Goal: Task Accomplishment & Management: Use online tool/utility

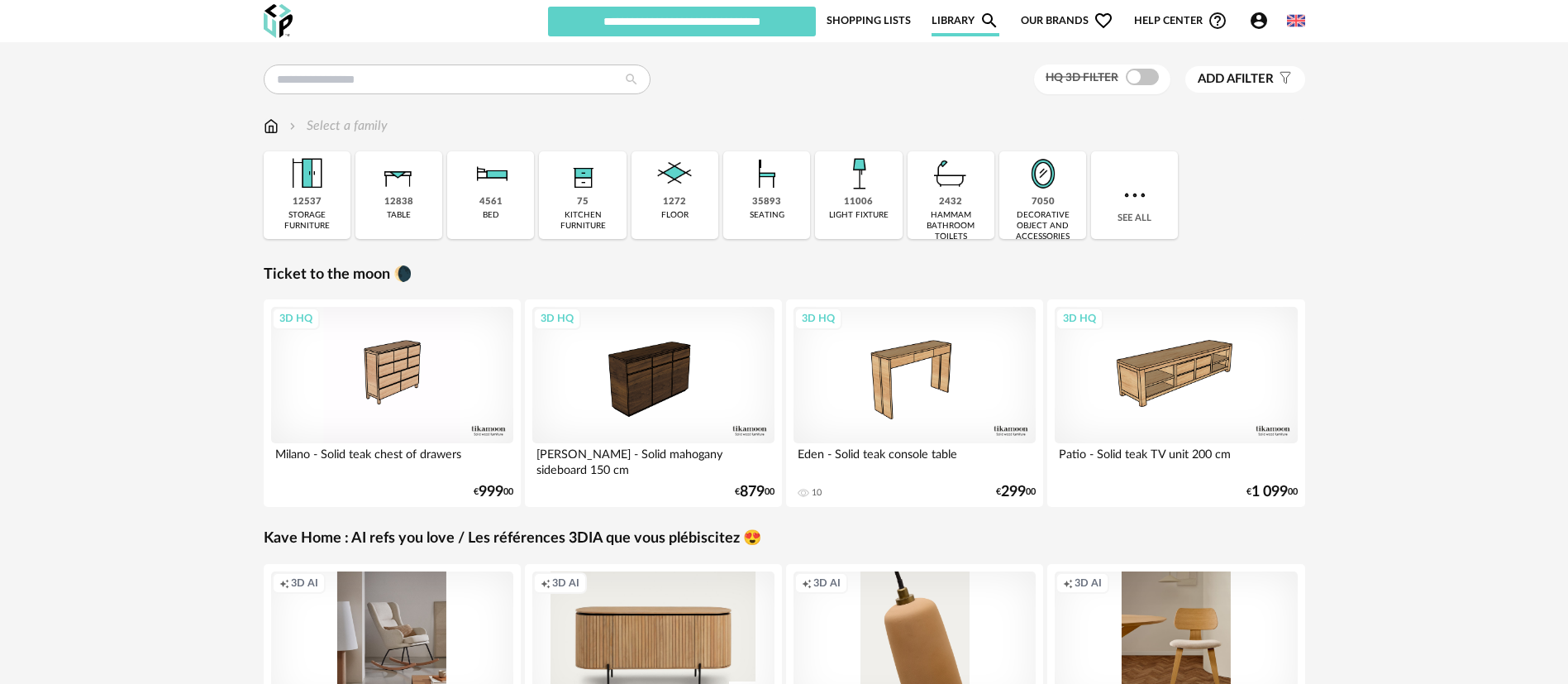
click at [1049, 22] on span "Our brands Heart Outline icon" at bounding box center [1067, 20] width 92 height 31
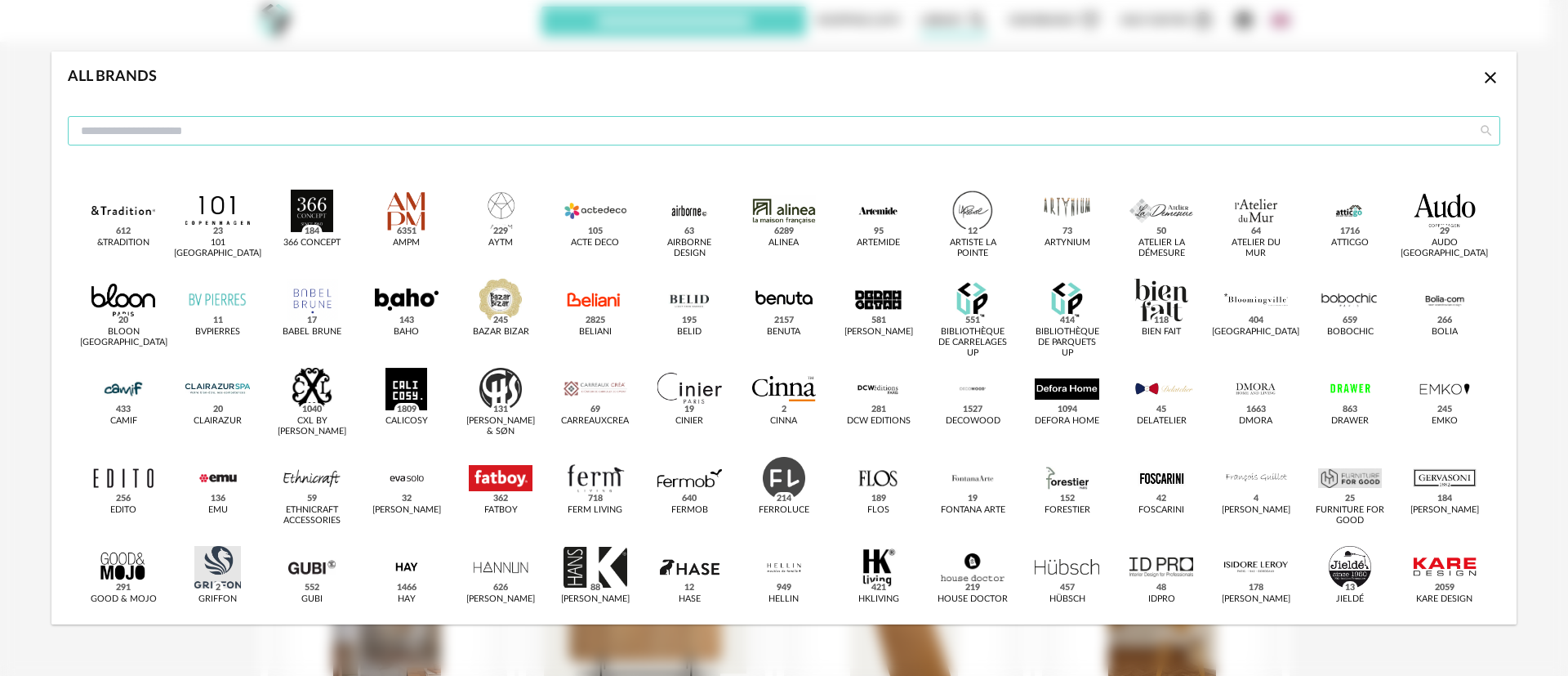
click at [445, 128] on input "dialog" at bounding box center [784, 131] width 1432 height 30
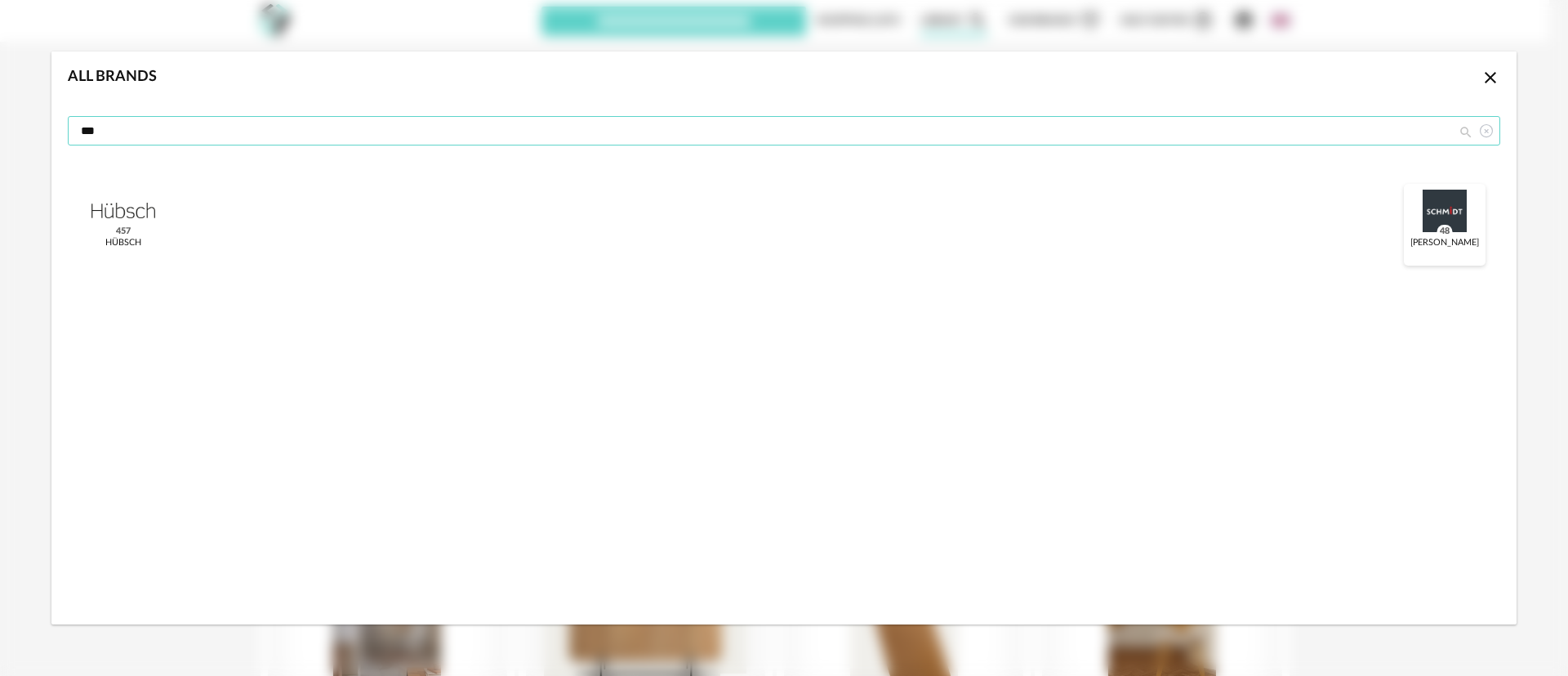
type input "***"
click at [1448, 210] on div "dialog" at bounding box center [1445, 210] width 64 height 42
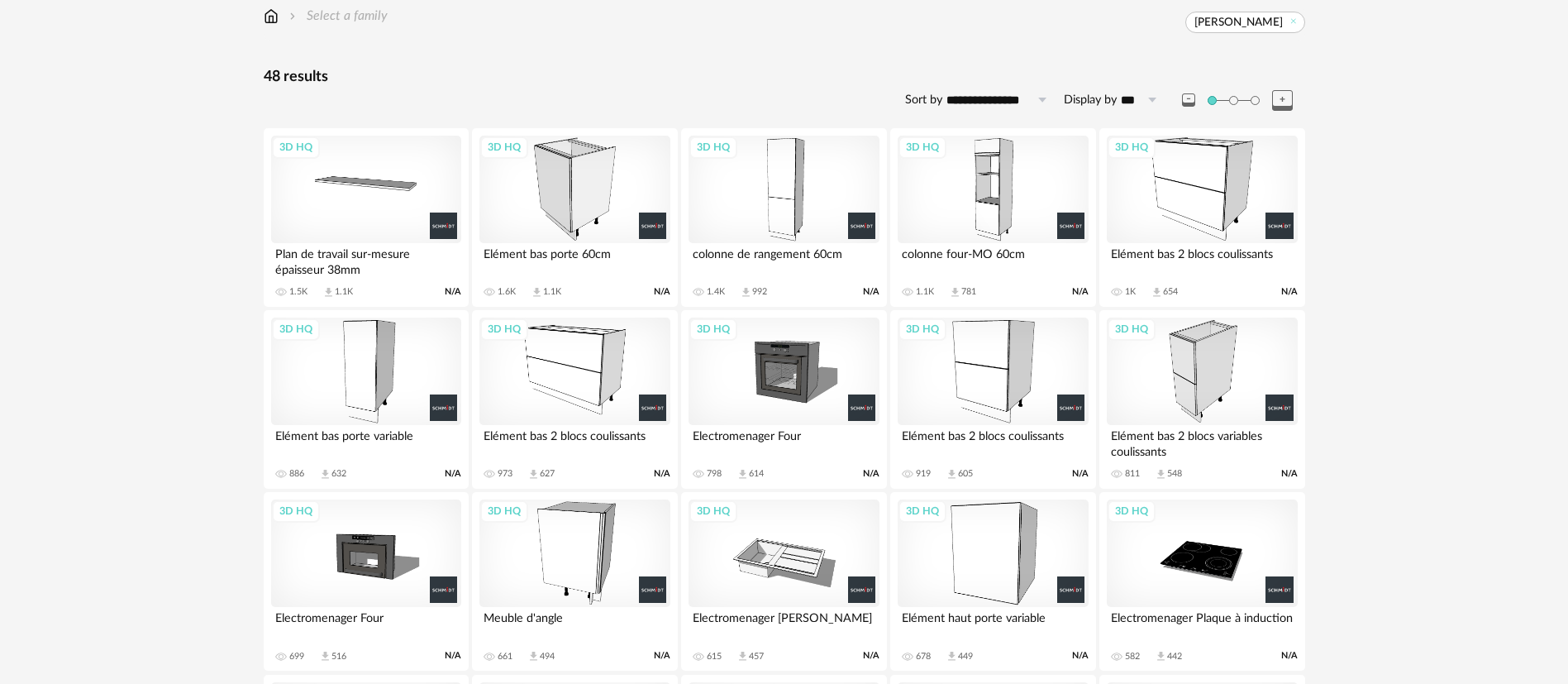
scroll to position [124, 0]
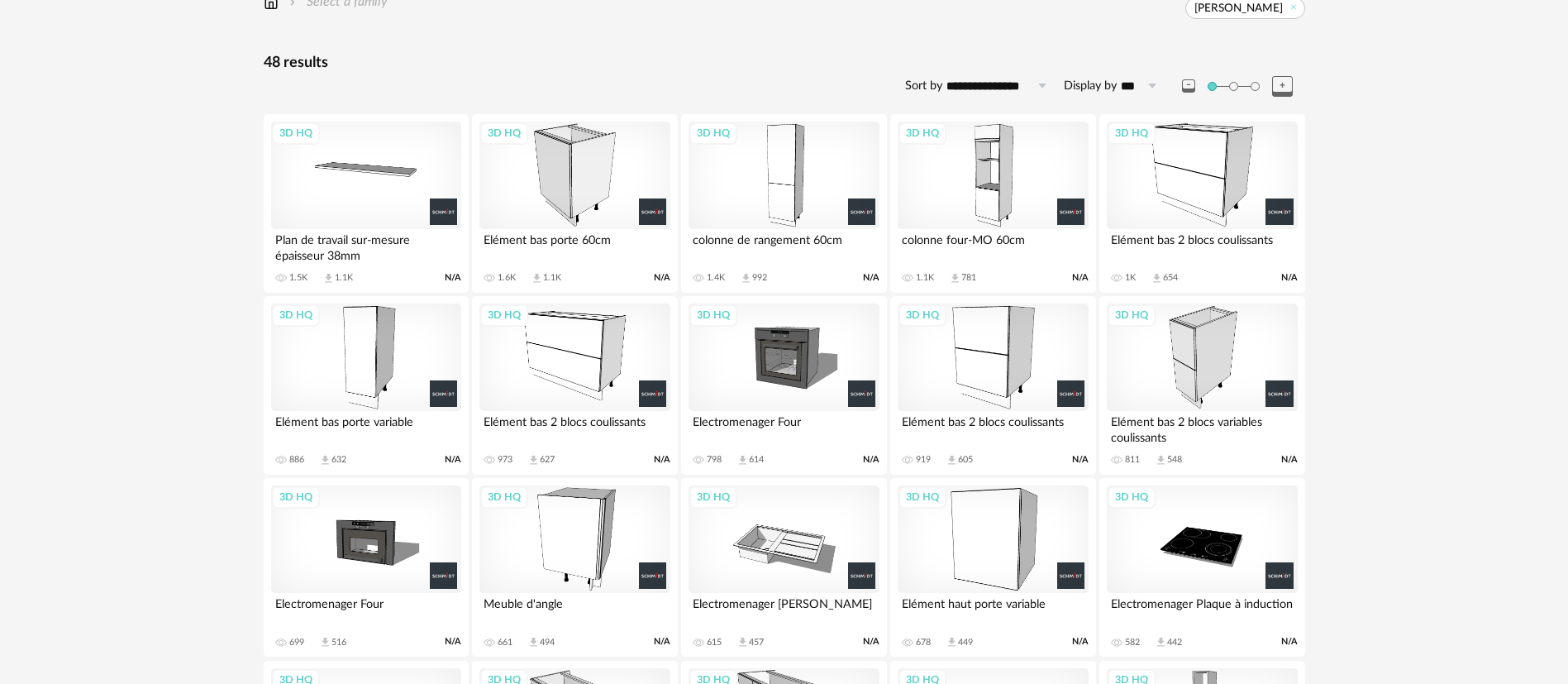
click at [669, 63] on div "48 results" at bounding box center [784, 63] width 1042 height 19
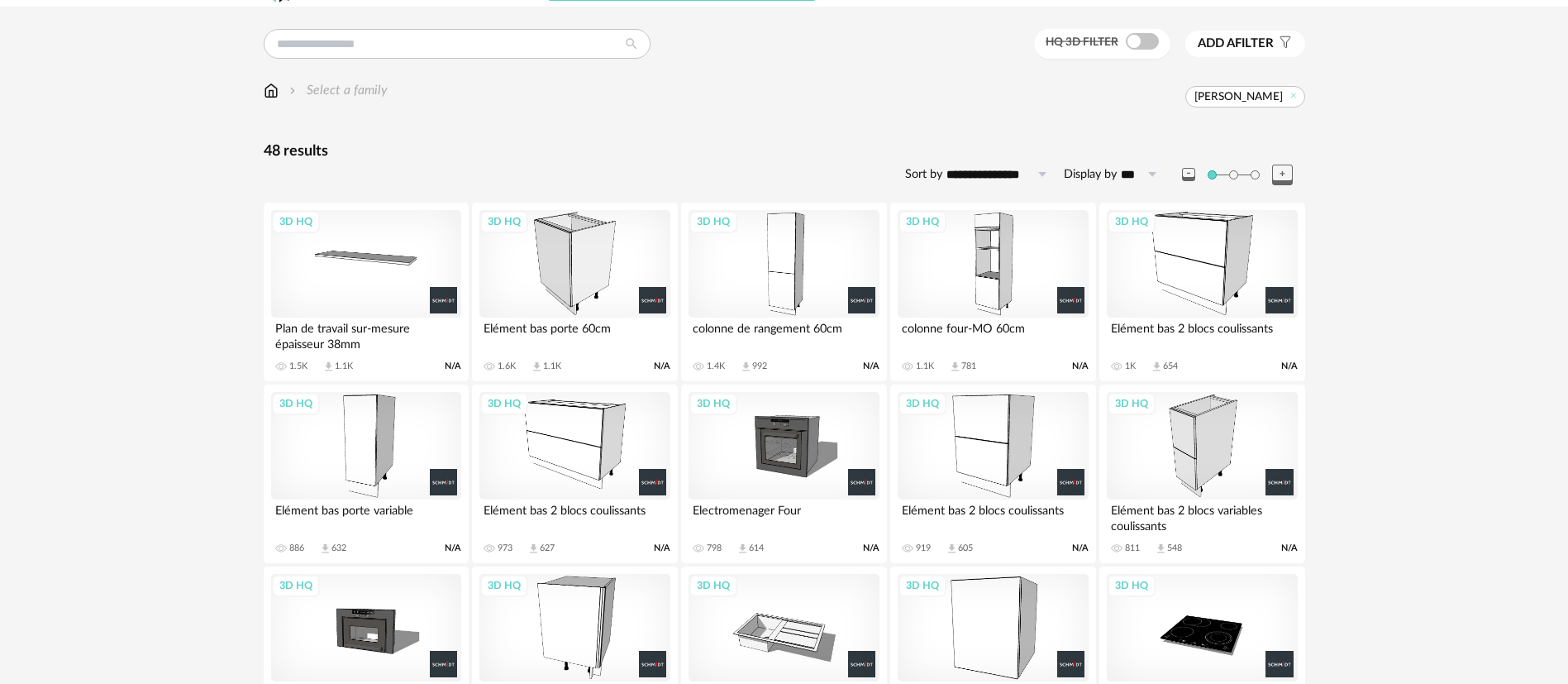
scroll to position [0, 0]
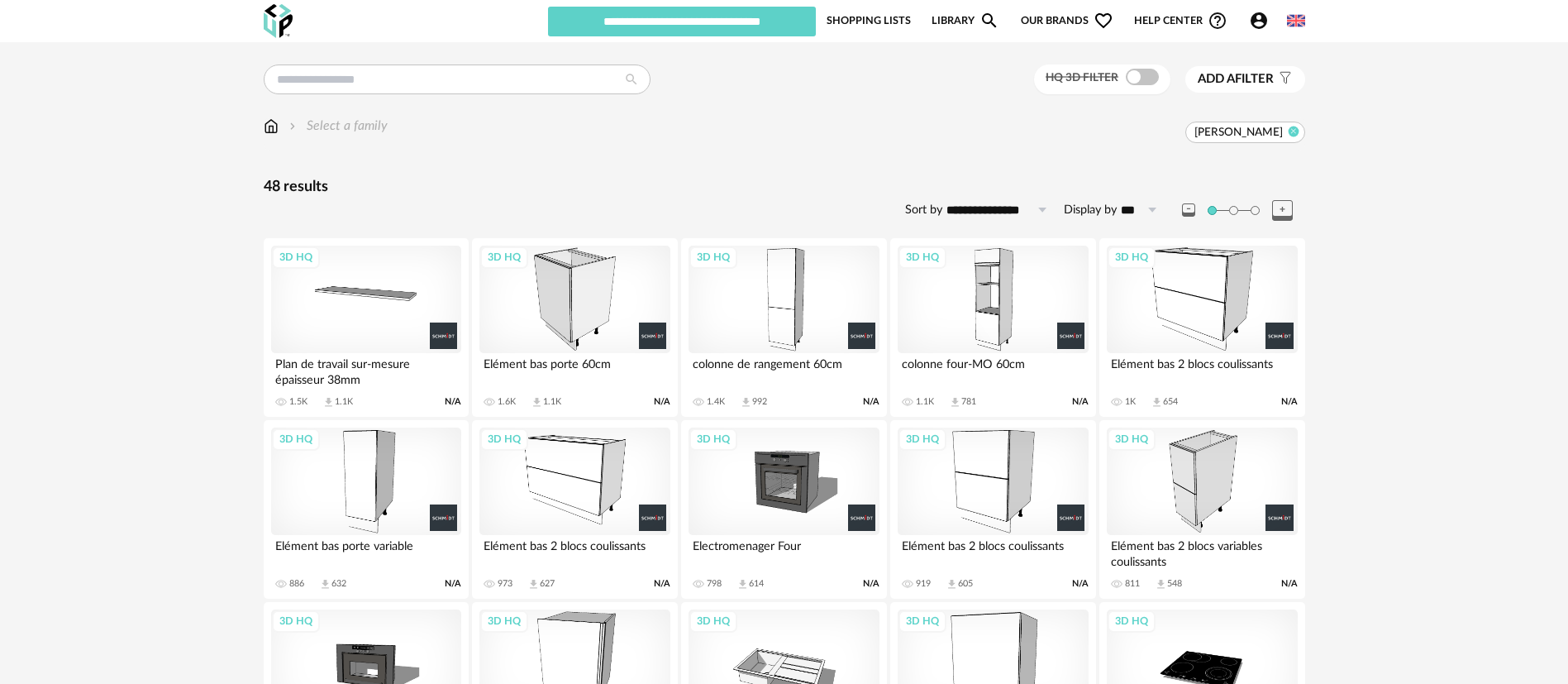
click at [1295, 127] on icon at bounding box center [1293, 131] width 11 height 11
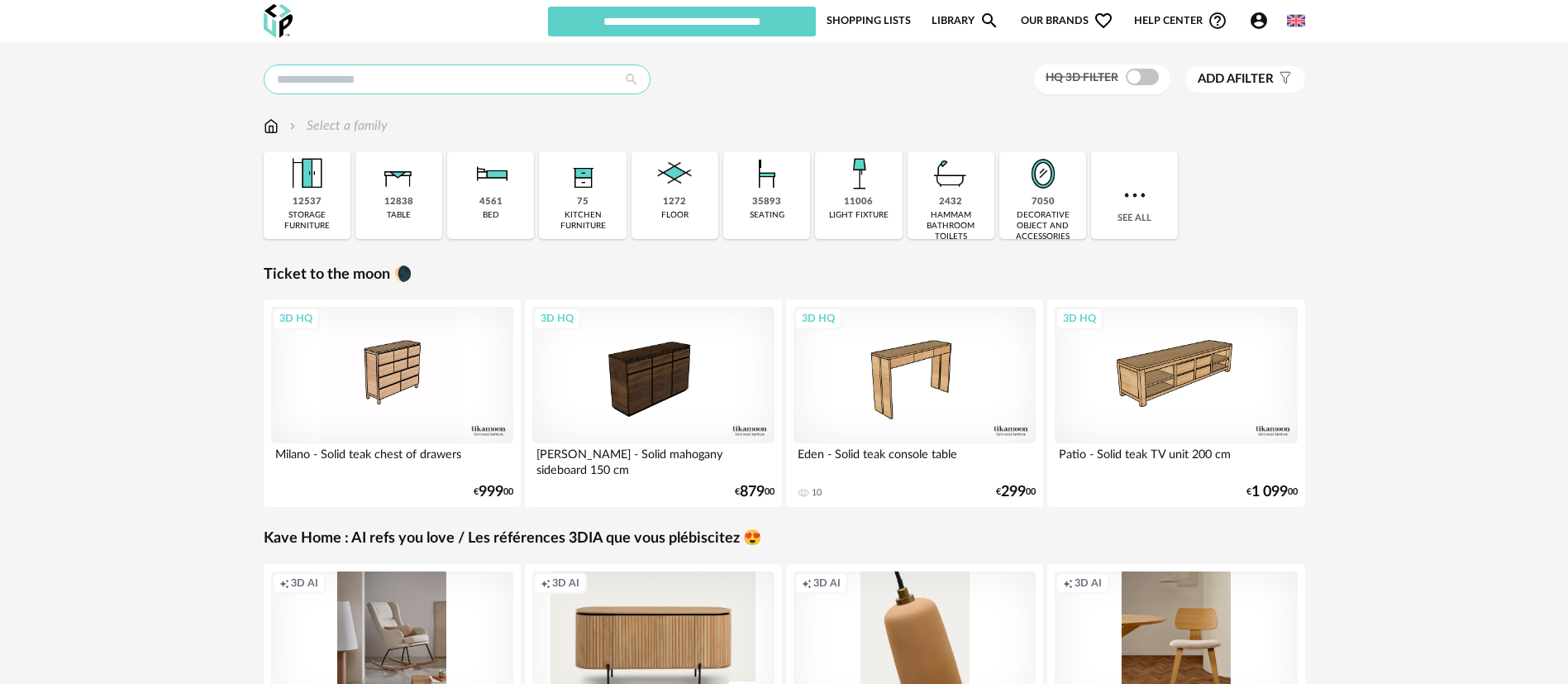
click at [528, 86] on input "text" at bounding box center [458, 80] width 387 height 30
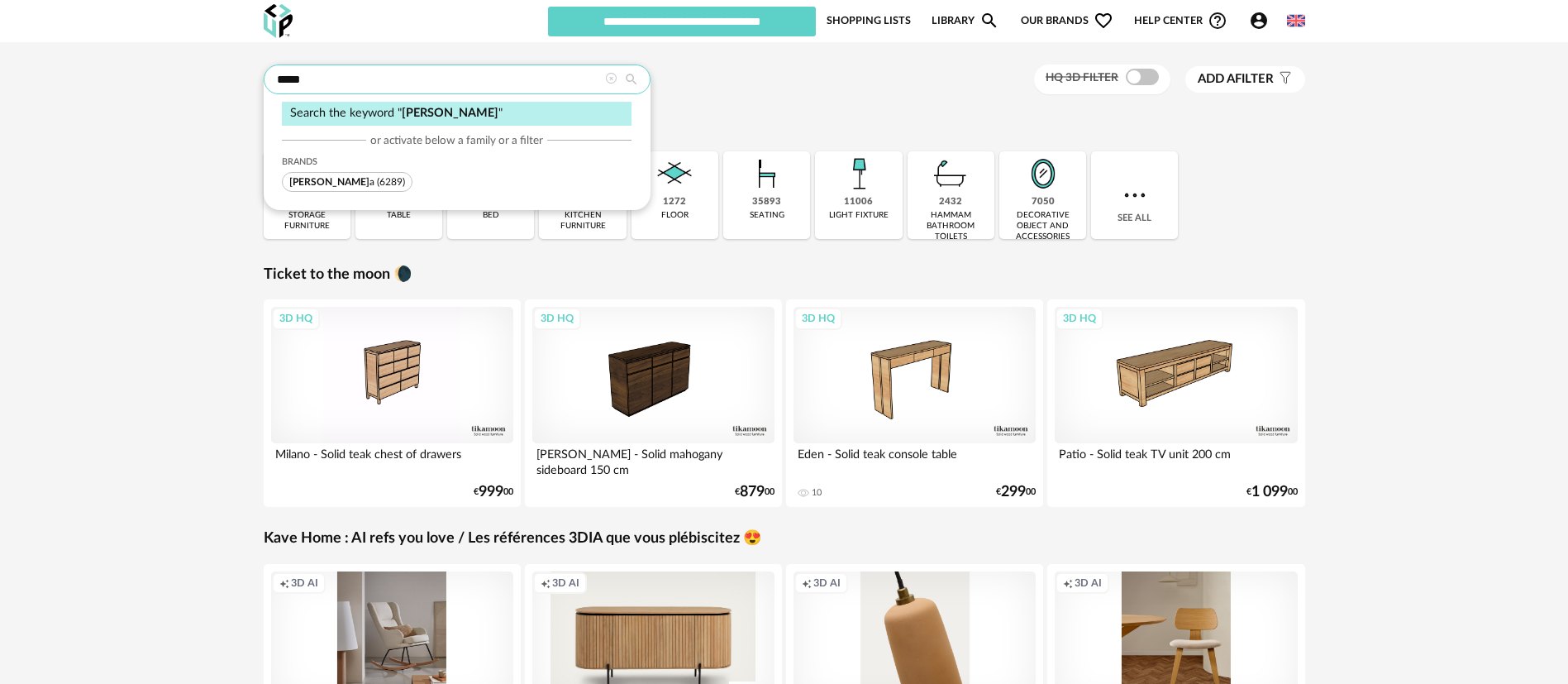
type input "*****"
click at [293, 179] on span "Aline" at bounding box center [329, 182] width 80 height 10
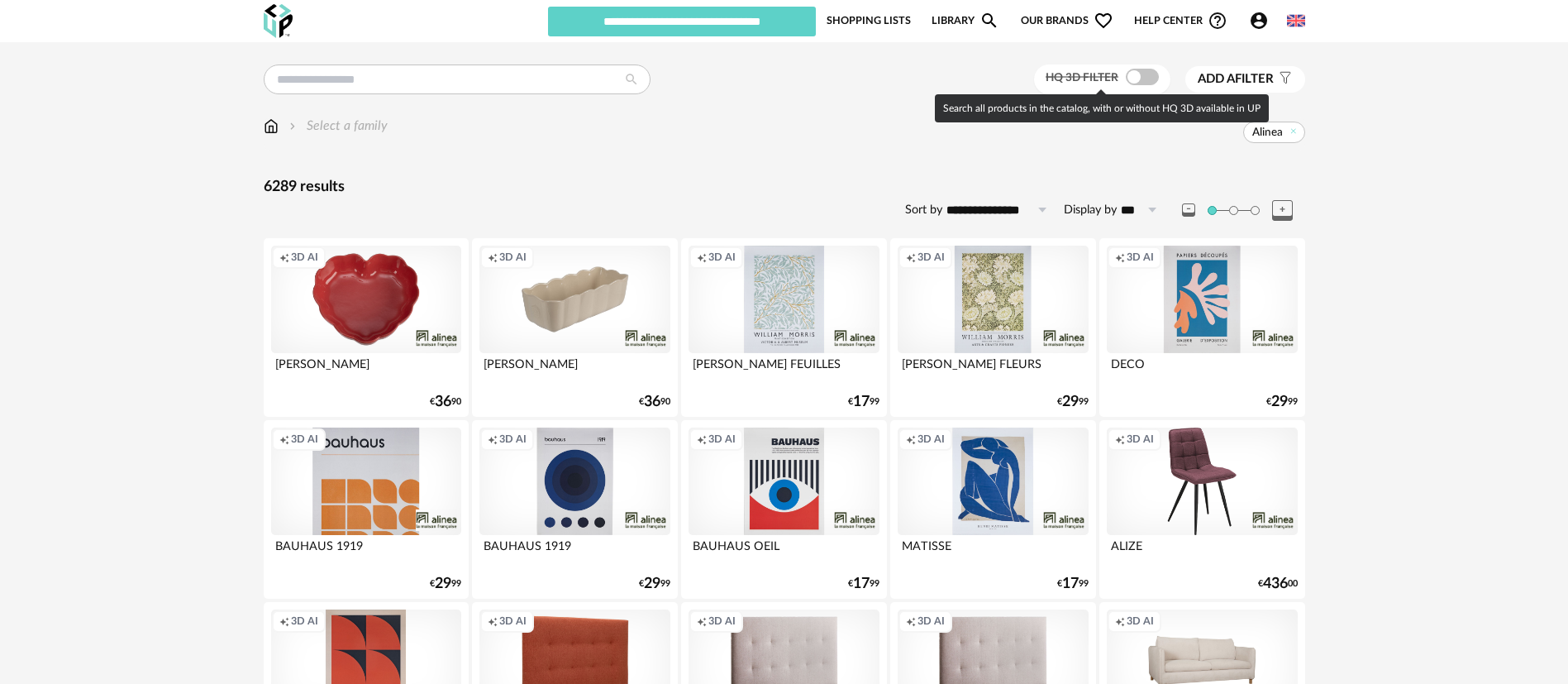
click at [1131, 76] on span at bounding box center [1142, 77] width 33 height 17
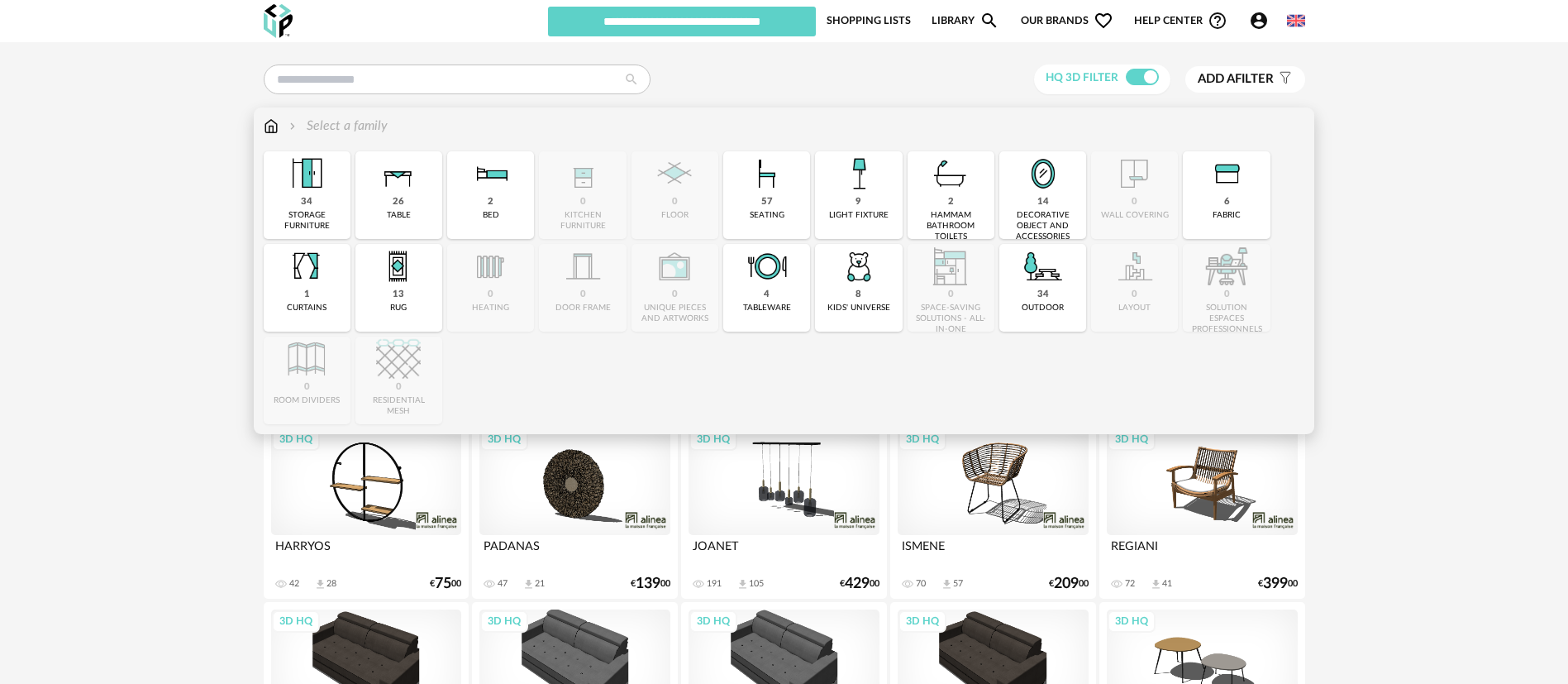
click at [767, 189] on img at bounding box center [767, 174] width 44 height 44
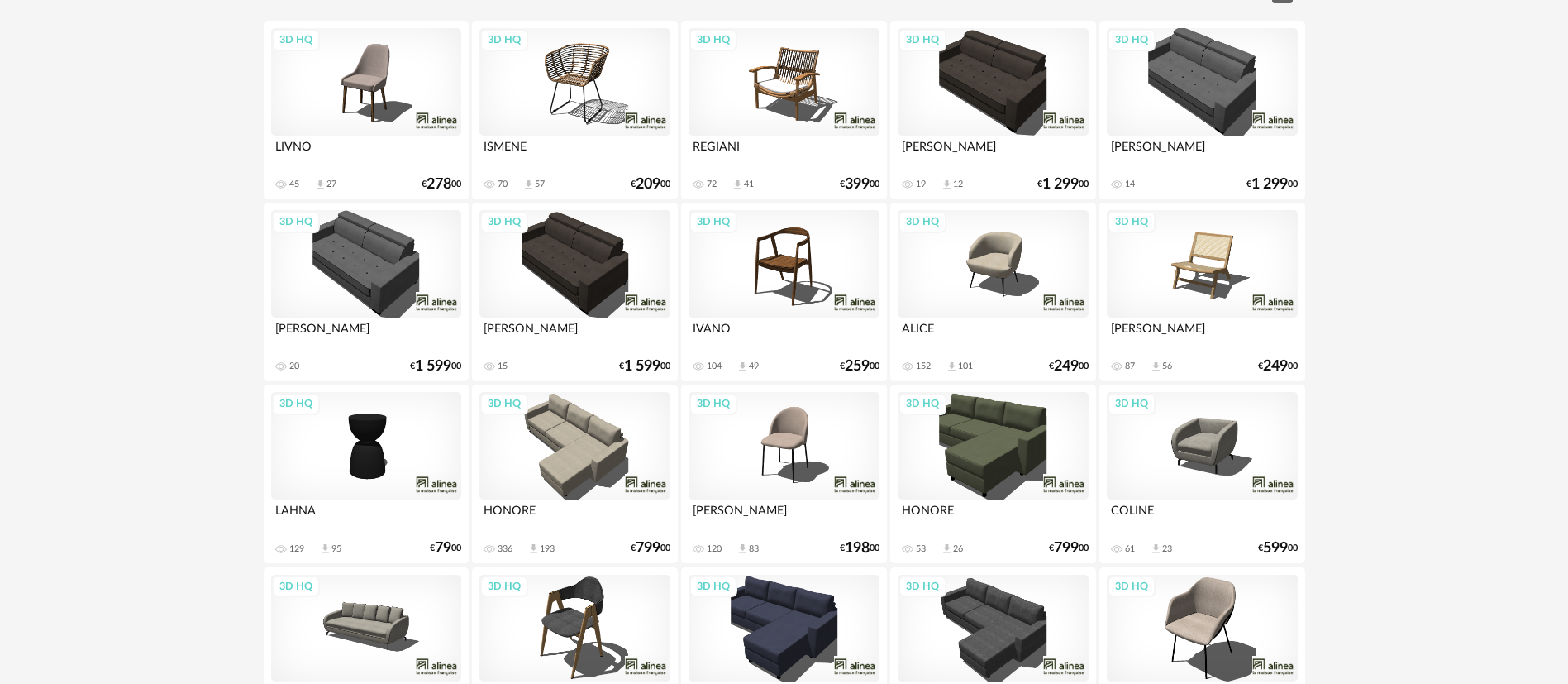
scroll to position [413, 0]
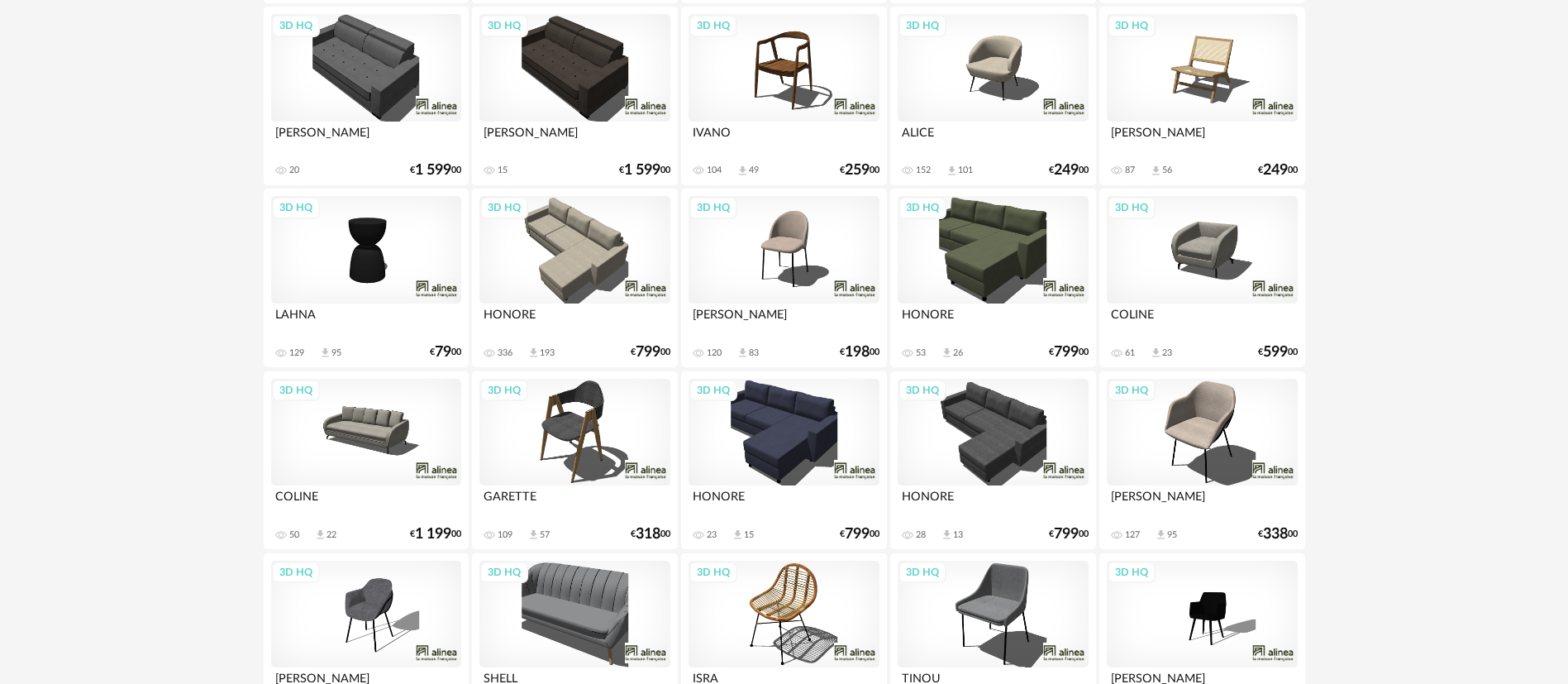
click at [550, 235] on div "3D HQ" at bounding box center [574, 250] width 190 height 107
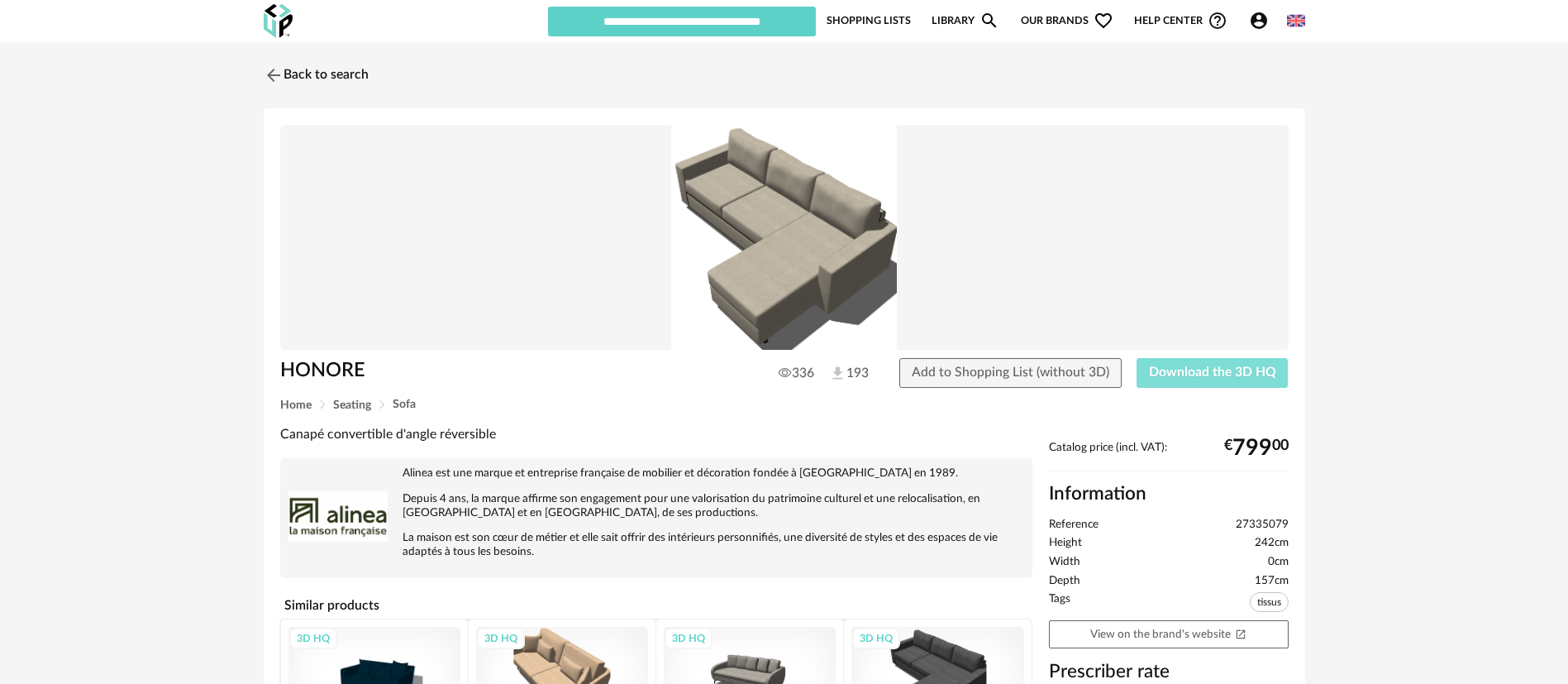
click at [1198, 385] on button "Download the 3D HQ" at bounding box center [1213, 373] width 153 height 30
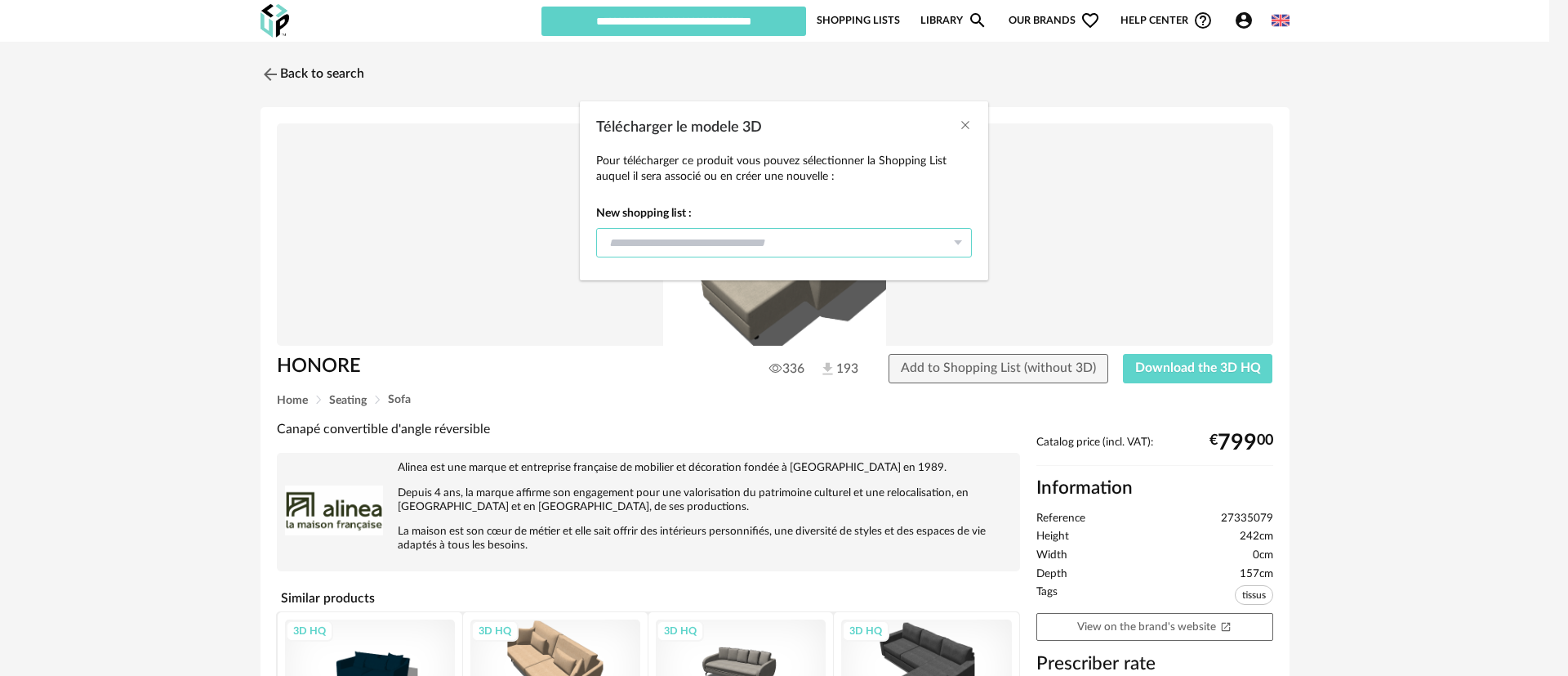
click at [833, 249] on input "Télécharger le modele 3D" at bounding box center [784, 243] width 376 height 30
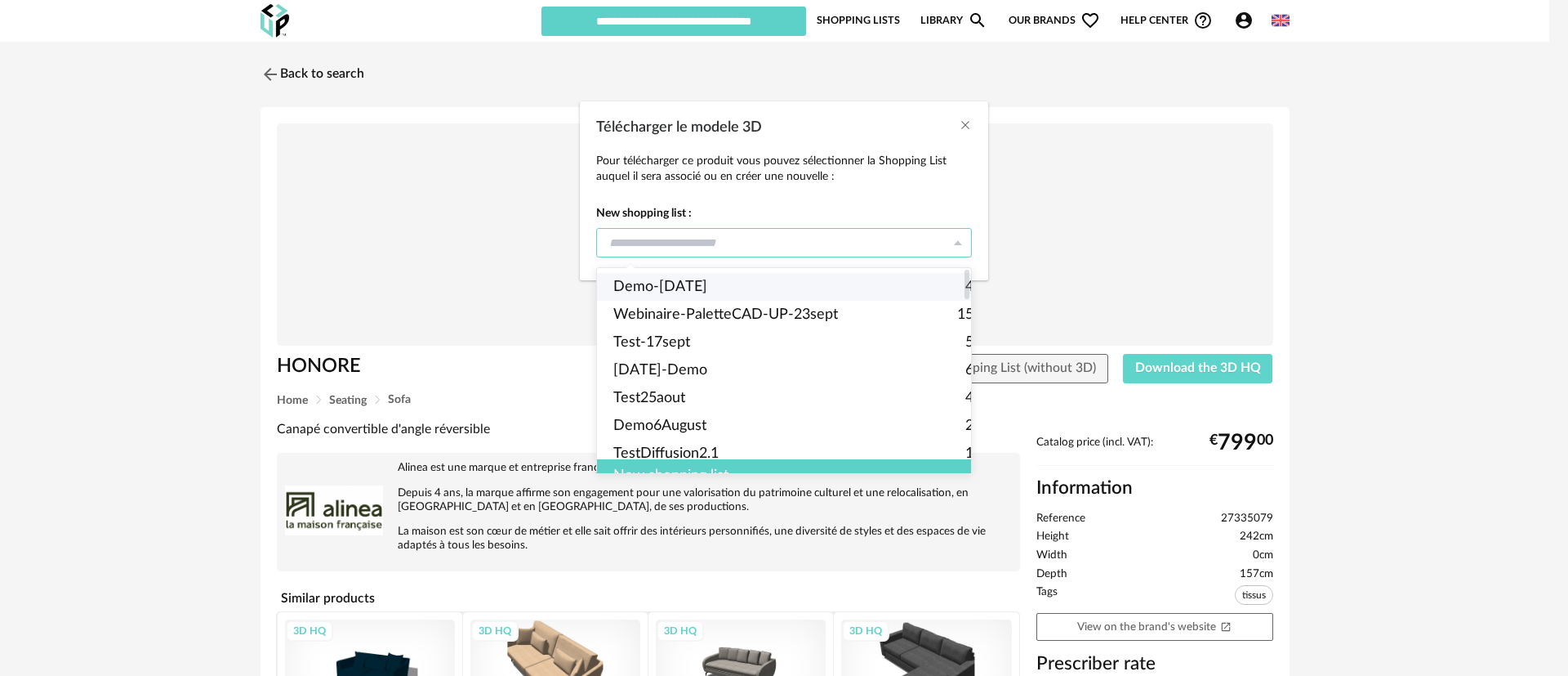
click at [802, 282] on li "Demo-Oct8th2025 4" at bounding box center [793, 287] width 393 height 28
type input "**********"
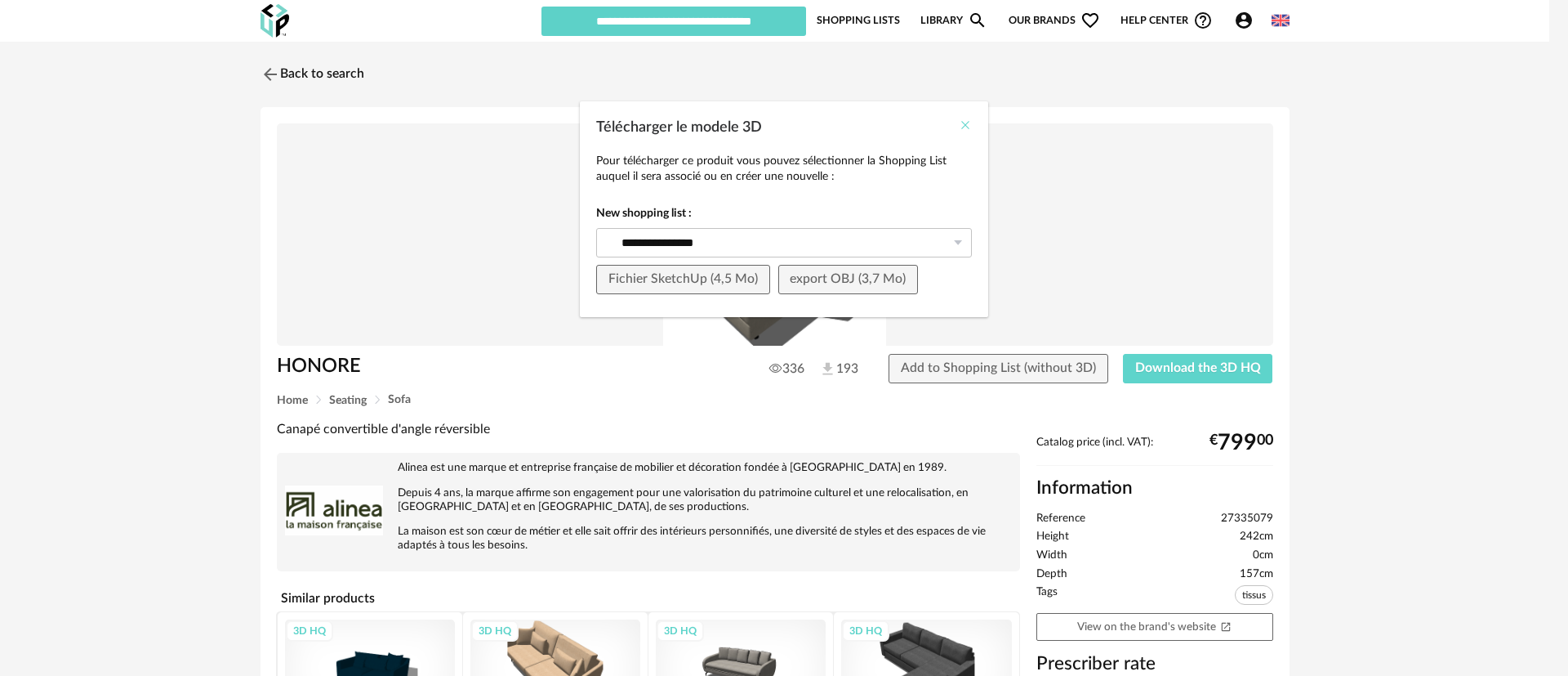
click at [970, 122] on icon "Close" at bounding box center [965, 125] width 13 height 13
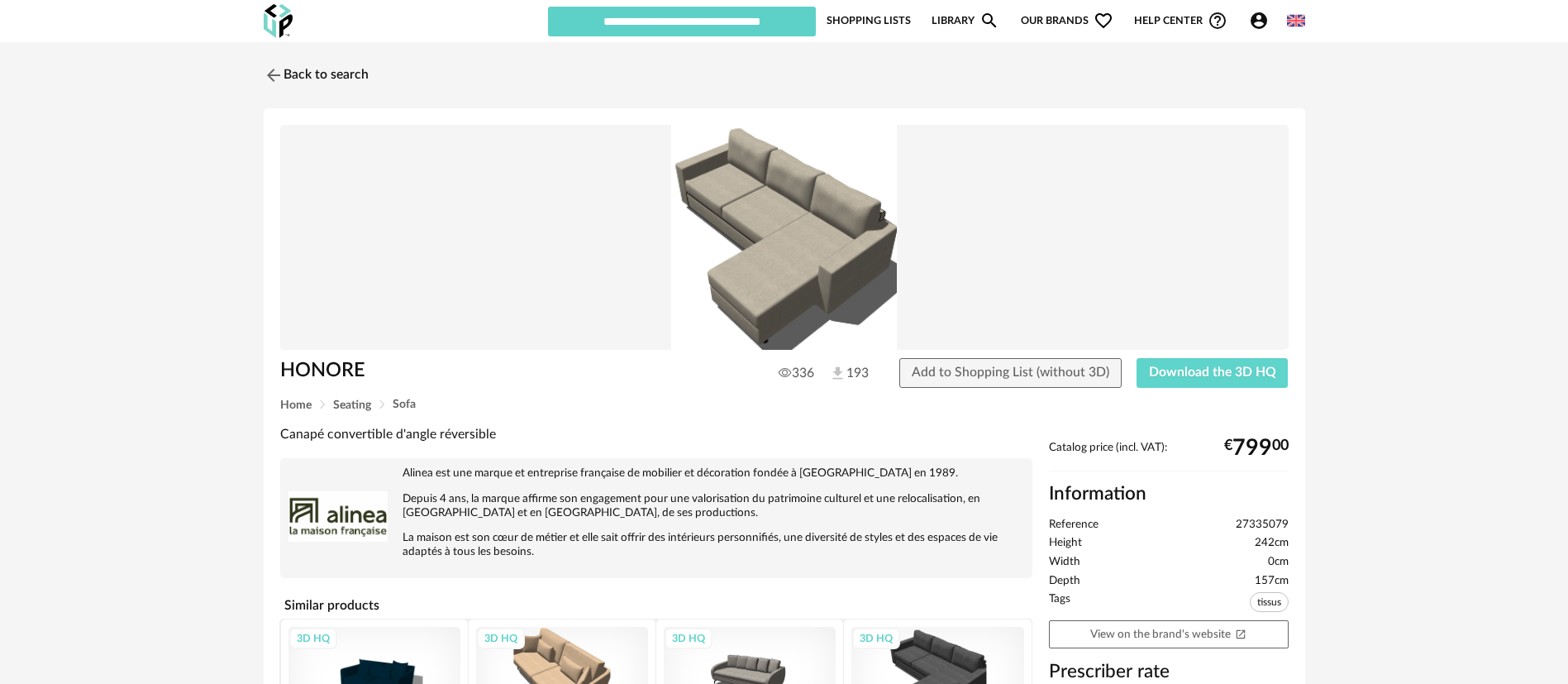
click at [953, 74] on div "Back to search" at bounding box center [784, 75] width 1042 height 36
click at [1056, 18] on span "Our brands Heart Outline icon" at bounding box center [1067, 20] width 92 height 31
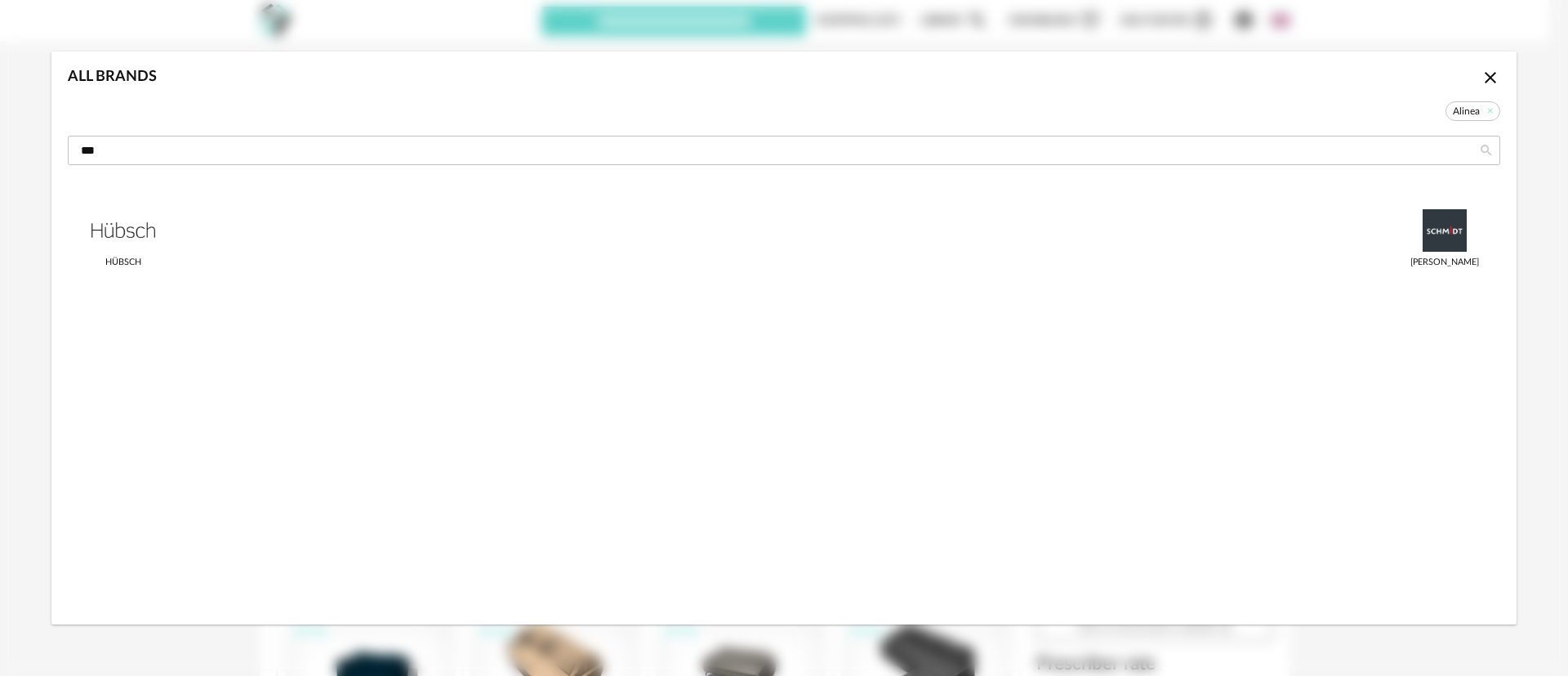
click at [1487, 80] on icon "Close icon" at bounding box center [1490, 78] width 12 height 12
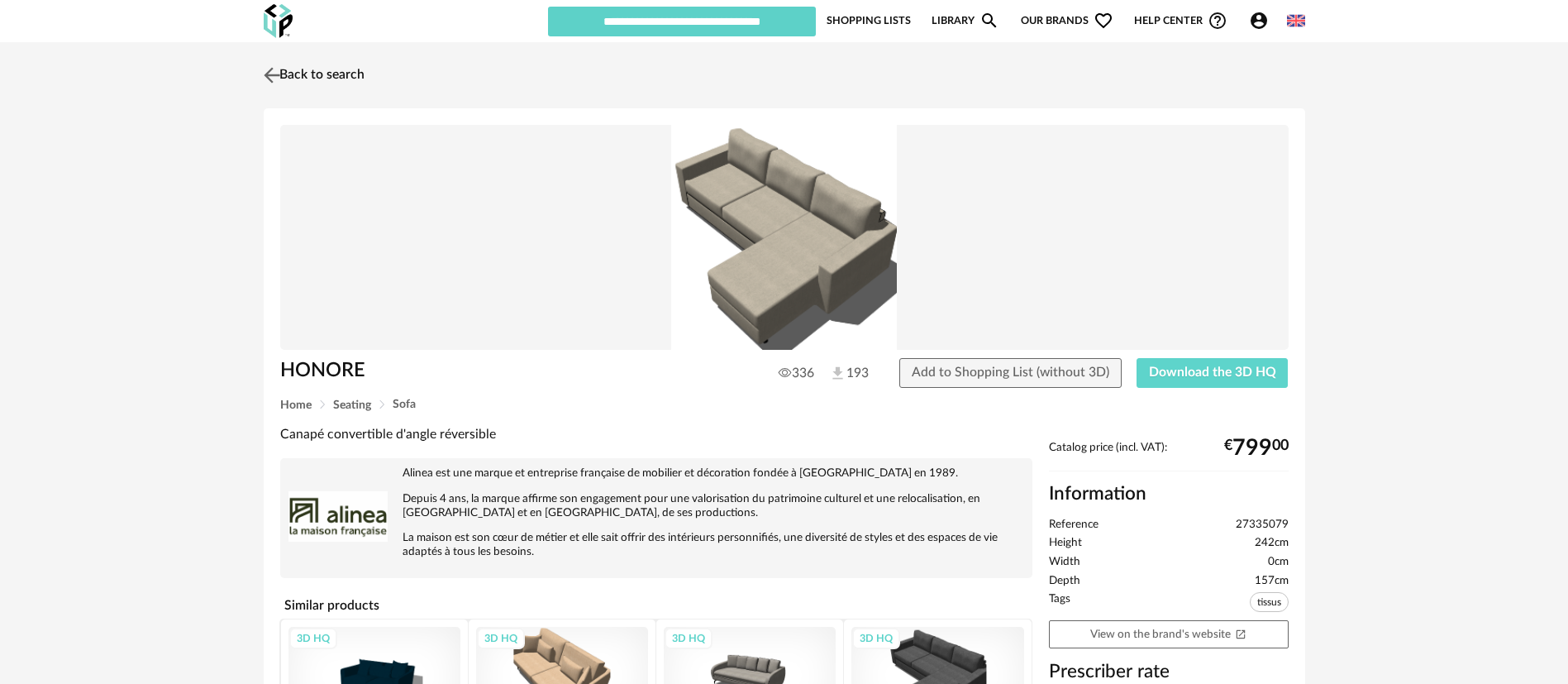
click at [268, 75] on img at bounding box center [272, 75] width 24 height 24
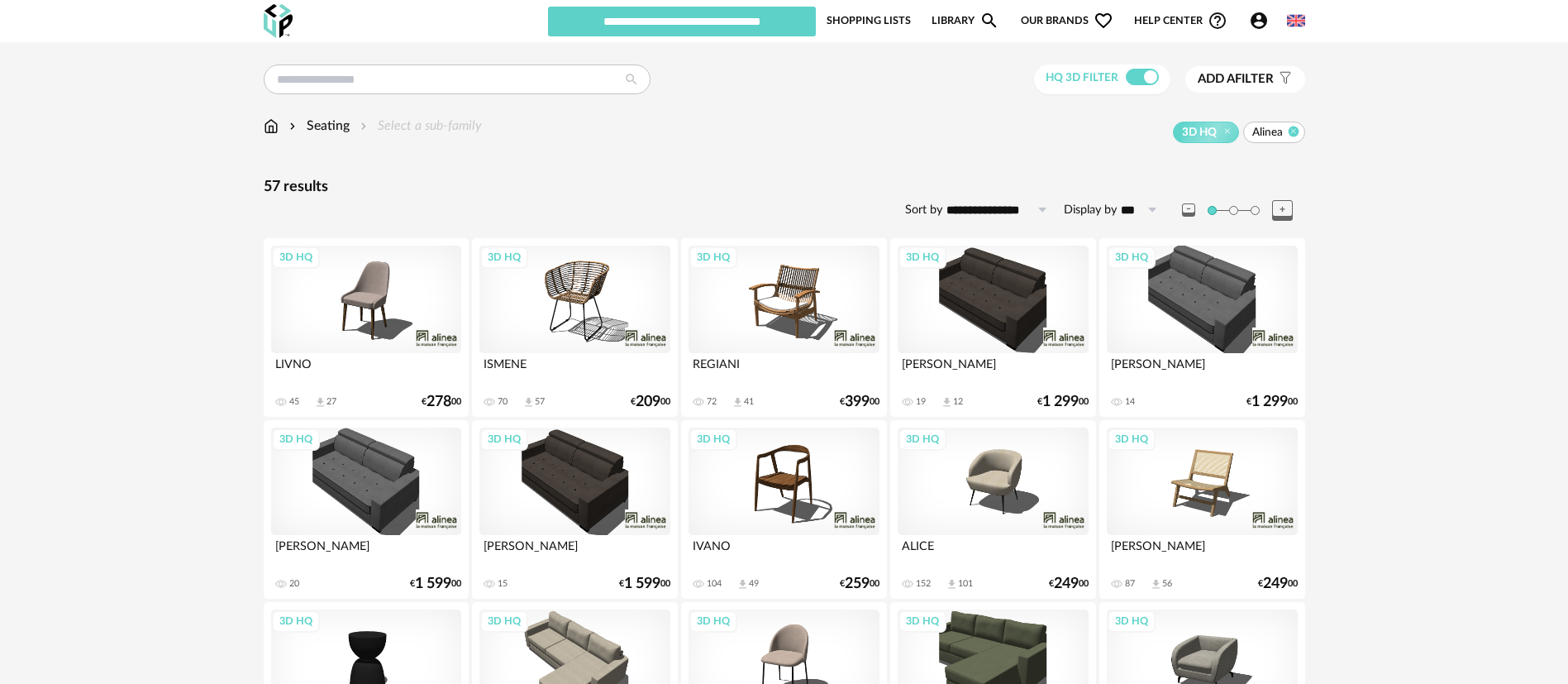
click at [1292, 133] on icon at bounding box center [1293, 131] width 11 height 11
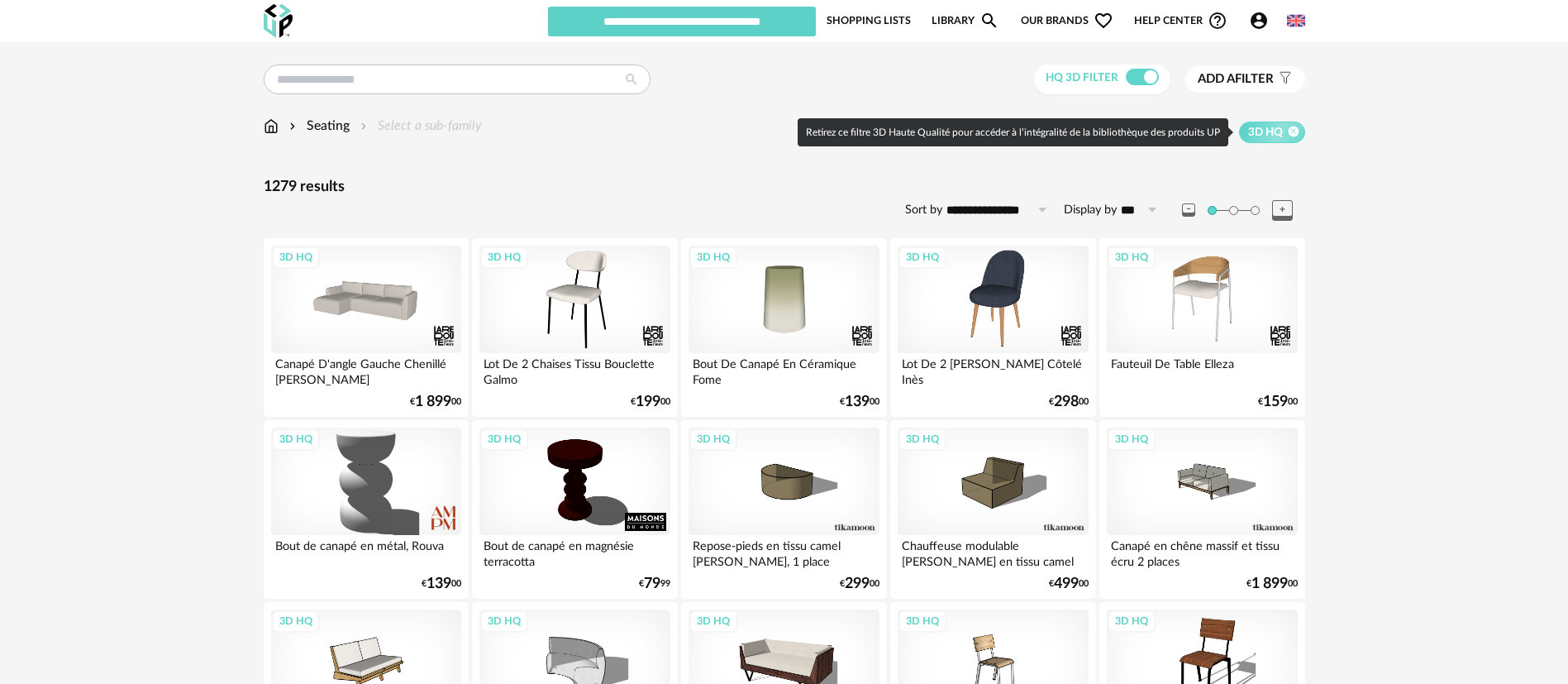
click at [1293, 134] on icon at bounding box center [1293, 131] width 11 height 11
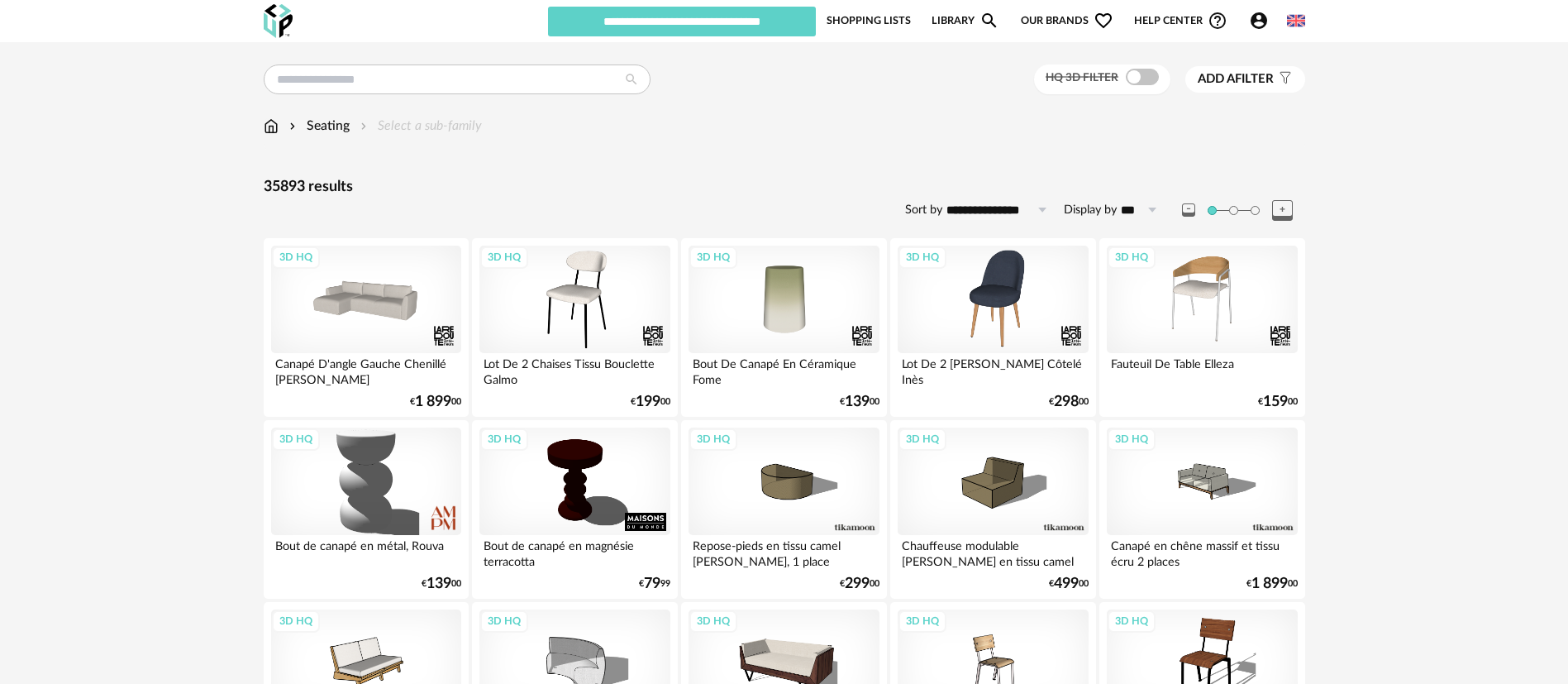
click at [270, 133] on img at bounding box center [272, 126] width 15 height 19
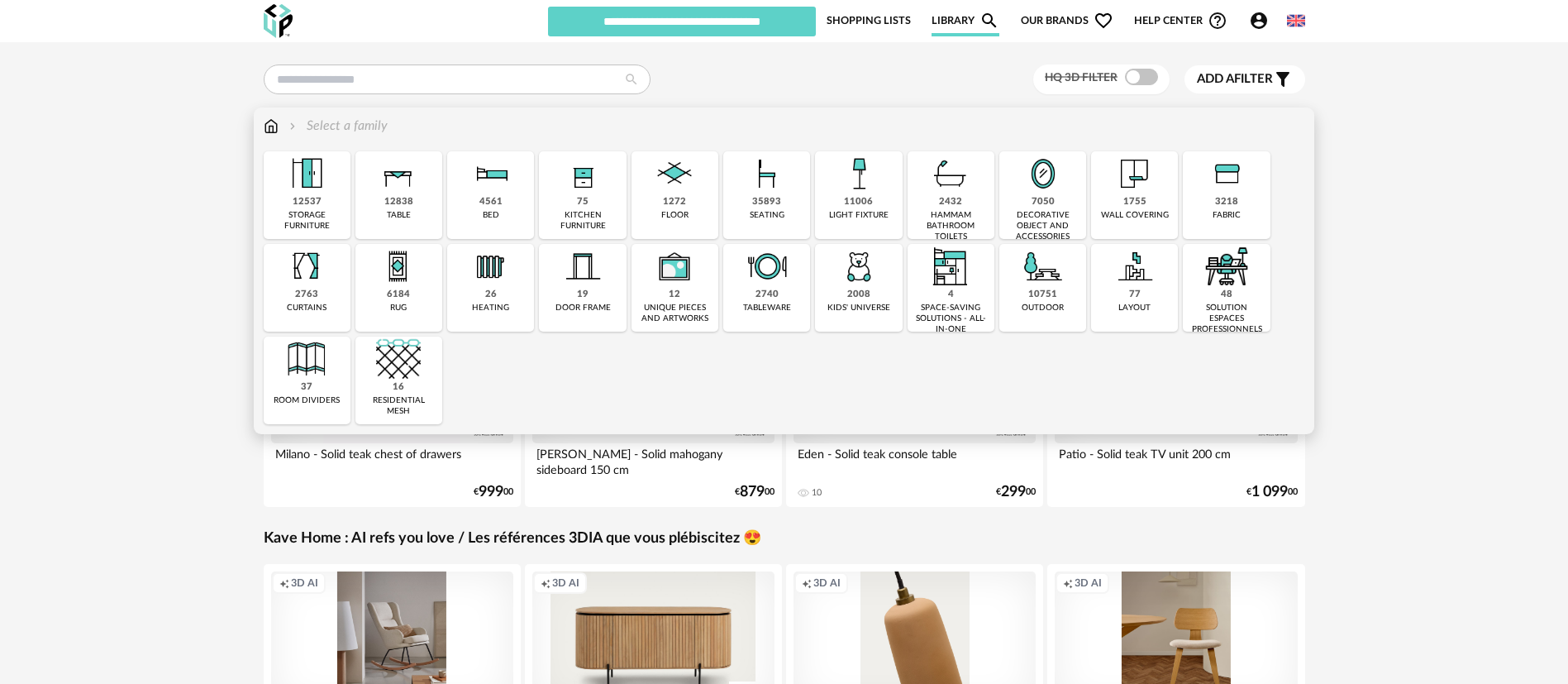
click at [859, 214] on div "light fixture" at bounding box center [858, 215] width 60 height 11
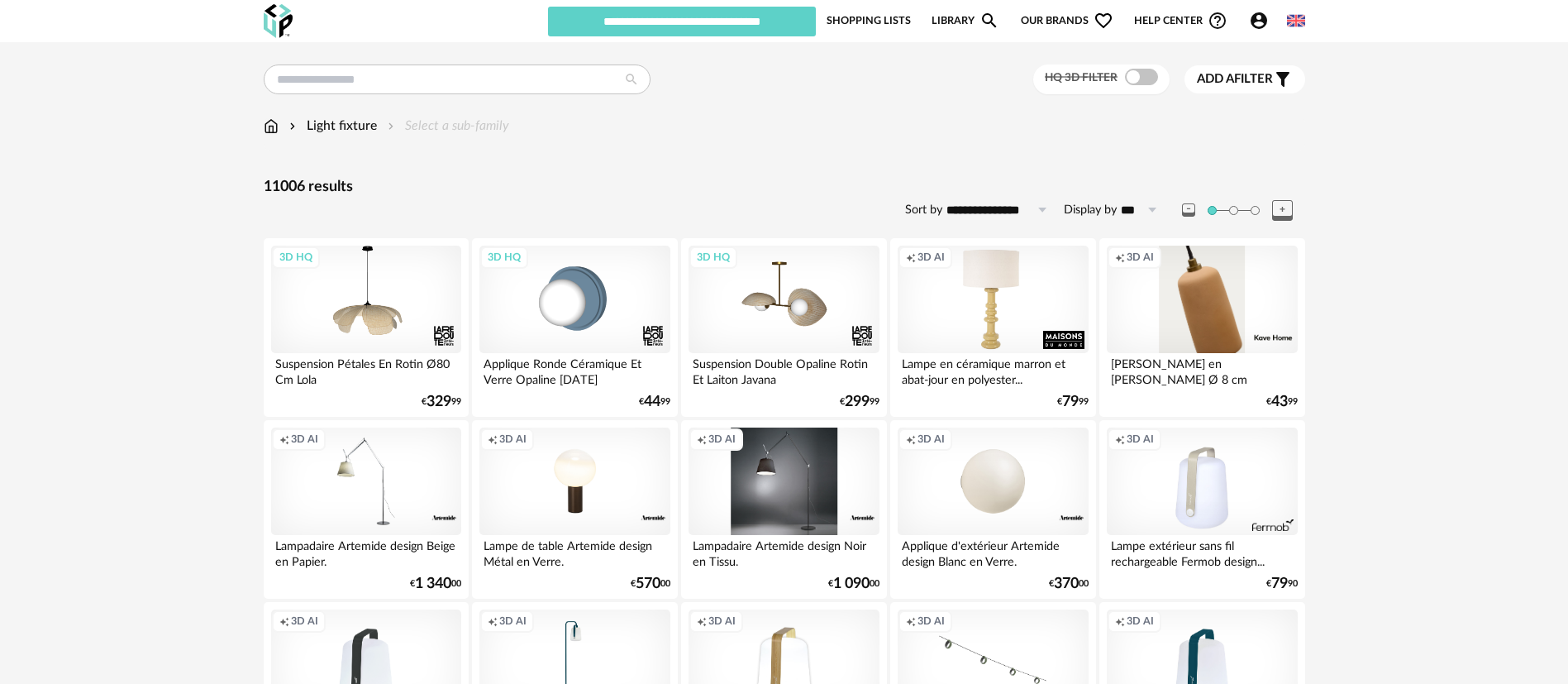
click at [846, 18] on link "Shopping Lists" at bounding box center [869, 20] width 85 height 31
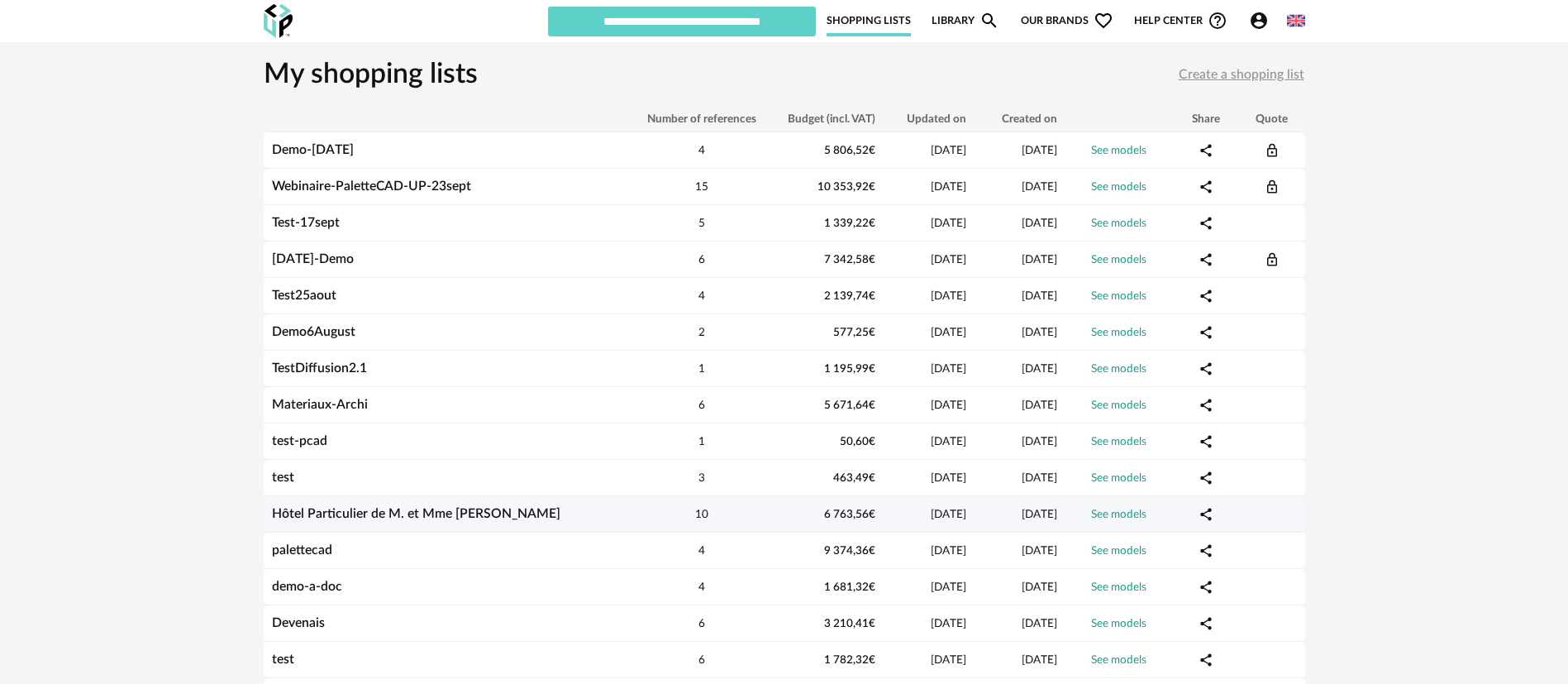
click at [332, 521] on td "Hôtel Particulier de M. et Mme [PERSON_NAME]" at bounding box center [446, 514] width 364 height 36
click at [364, 515] on link "Hôtel Particulier de M. et Mme [PERSON_NAME]" at bounding box center [417, 514] width 288 height 13
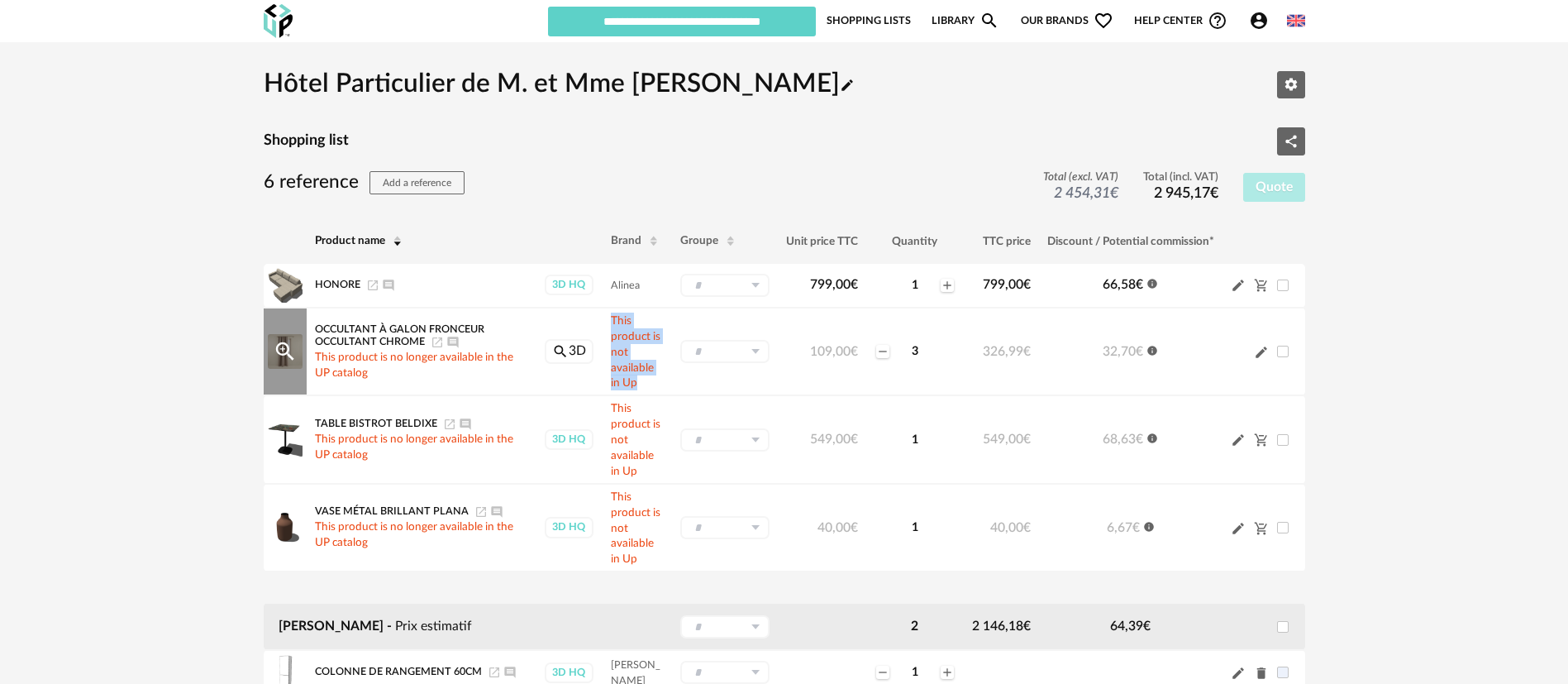
drag, startPoint x: 612, startPoint y: 316, endPoint x: 641, endPoint y: 380, distance: 70.3
click at [641, 380] on td "This product is not available in Up" at bounding box center [637, 351] width 70 height 88
click at [435, 370] on td "Occultant à galon fronceur OCCULTANT chrome Launch icon Ajouter un commentaire …" at bounding box center [421, 351] width 229 height 88
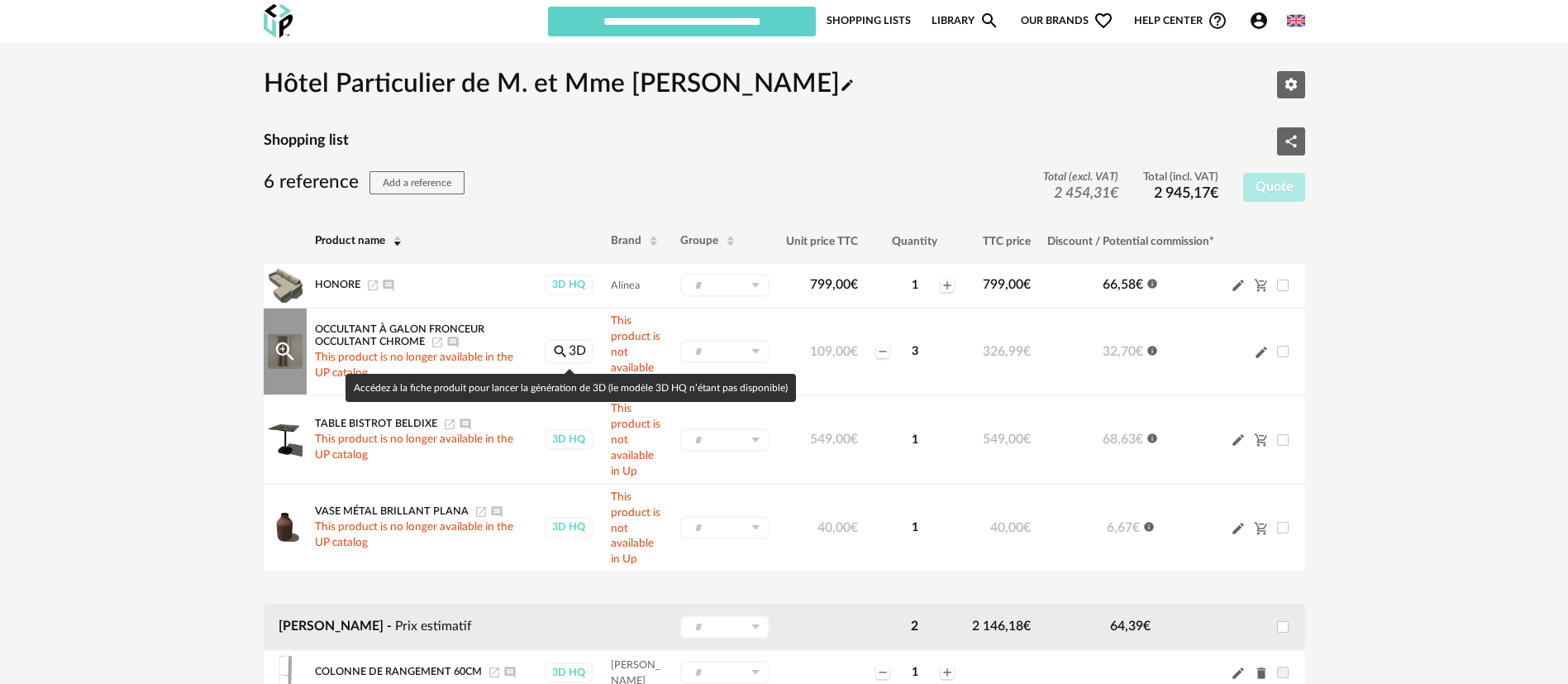
click at [572, 352] on link "Magnify icon 3D" at bounding box center [569, 351] width 49 height 25
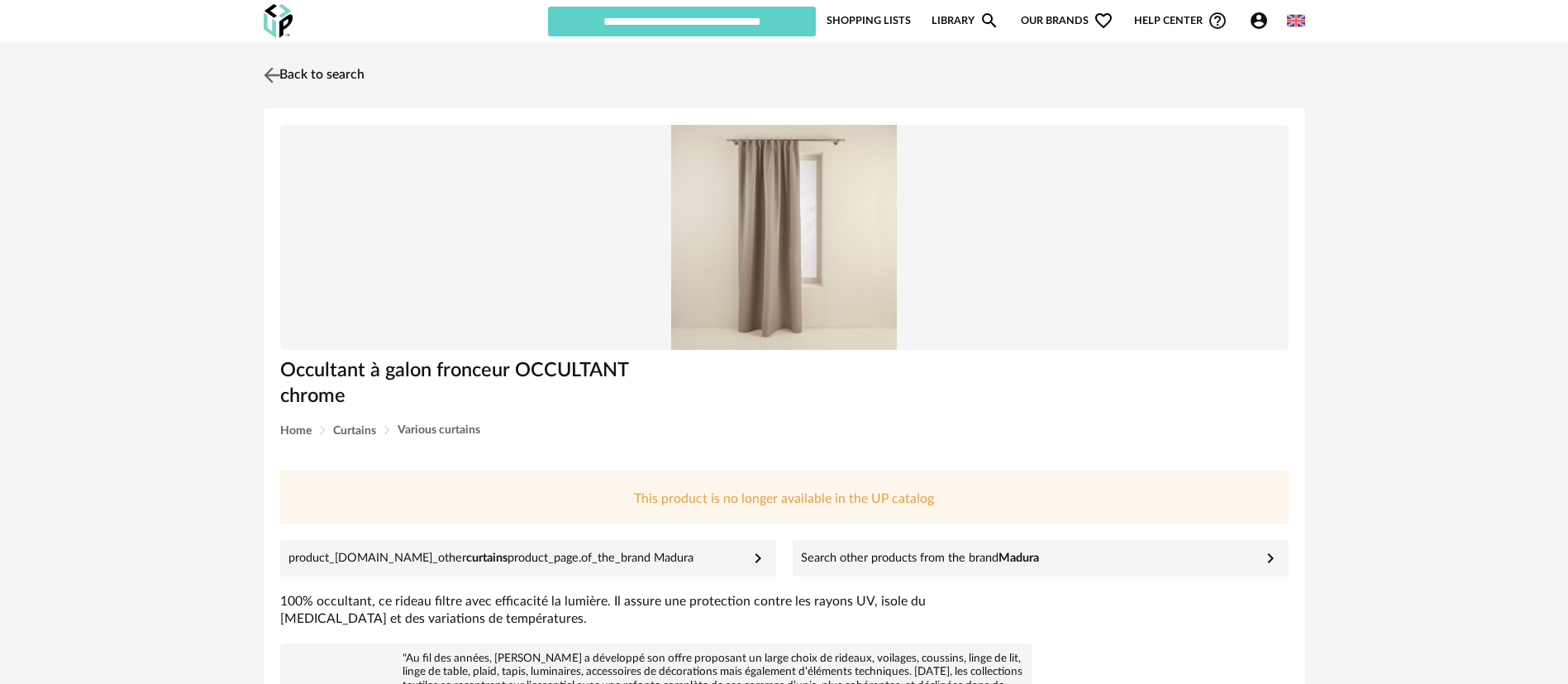
click at [350, 68] on link "Back to search" at bounding box center [312, 75] width 105 height 36
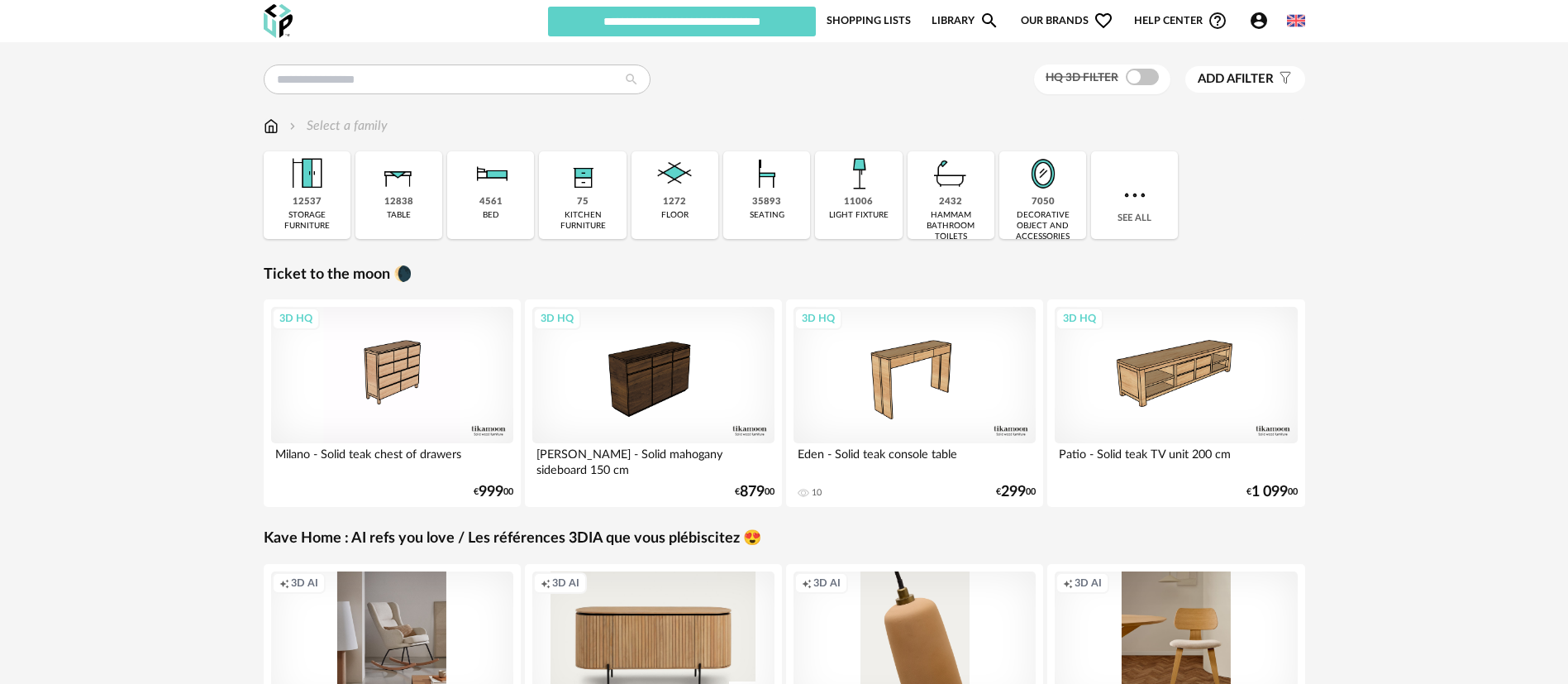
click at [895, 24] on link "Shopping Lists" at bounding box center [869, 20] width 85 height 31
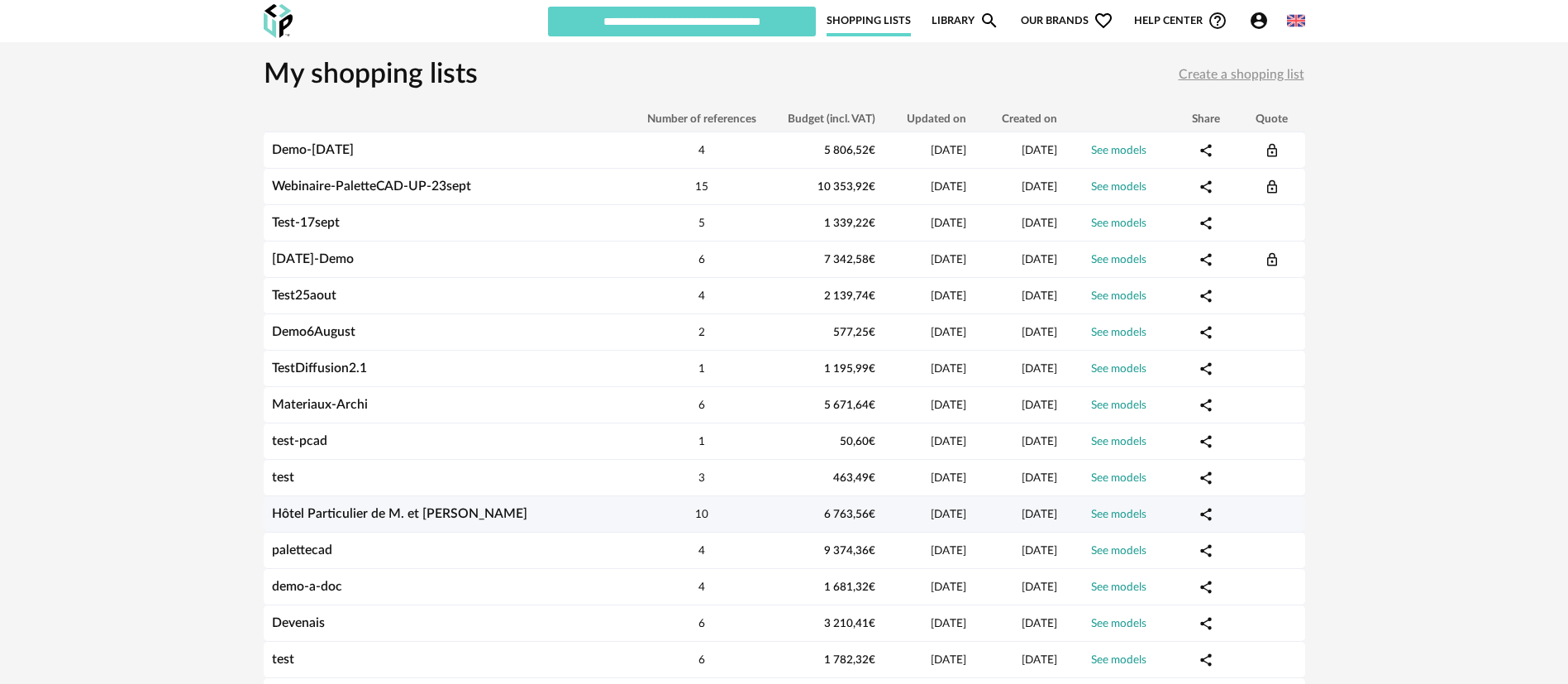
click at [314, 508] on link "Hôtel Particulier de M. et Mme [PERSON_NAME]" at bounding box center [400, 514] width 256 height 13
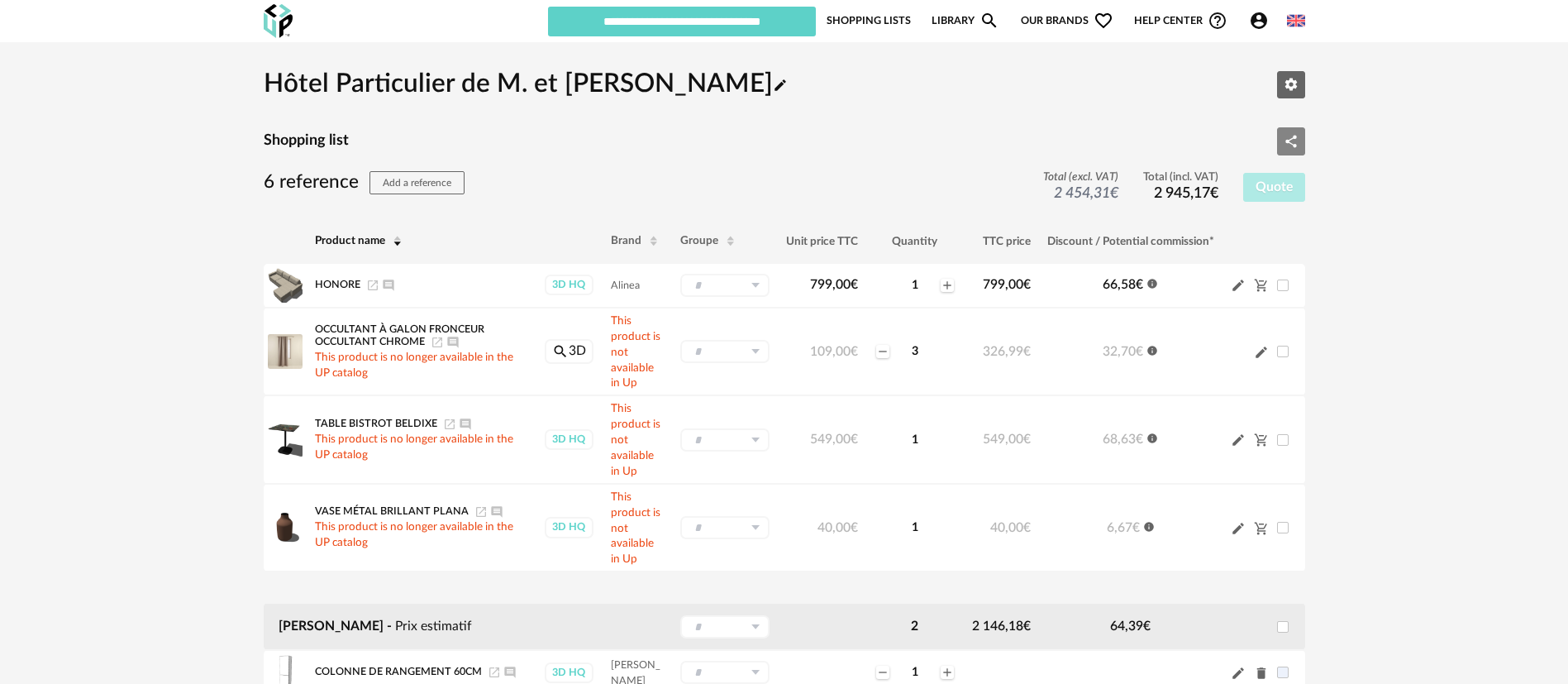
click at [1293, 142] on icon "Share Variant icon" at bounding box center [1291, 142] width 15 height 15
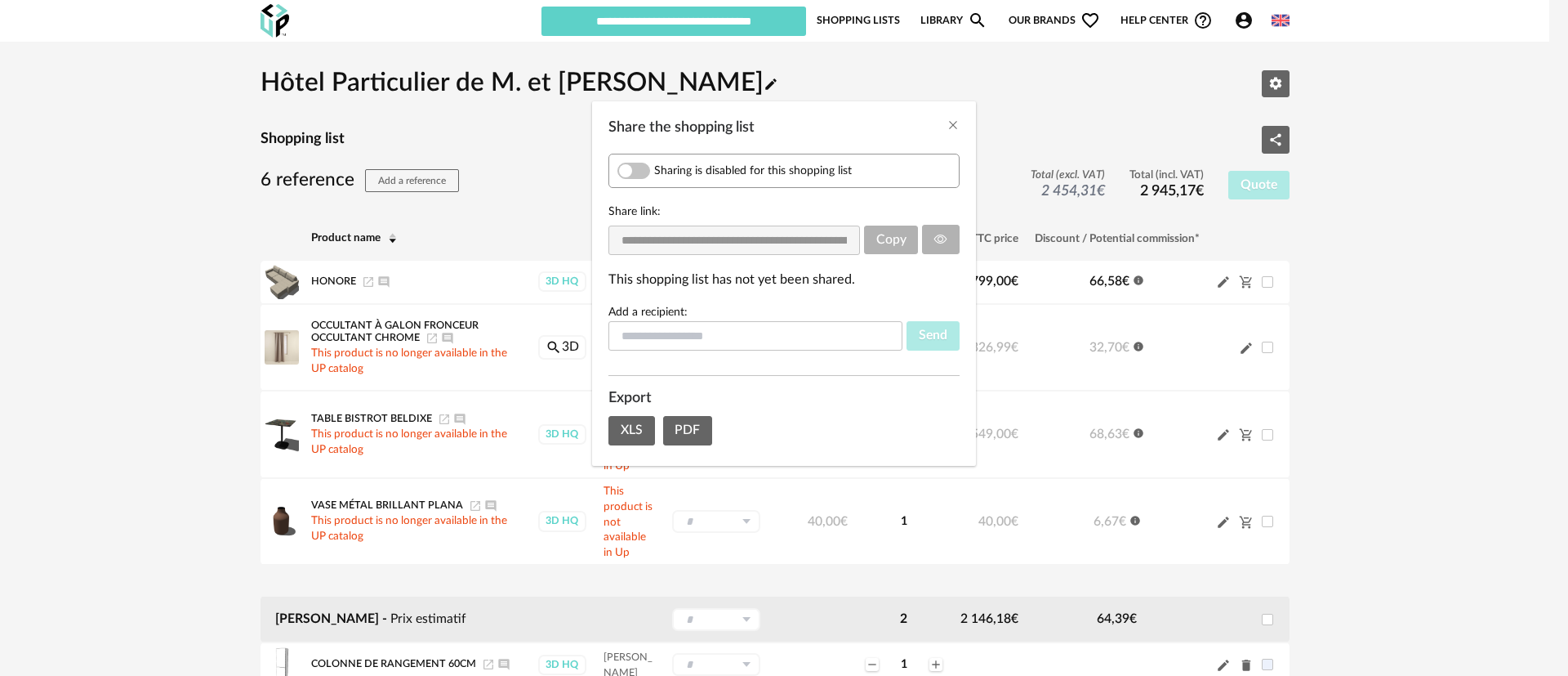
click at [640, 167] on span "Share the shopping list" at bounding box center [633, 171] width 32 height 17
click at [896, 247] on button "Copy" at bounding box center [892, 240] width 55 height 30
click at [952, 126] on icon "Close" at bounding box center [953, 125] width 13 height 13
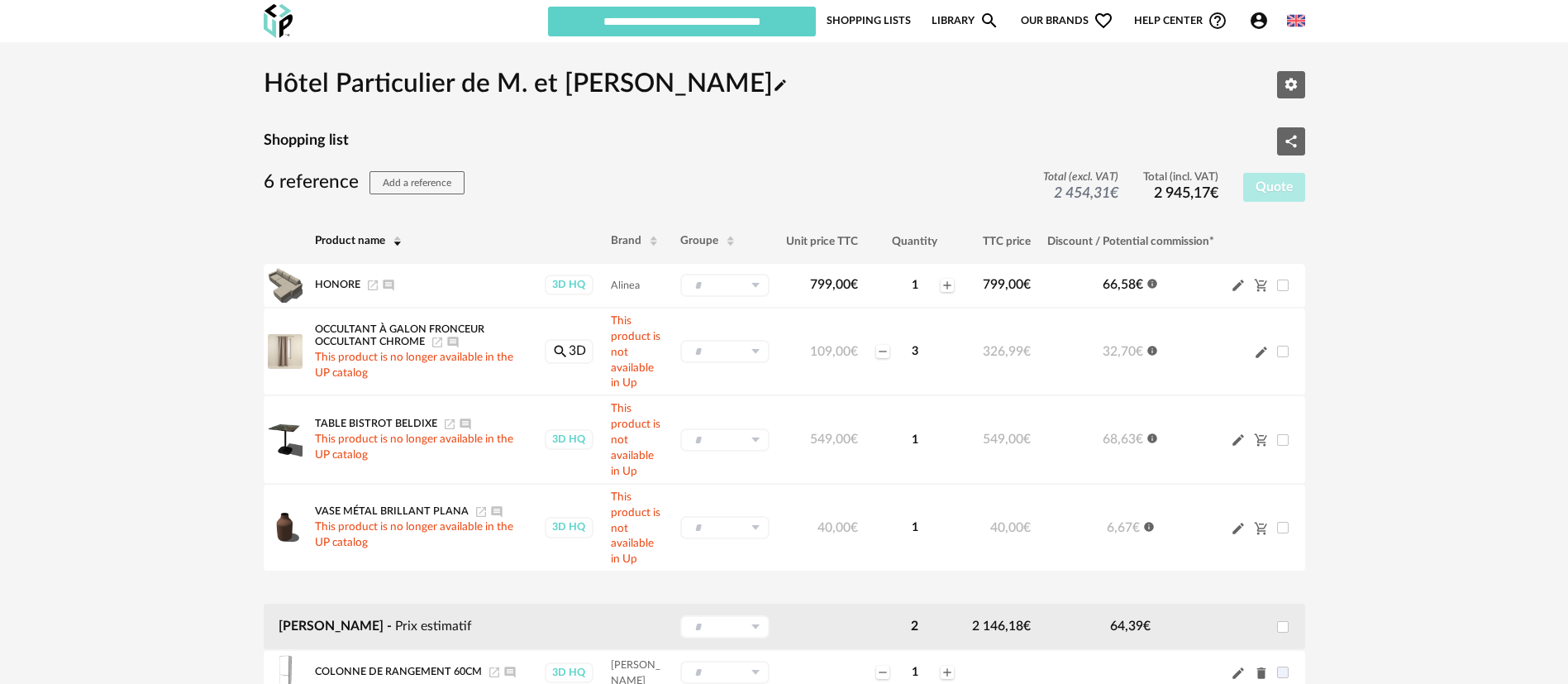
click at [881, 13] on link "Shopping Lists" at bounding box center [869, 20] width 85 height 31
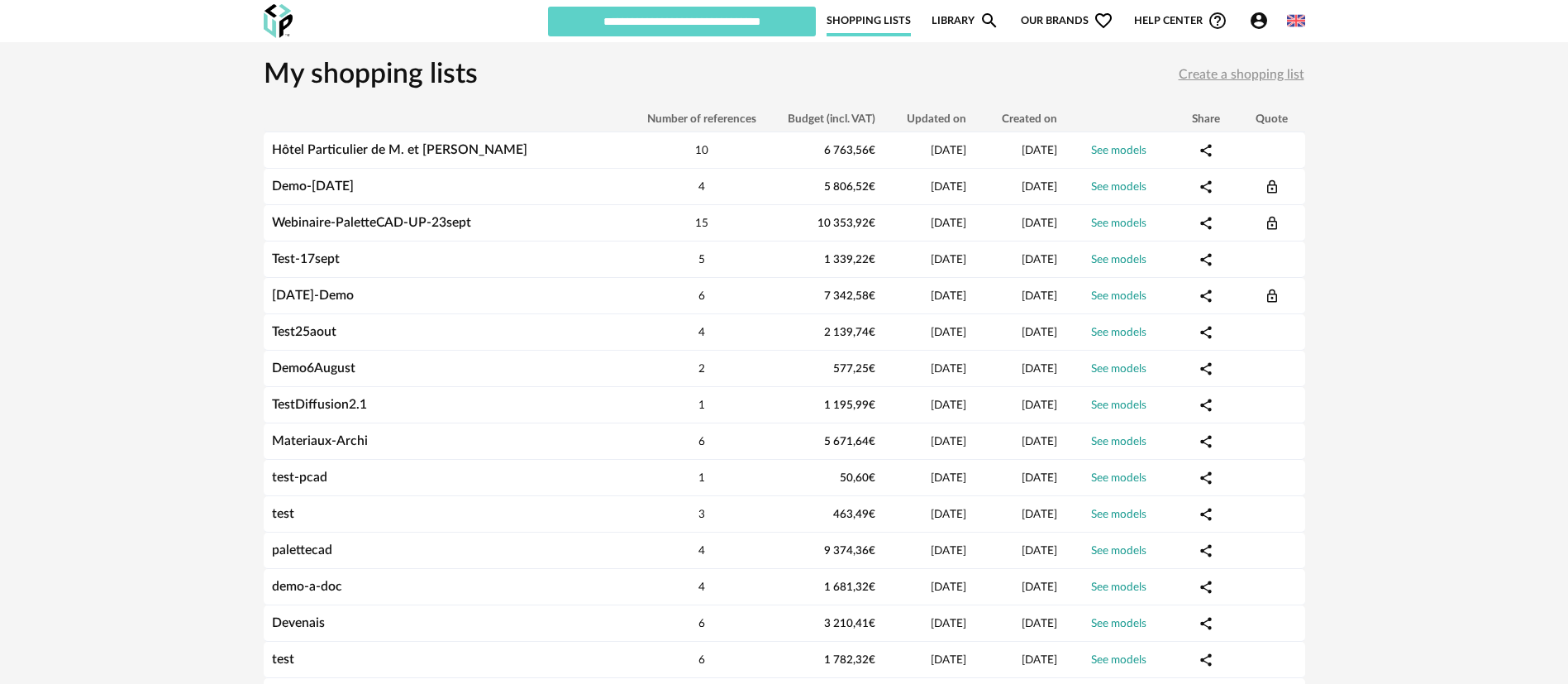
click at [950, 27] on link "Library Magnify icon" at bounding box center [965, 20] width 68 height 31
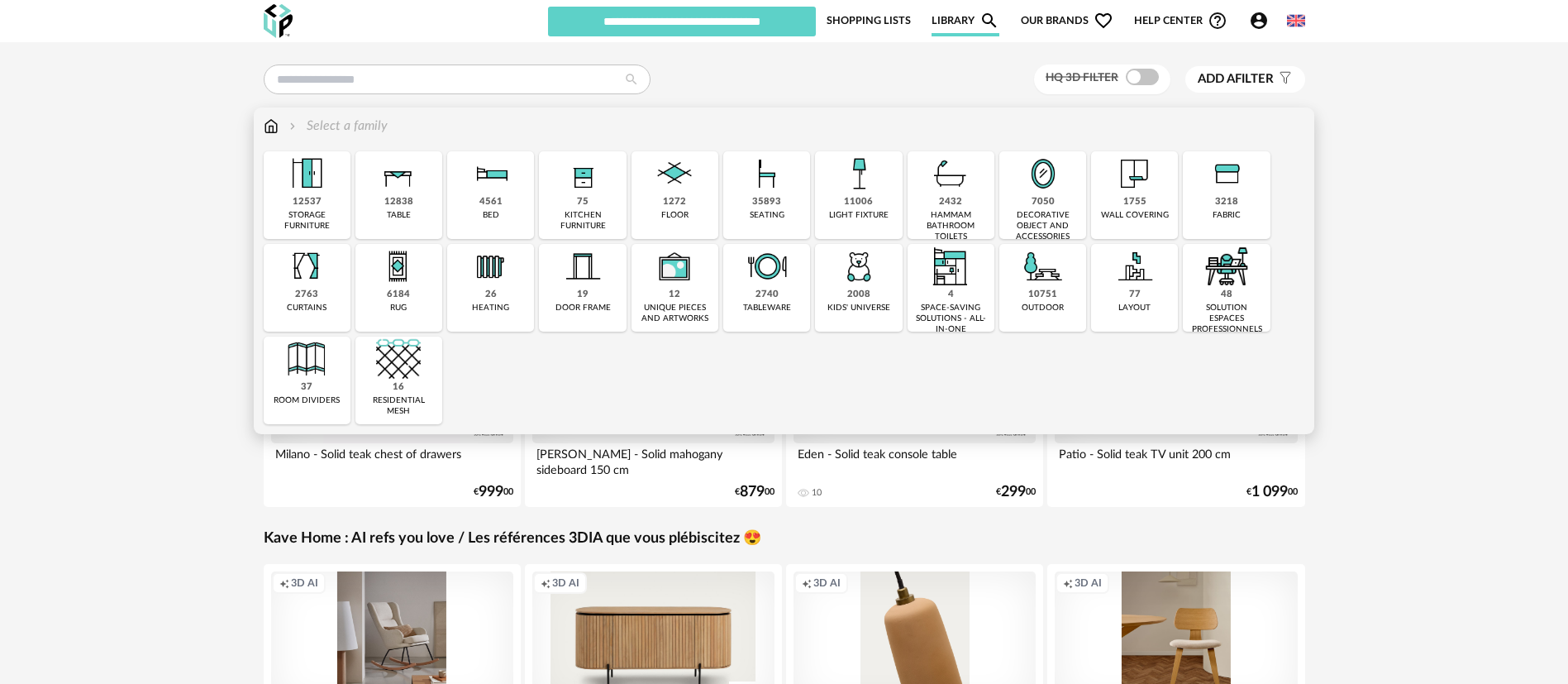
click at [326, 220] on div "storage furniture" at bounding box center [308, 221] width 77 height 22
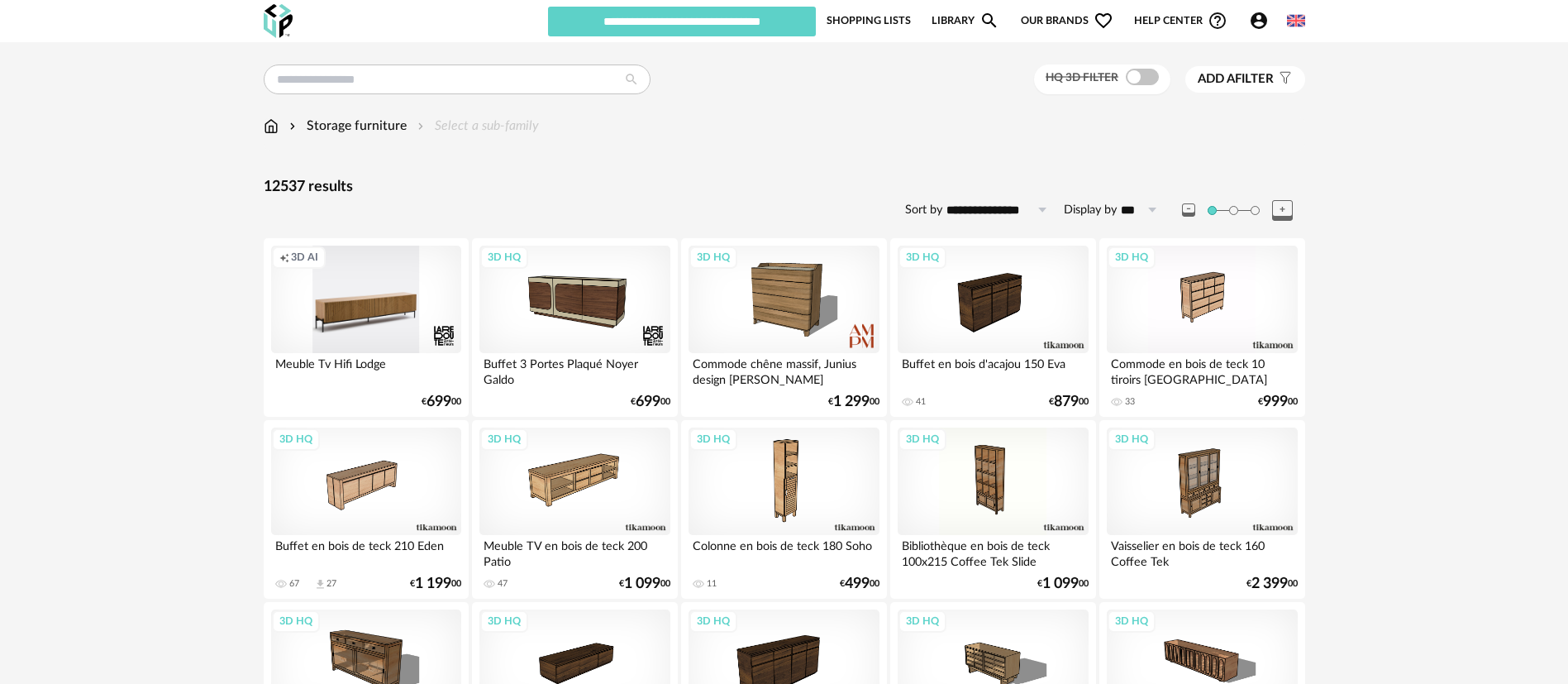
click at [1289, 26] on img at bounding box center [1296, 21] width 18 height 18
click at [1269, 55] on li "Français" at bounding box center [1249, 64] width 106 height 30
type input "**********"
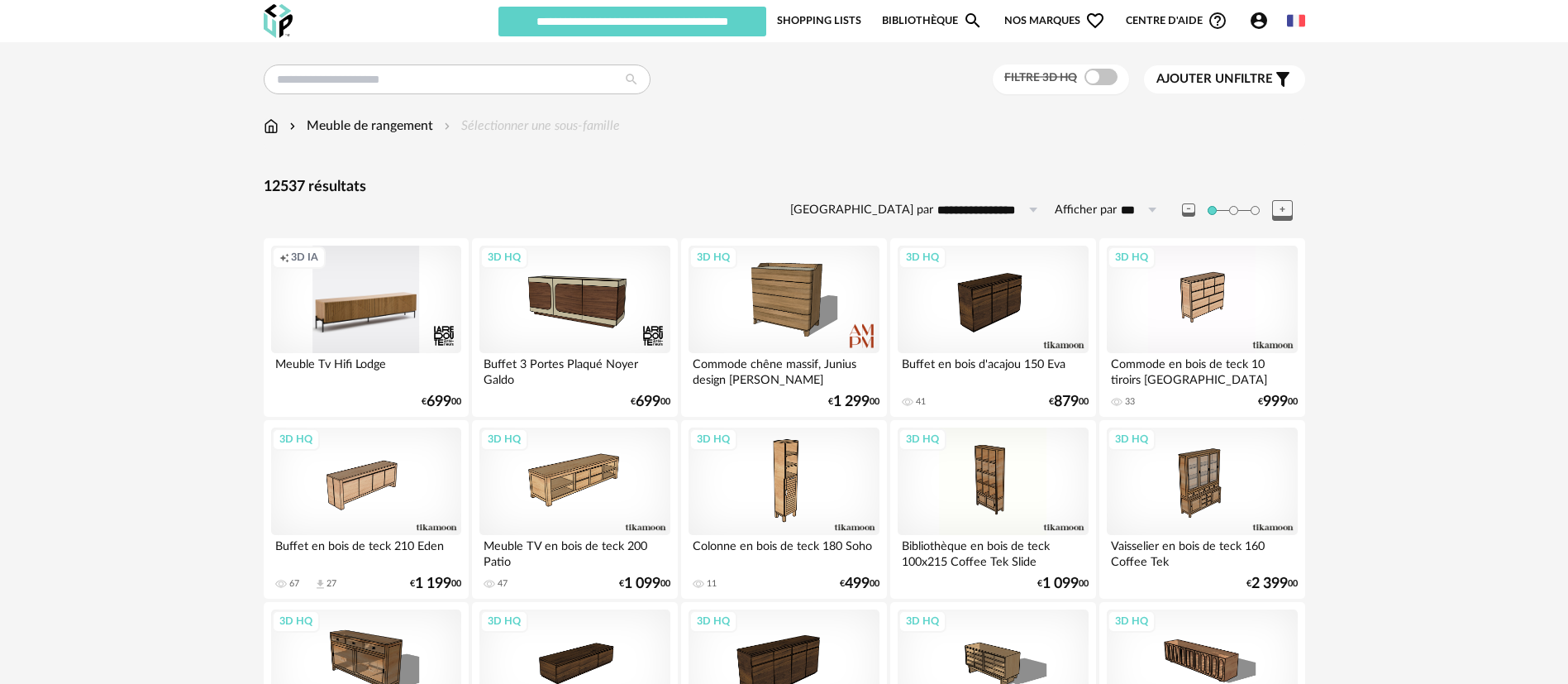
click at [910, 14] on link "Bibliothèque Magnify icon" at bounding box center [933, 20] width 101 height 31
click at [832, 22] on link "Shopping Lists" at bounding box center [819, 20] width 85 height 31
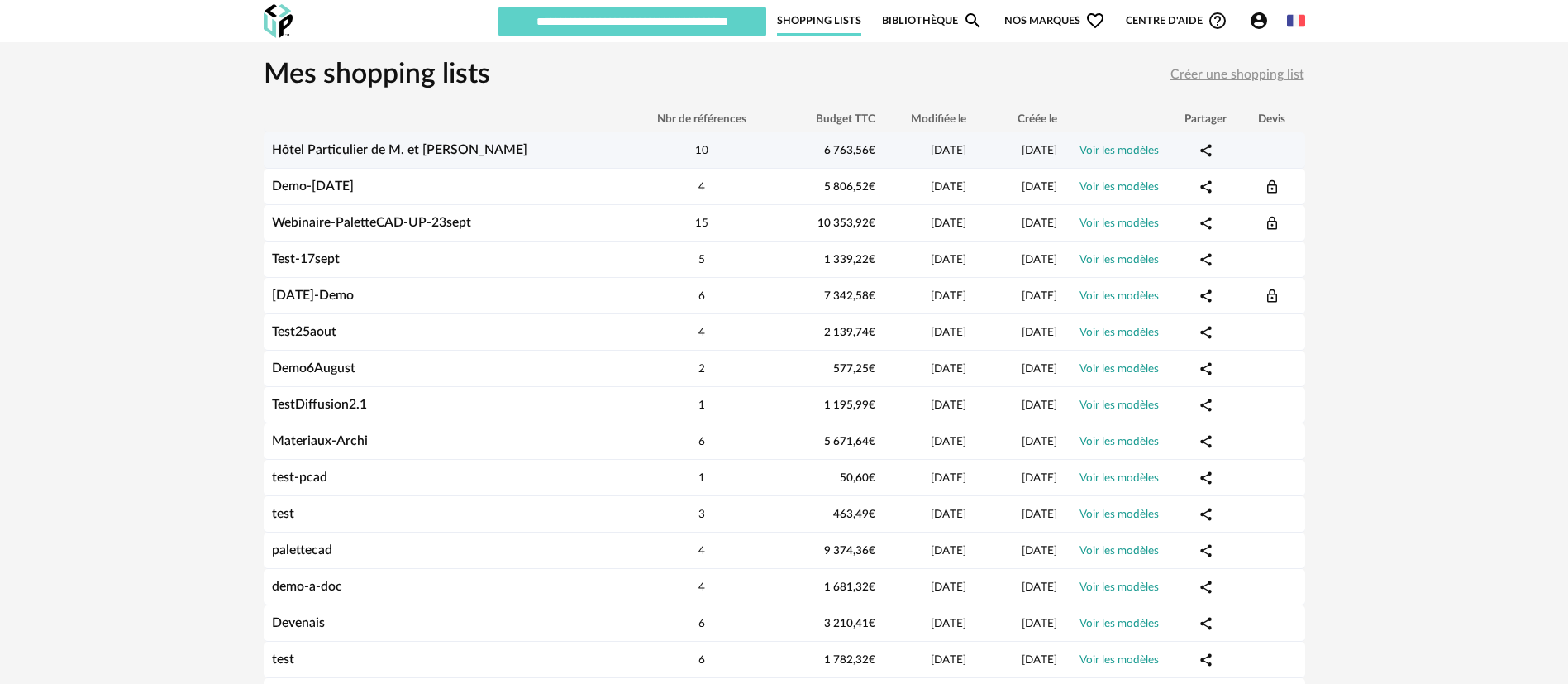
click at [432, 148] on link "Hôtel Particulier de M. et [PERSON_NAME]" at bounding box center [400, 150] width 256 height 13
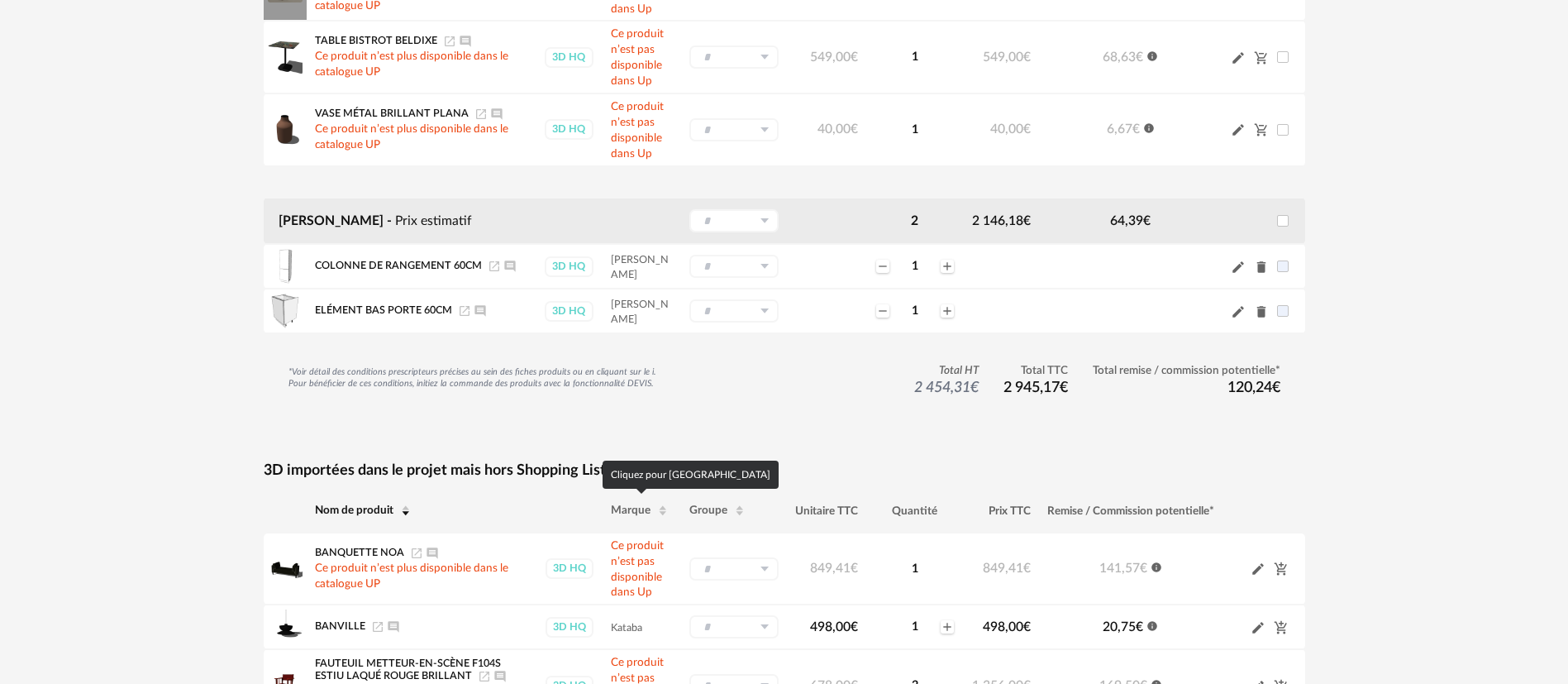
scroll to position [345, 0]
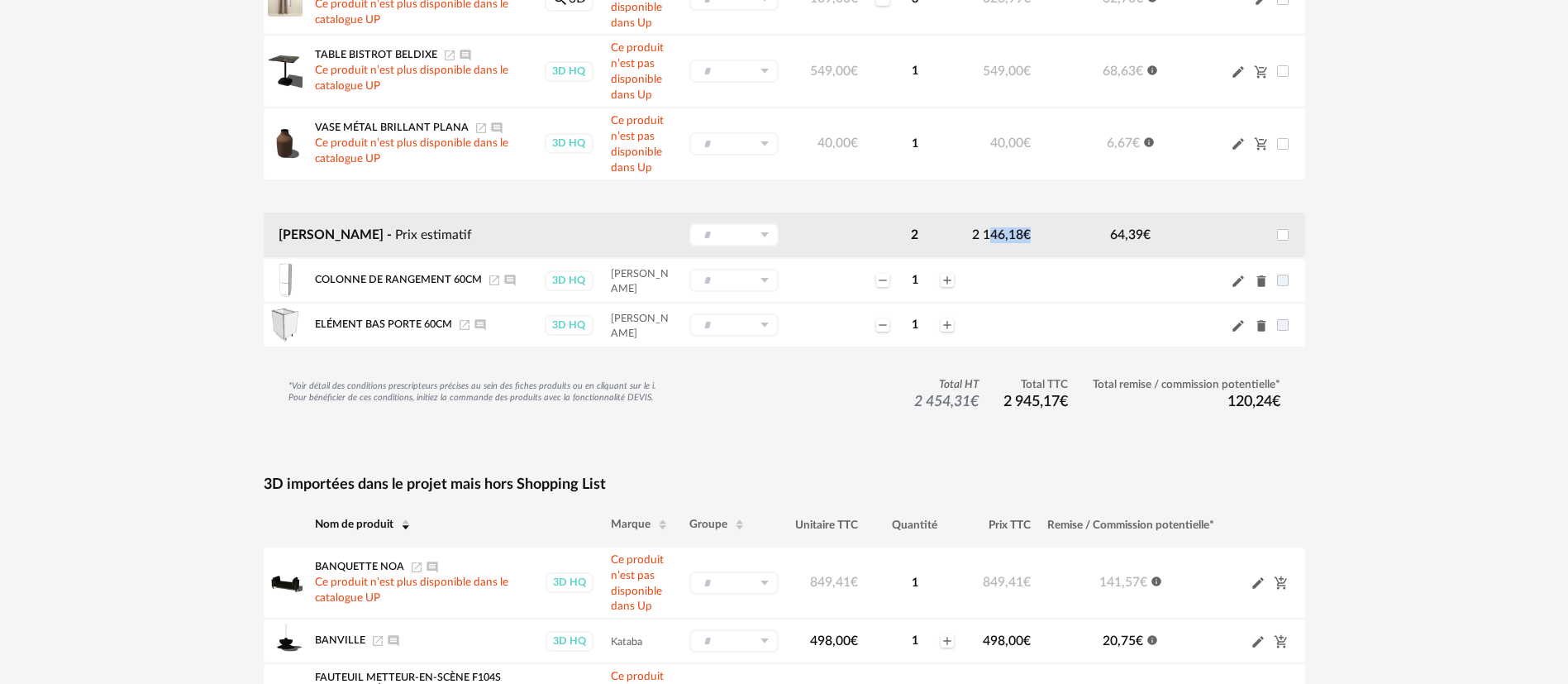
drag, startPoint x: 969, startPoint y: 237, endPoint x: 1051, endPoint y: 246, distance: 82.5
click at [1051, 246] on tr "Projet Schmidt - Prix estimatif - Nouveau groupe (ex.: Cuisine) Nouveau groupe …" at bounding box center [784, 236] width 1042 height 47
drag, startPoint x: 399, startPoint y: 242, endPoint x: 483, endPoint y: 241, distance: 84.0
click at [483, 241] on td "Projet Schmidt - Prix estimatif" at bounding box center [473, 236] width 417 height 47
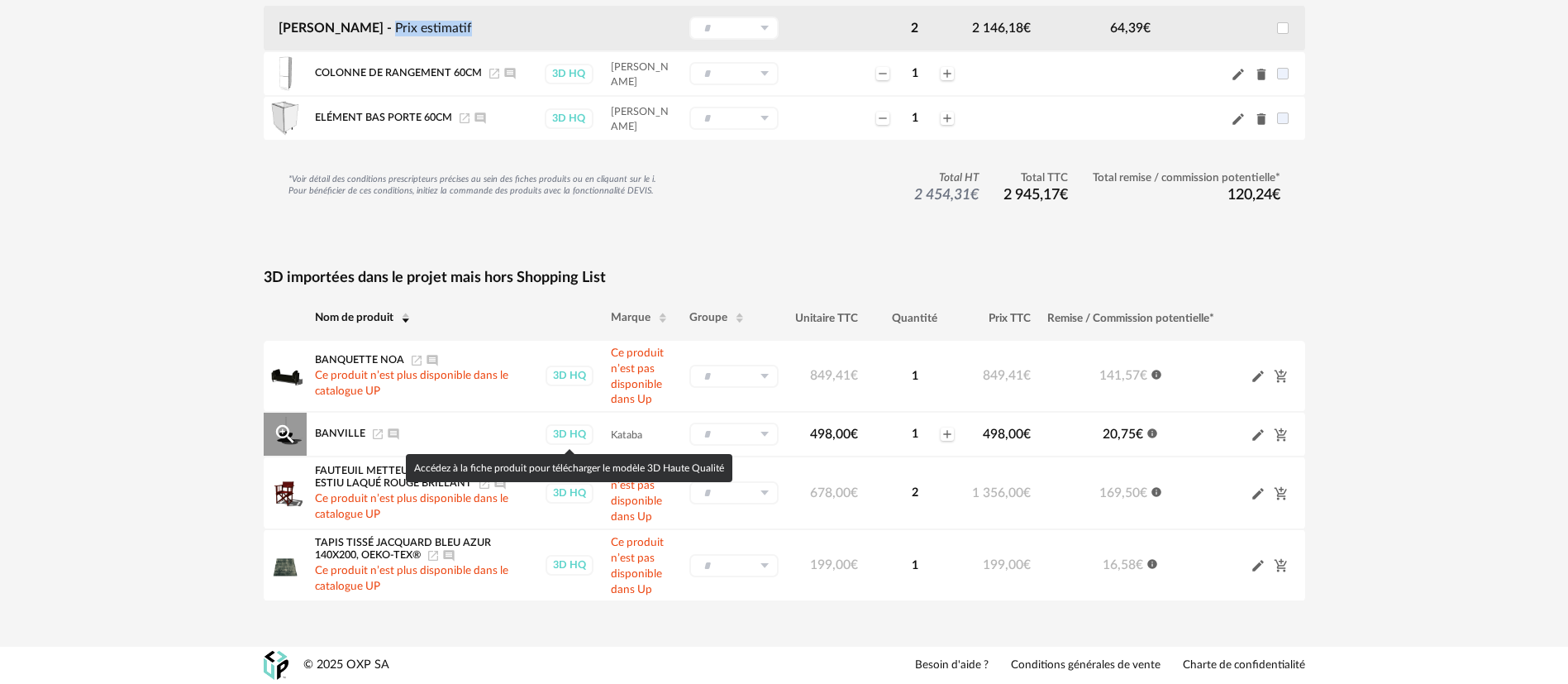
click at [569, 436] on div "3D HQ" at bounding box center [569, 434] width 48 height 21
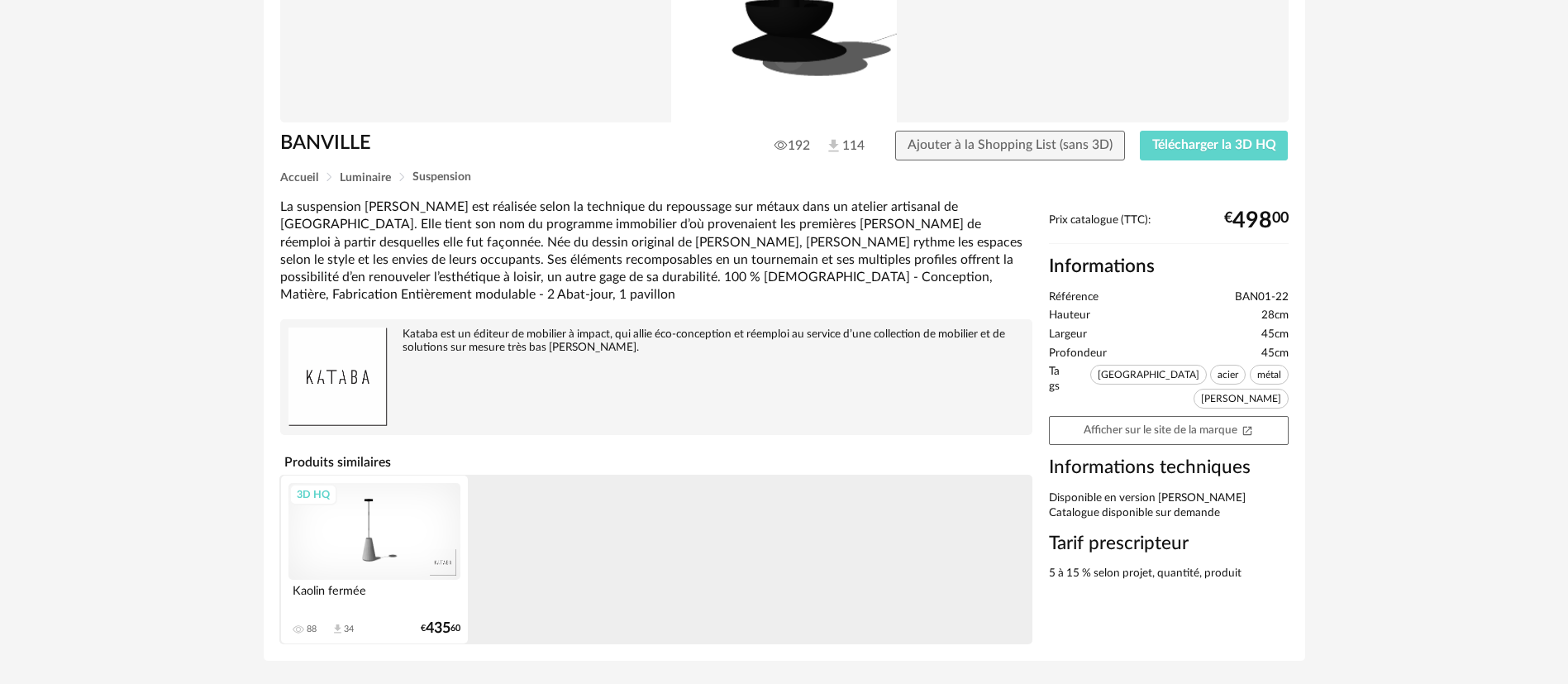
scroll to position [254, 0]
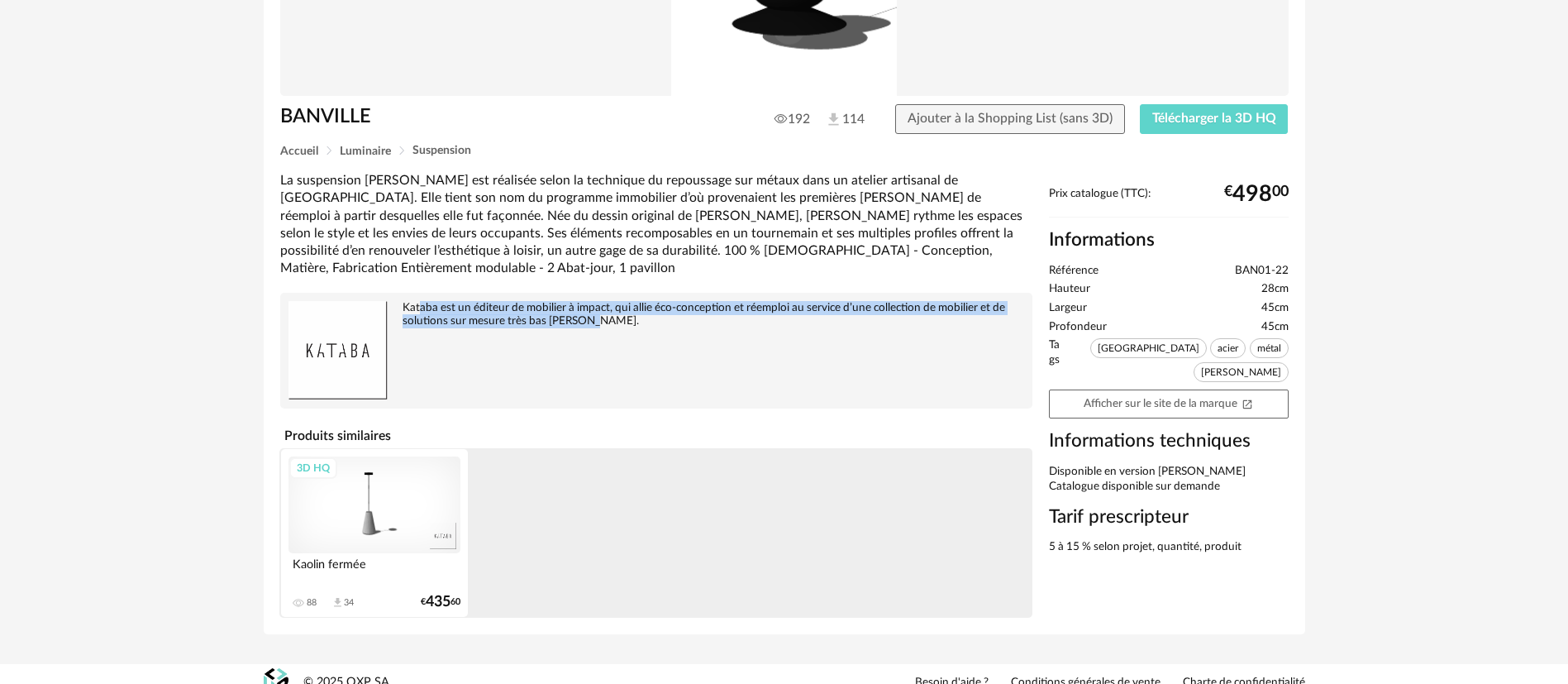
drag, startPoint x: 419, startPoint y: 295, endPoint x: 592, endPoint y: 313, distance: 173.9
click at [592, 313] on div "Kataba est un éditeur de mobilier à impact, qui allie éco-conception et réemplo…" at bounding box center [656, 350] width 753 height 116
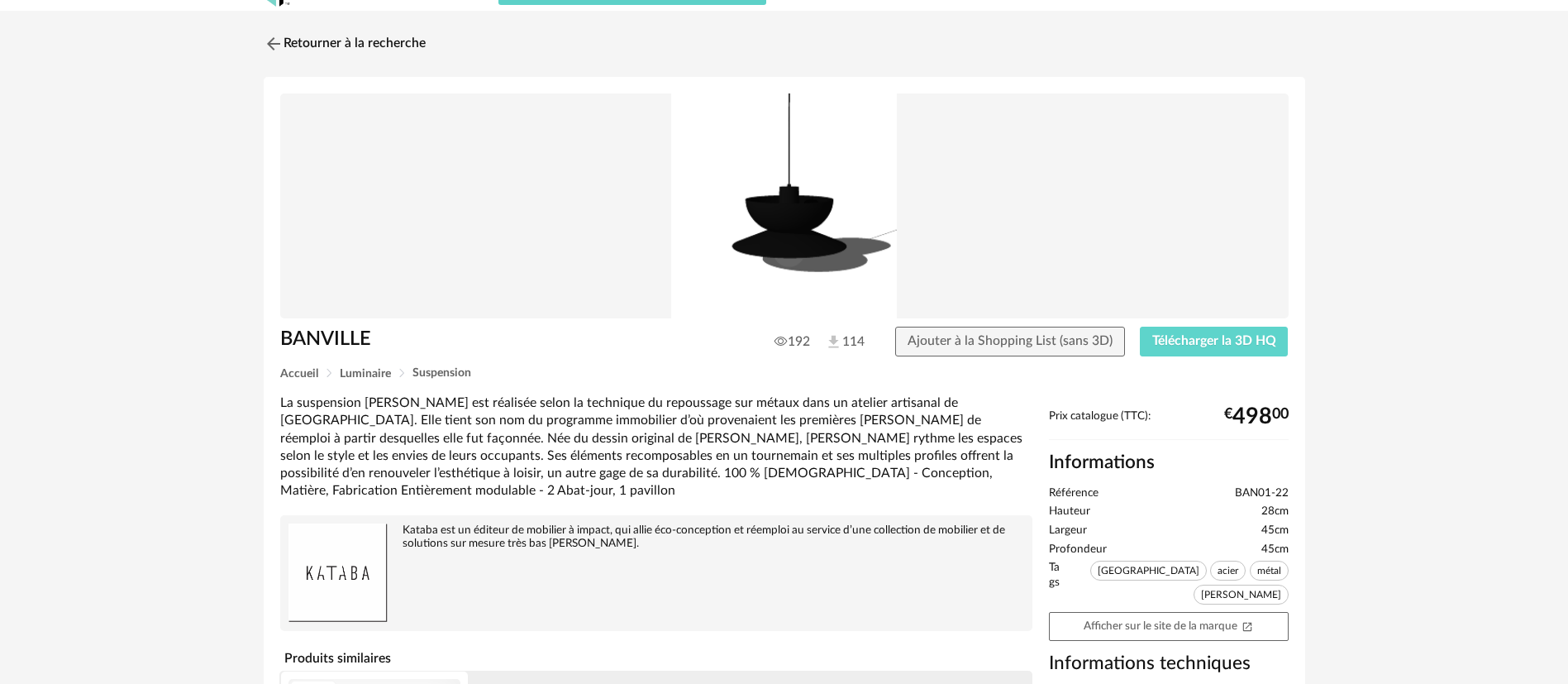
scroll to position [0, 0]
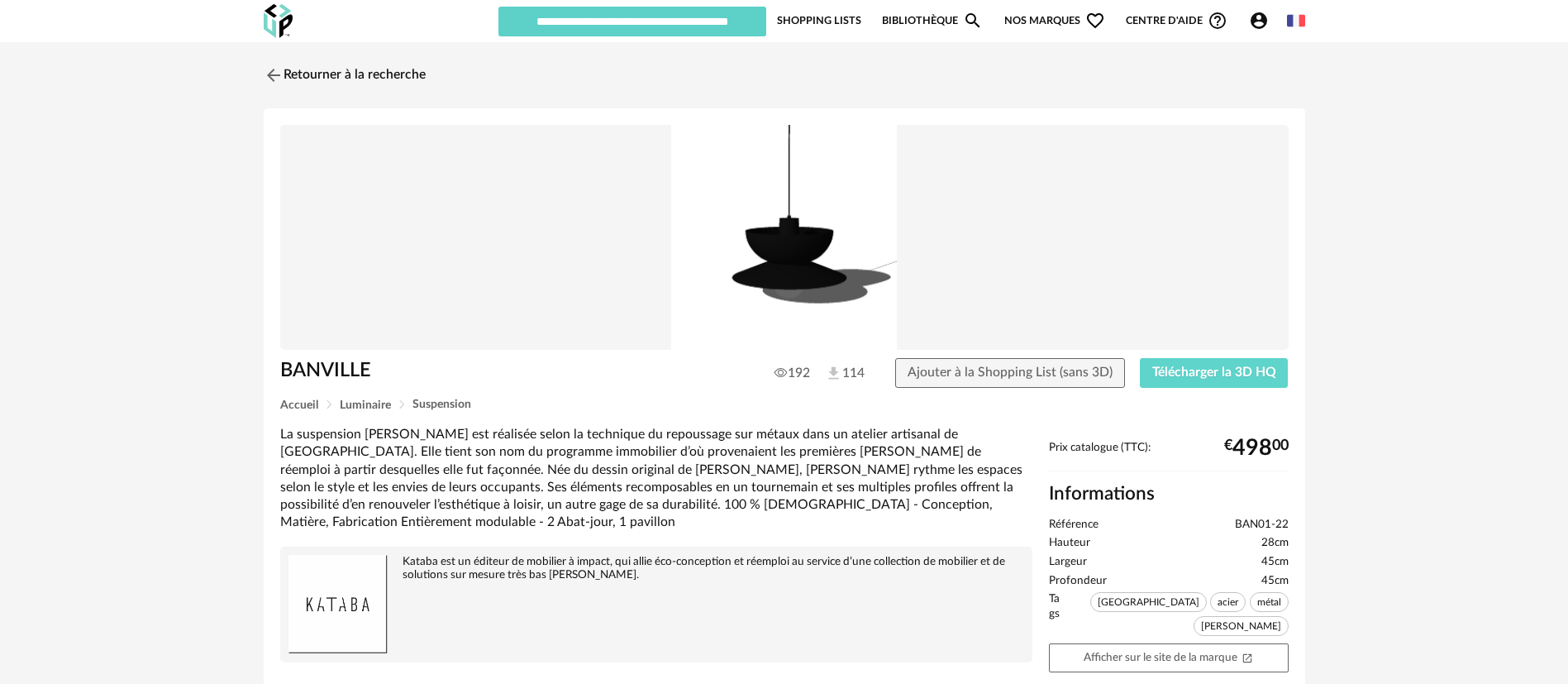
click at [816, 18] on link "Shopping Lists" at bounding box center [819, 20] width 85 height 31
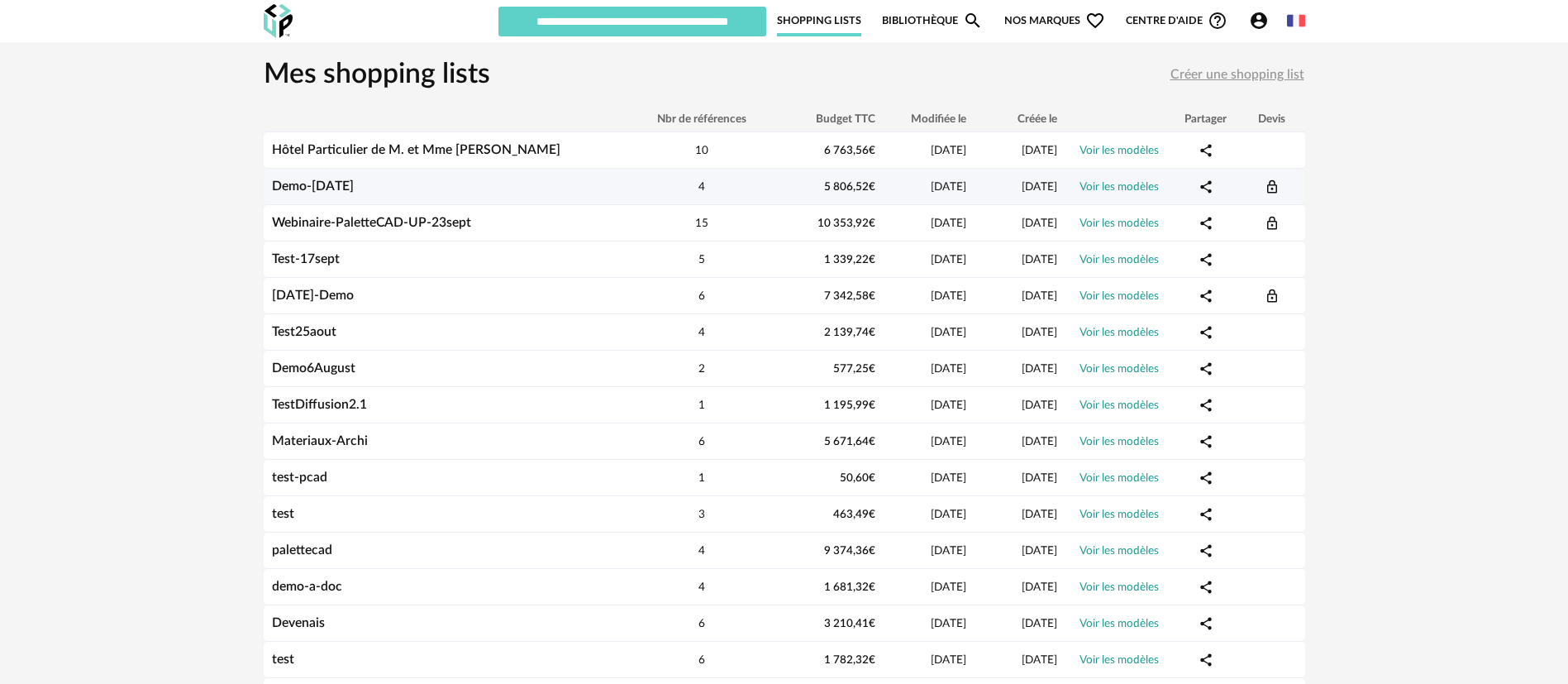
click at [354, 184] on link "Demo-[DATE]" at bounding box center [313, 186] width 82 height 13
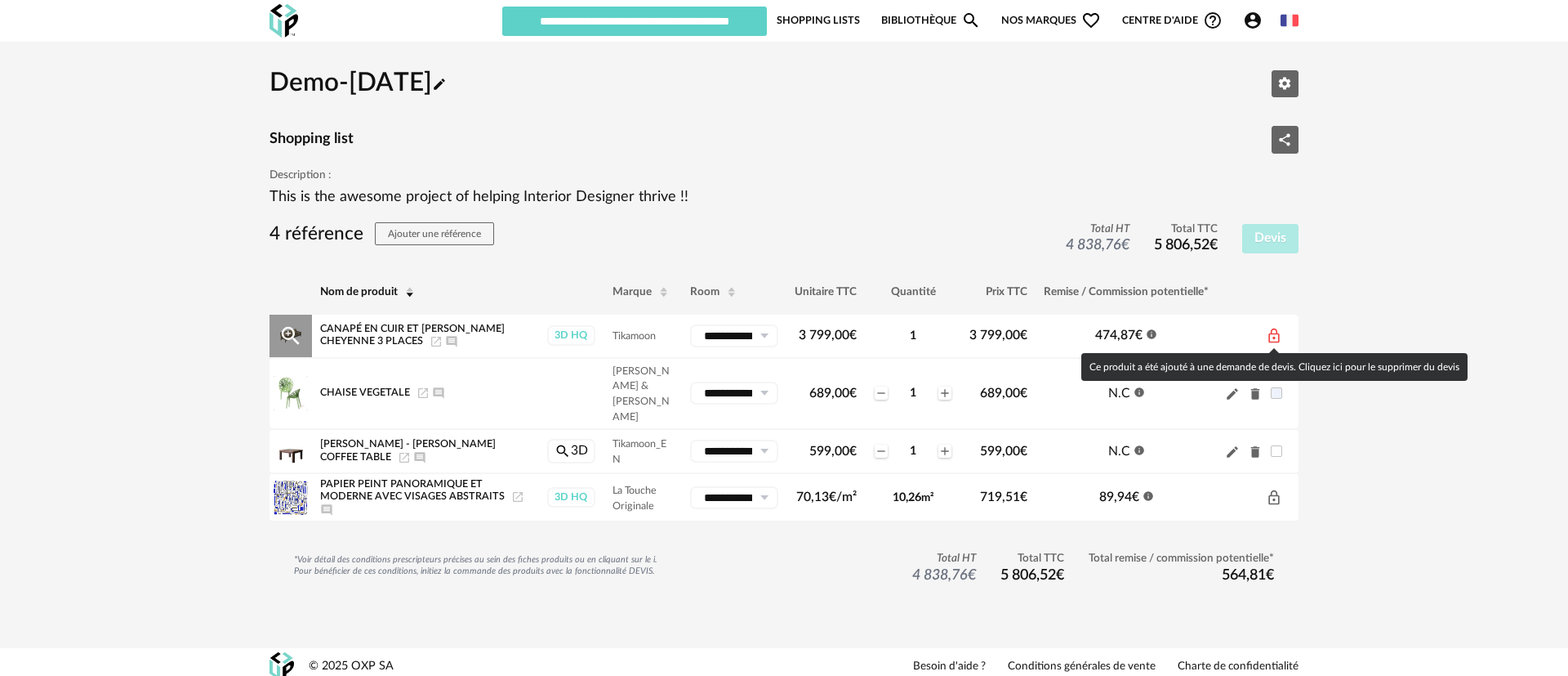
click at [1272, 336] on icon "Lock Outline icon" at bounding box center [1274, 336] width 17 height 17
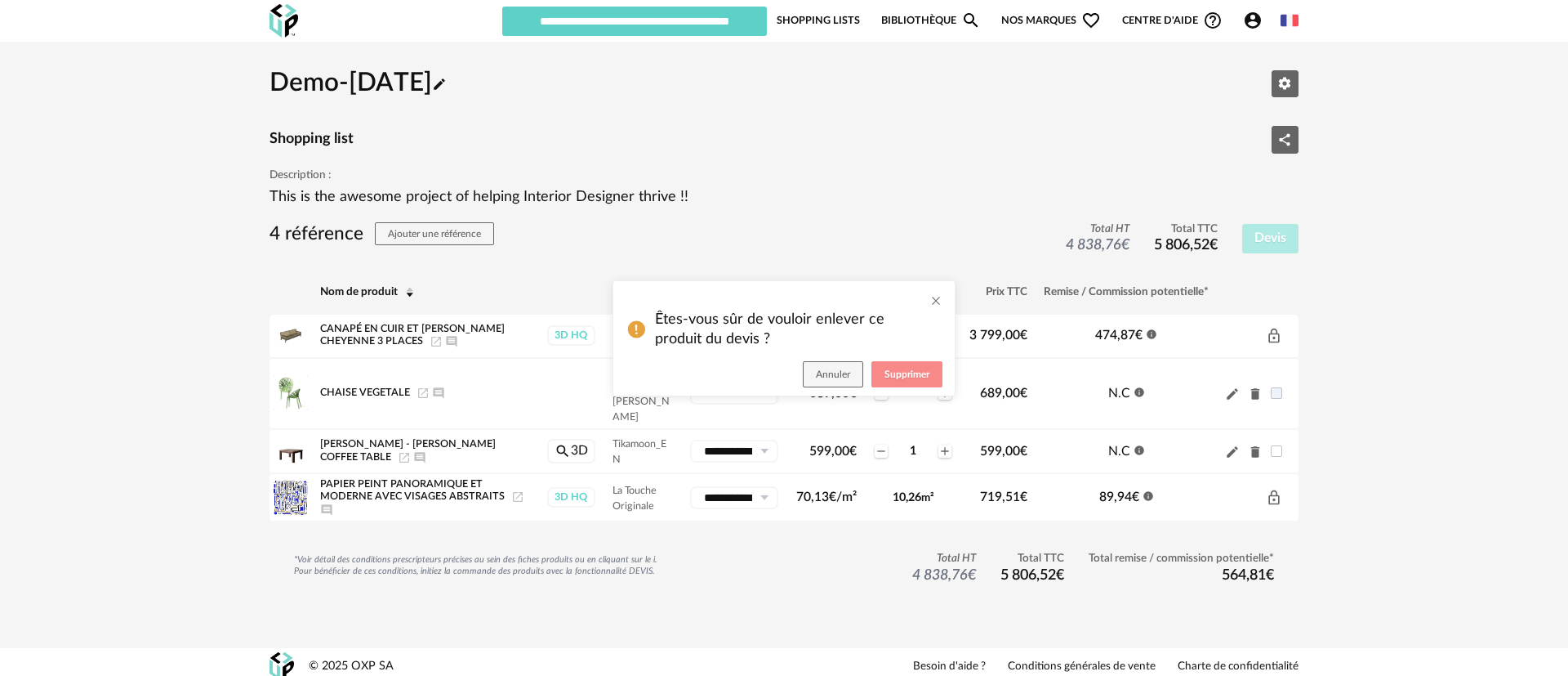
click at [901, 371] on span "Supprimer" at bounding box center [907, 374] width 45 height 10
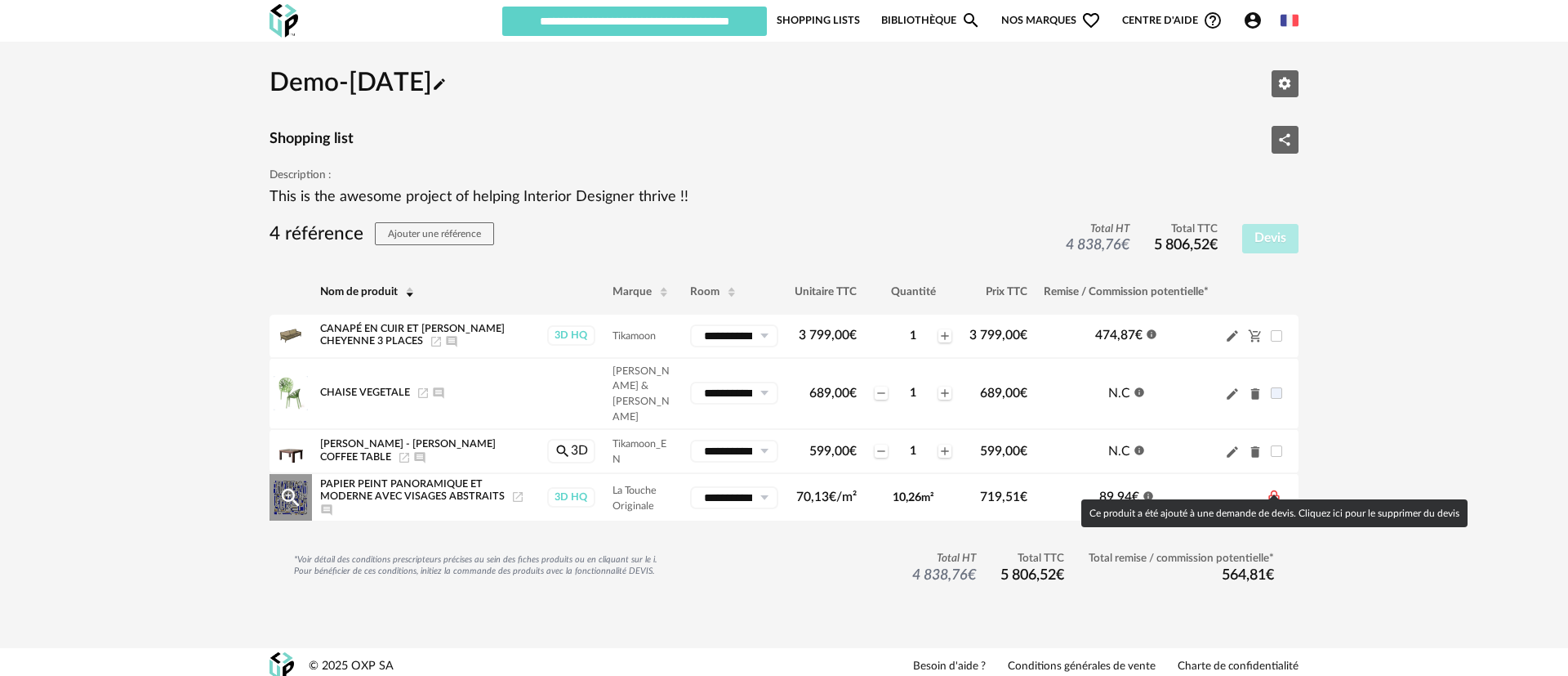
click at [1276, 490] on icon "Lock Outline icon" at bounding box center [1274, 498] width 17 height 17
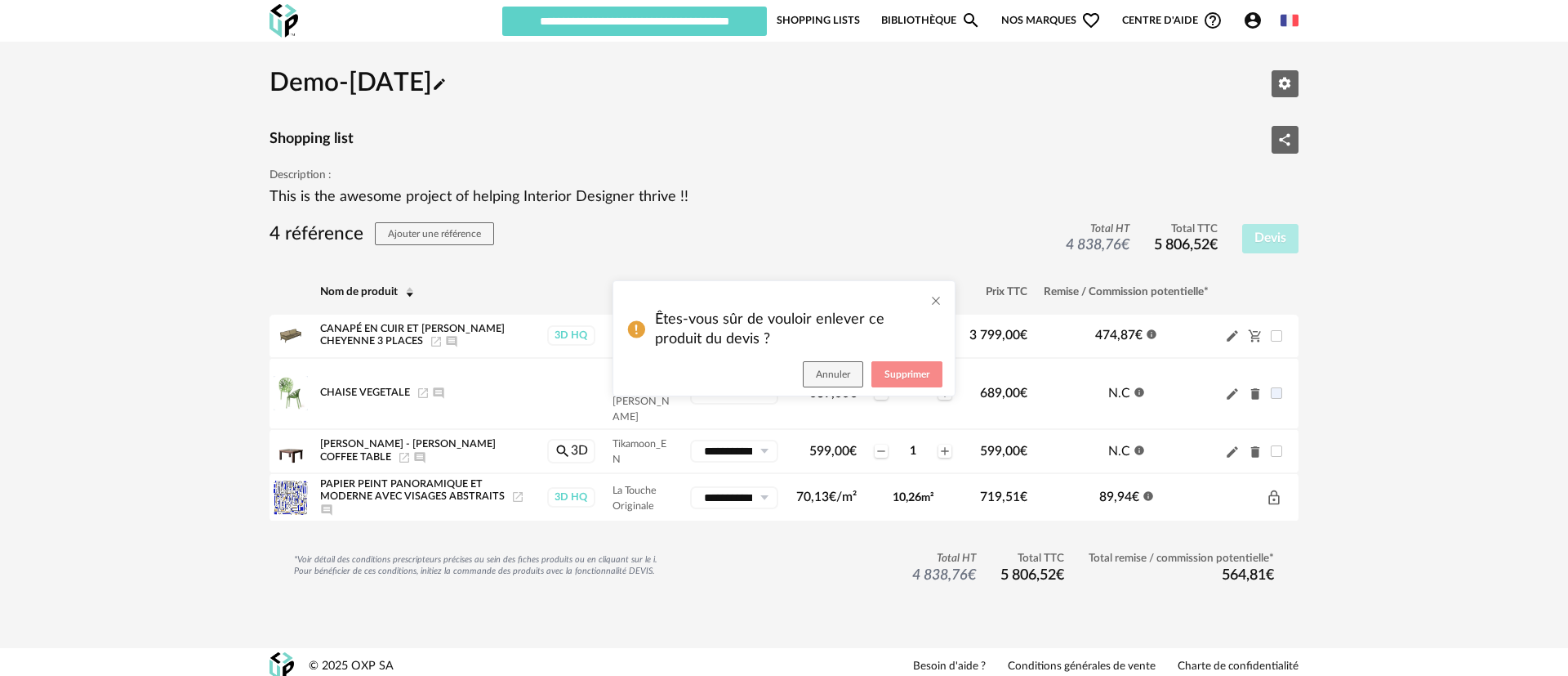
click at [900, 374] on span "Supprimer" at bounding box center [907, 374] width 45 height 10
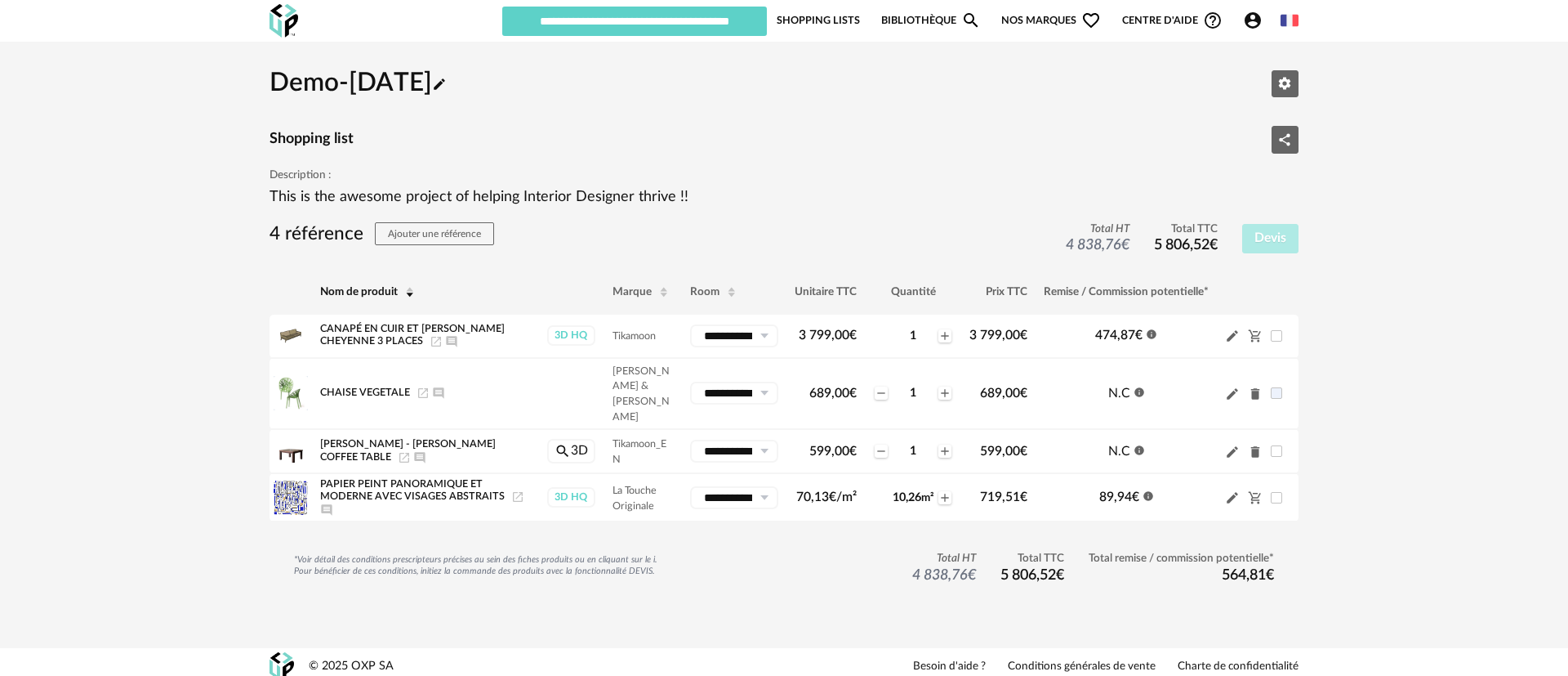
click at [1291, 15] on img at bounding box center [1290, 21] width 18 height 18
click at [1246, 52] on li "English" at bounding box center [1245, 63] width 99 height 30
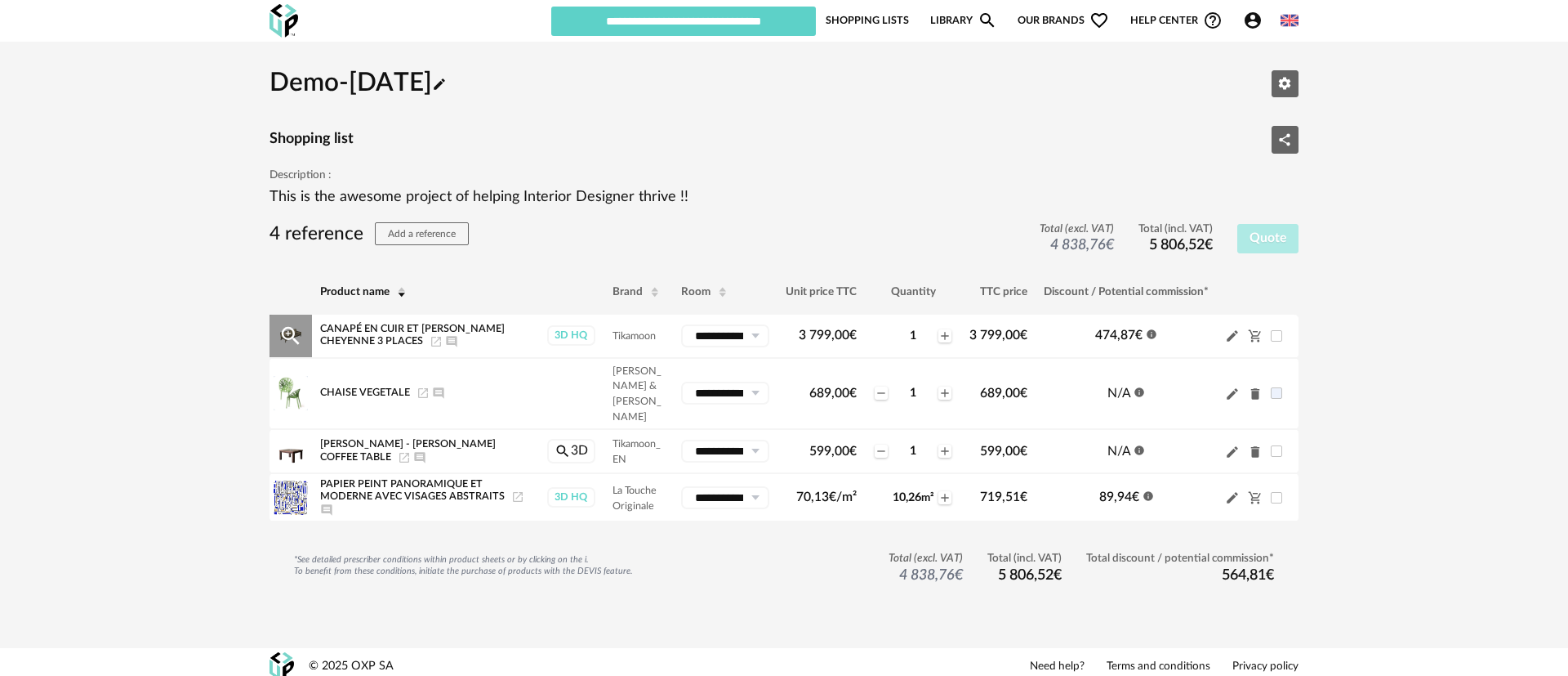
click at [1284, 333] on div "Pencil icon Cart Minus icon" at bounding box center [1258, 336] width 65 height 16
click at [1279, 340] on span at bounding box center [1277, 336] width 12 height 12
click at [1273, 446] on span at bounding box center [1277, 451] width 12 height 12
click at [1279, 490] on div "Pencil icon Cart Minus icon" at bounding box center [1258, 497] width 65 height 16
click at [1282, 490] on div "Pencil icon Cart Minus icon" at bounding box center [1258, 497] width 65 height 16
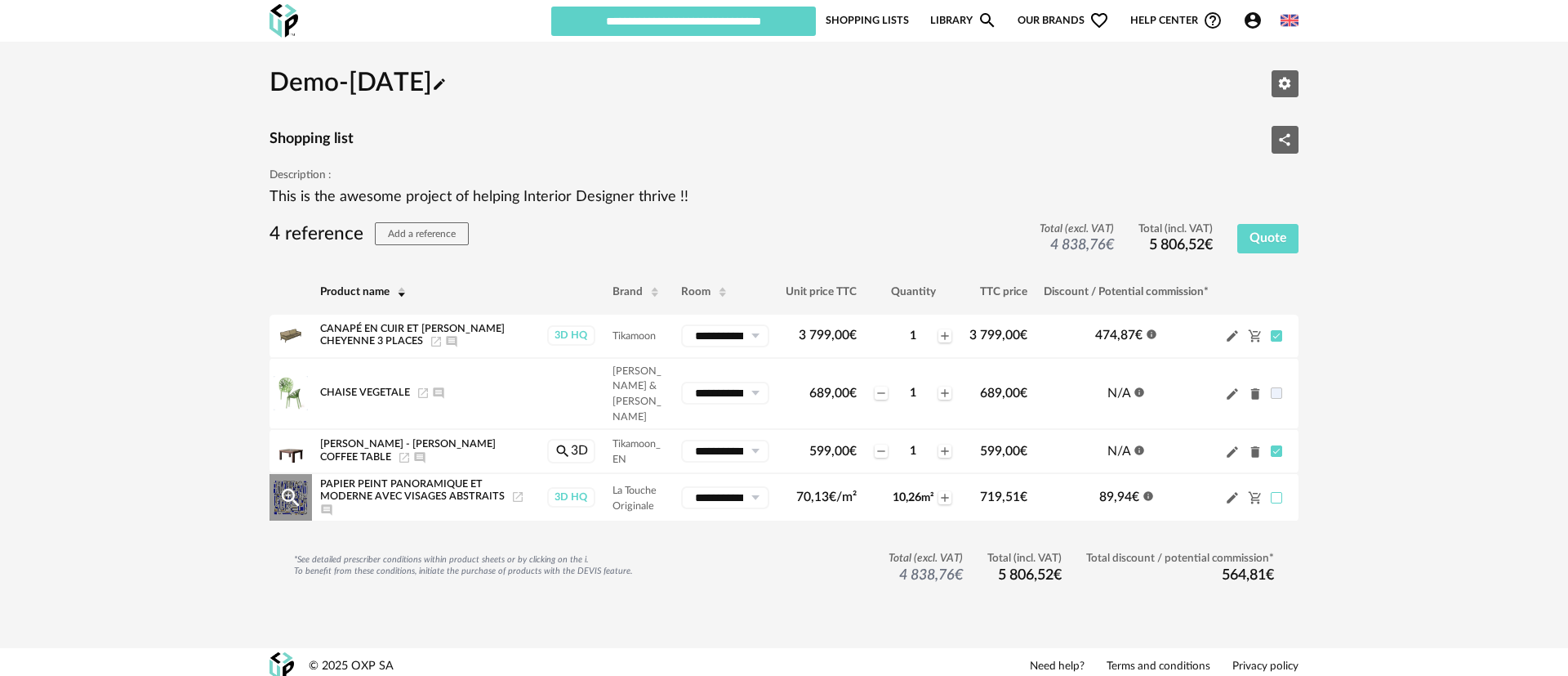
click at [1277, 492] on span at bounding box center [1277, 498] width 12 height 12
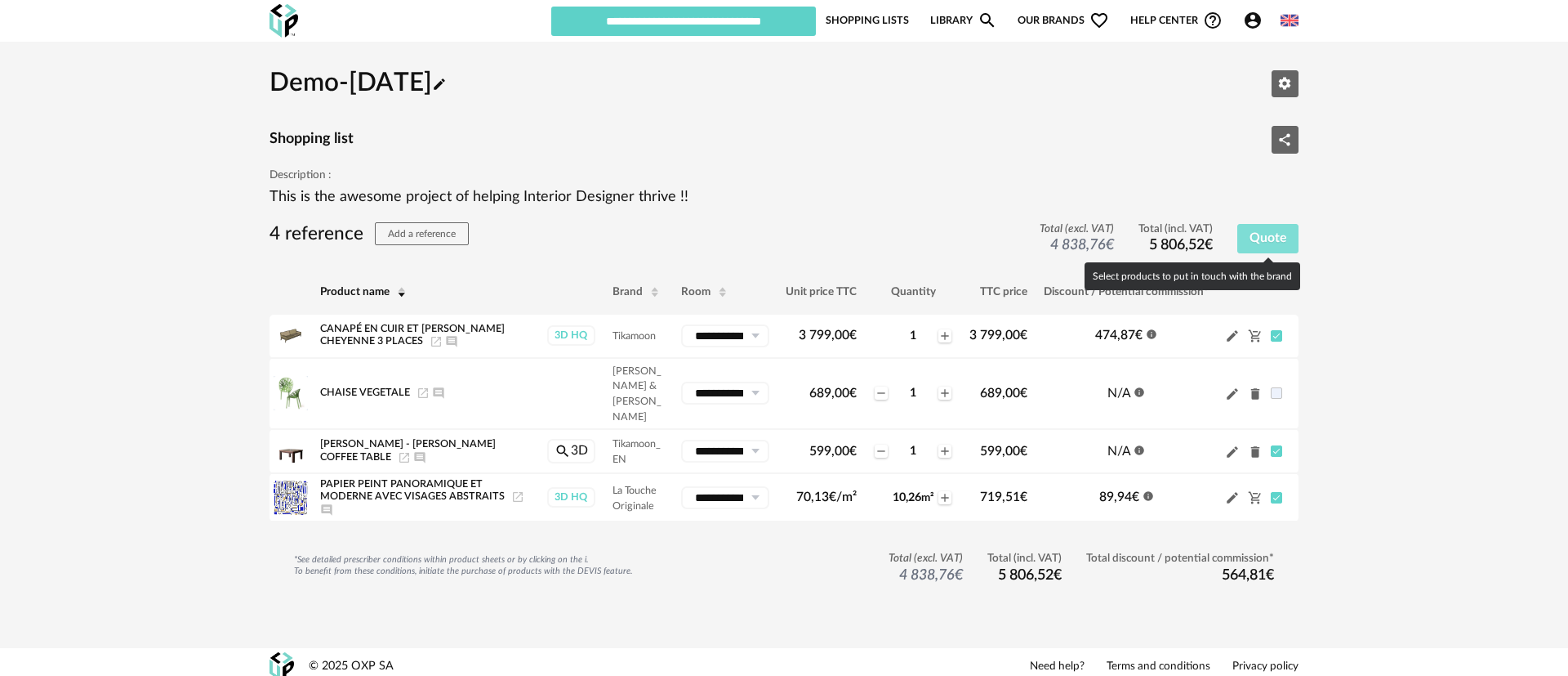
click at [1263, 231] on span "Quote" at bounding box center [1267, 238] width 36 height 13
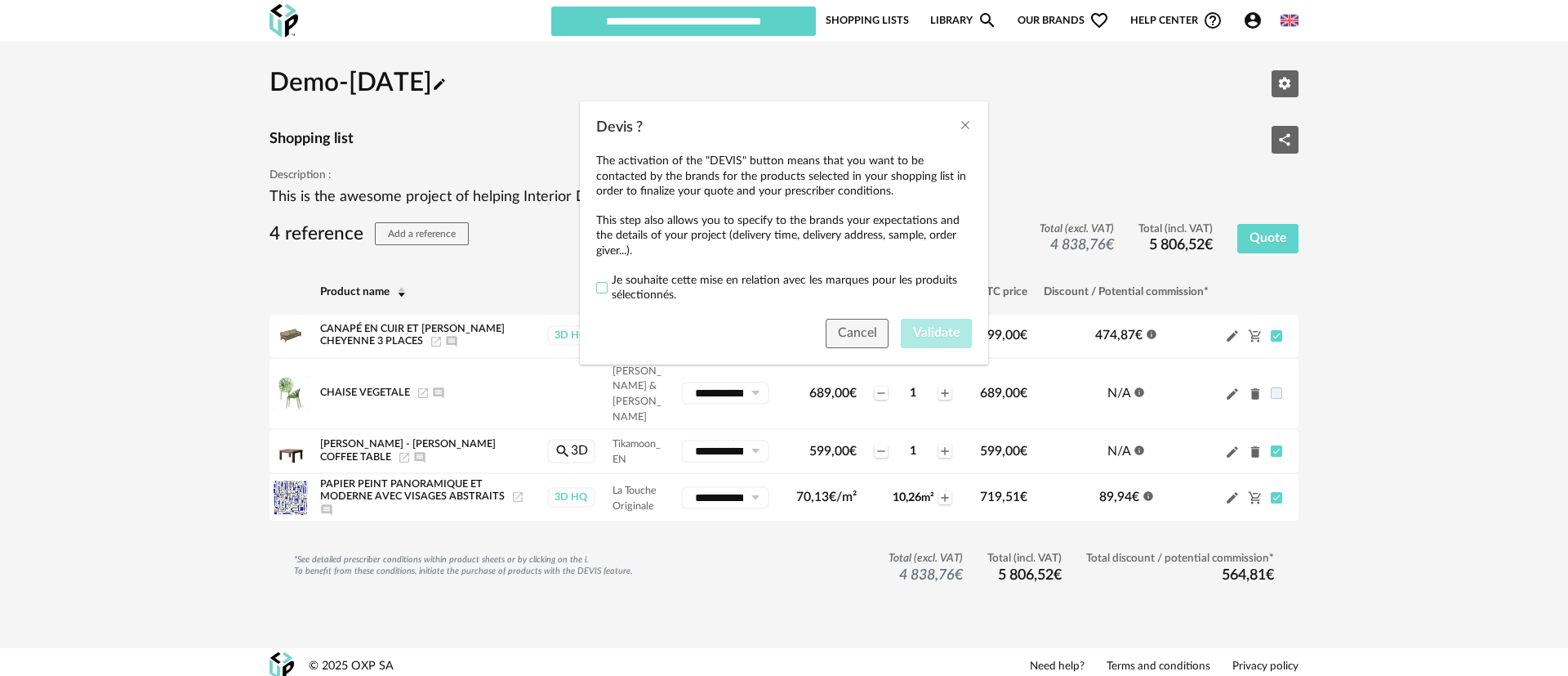
click at [597, 292] on span "Devis ?" at bounding box center [602, 287] width 12 height 12
click at [918, 331] on span "Validate" at bounding box center [936, 333] width 46 height 13
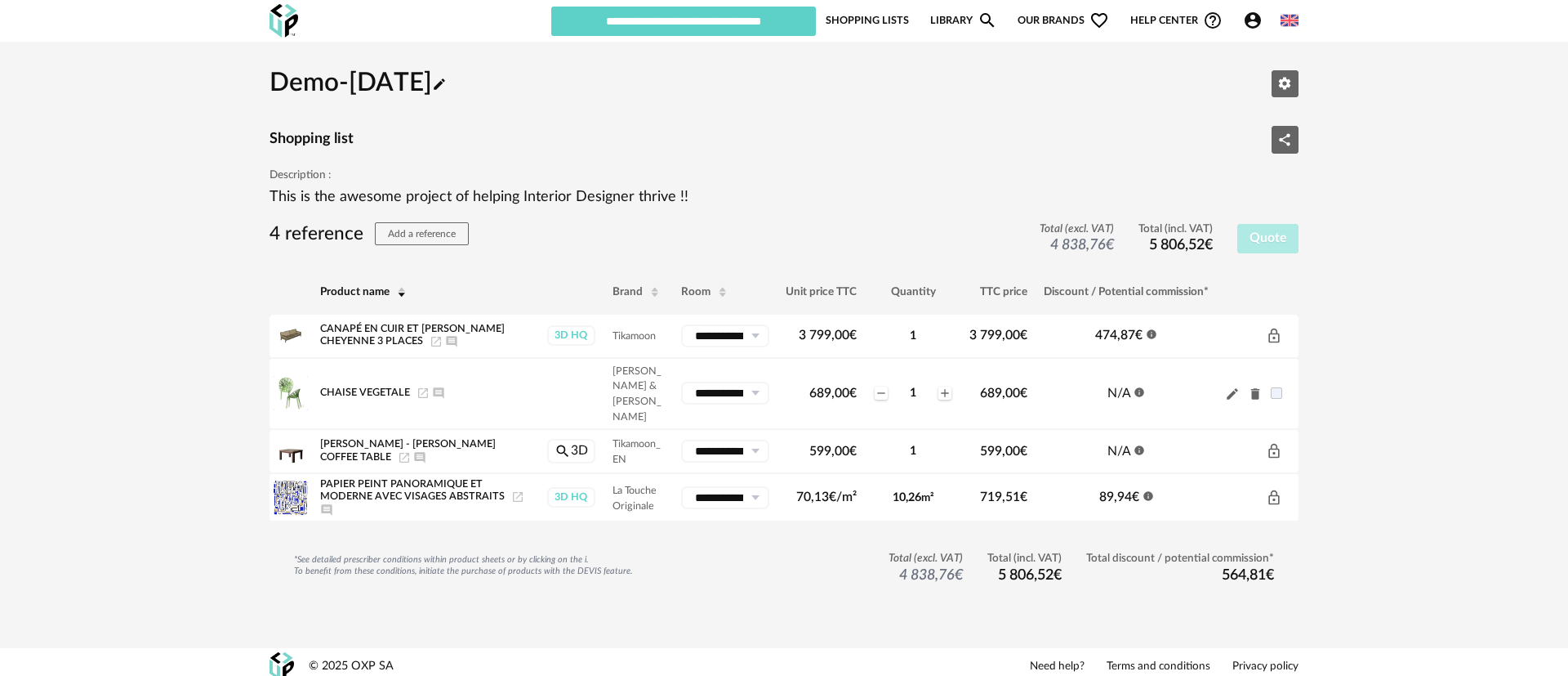
click at [878, 12] on link "Shopping Lists" at bounding box center [867, 20] width 84 height 31
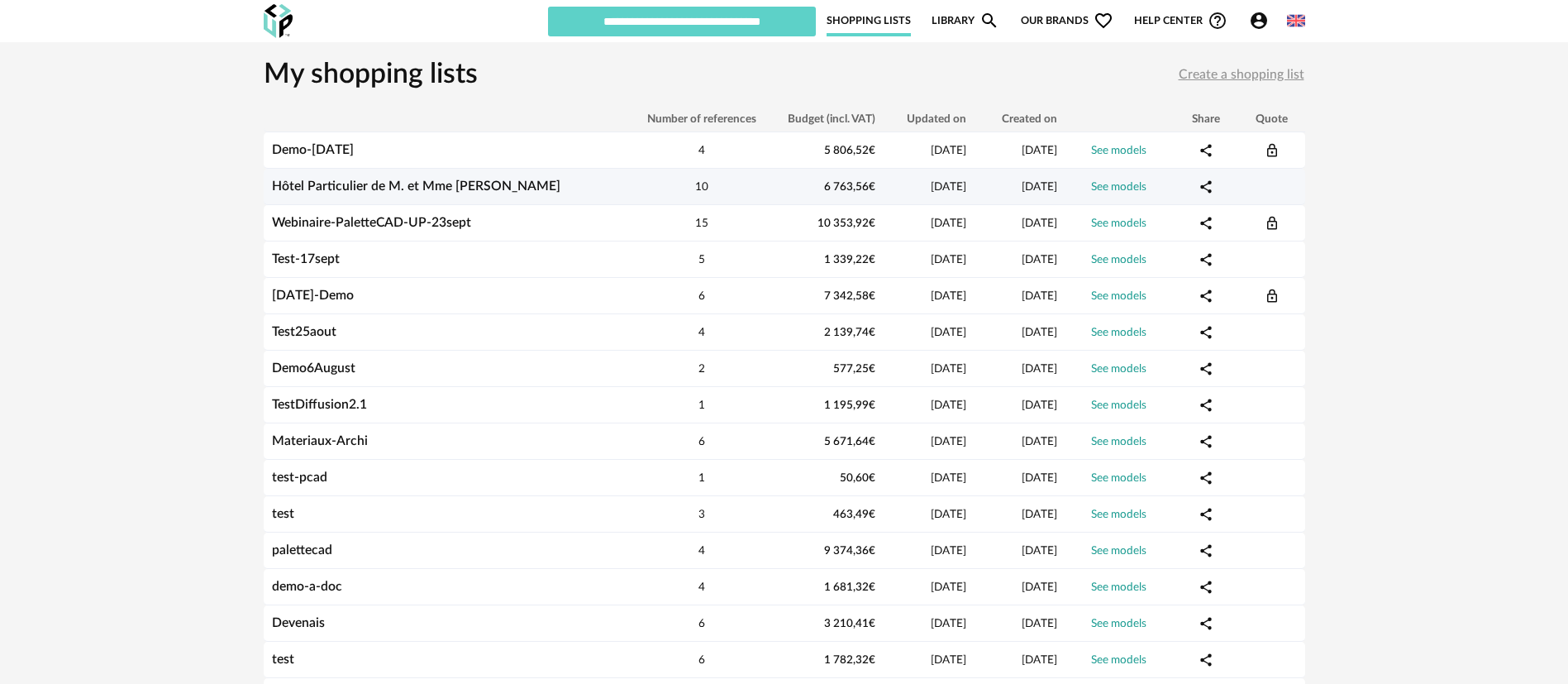
click at [334, 180] on link "Hôtel Particulier de M. et Mme [PERSON_NAME]" at bounding box center [417, 186] width 288 height 13
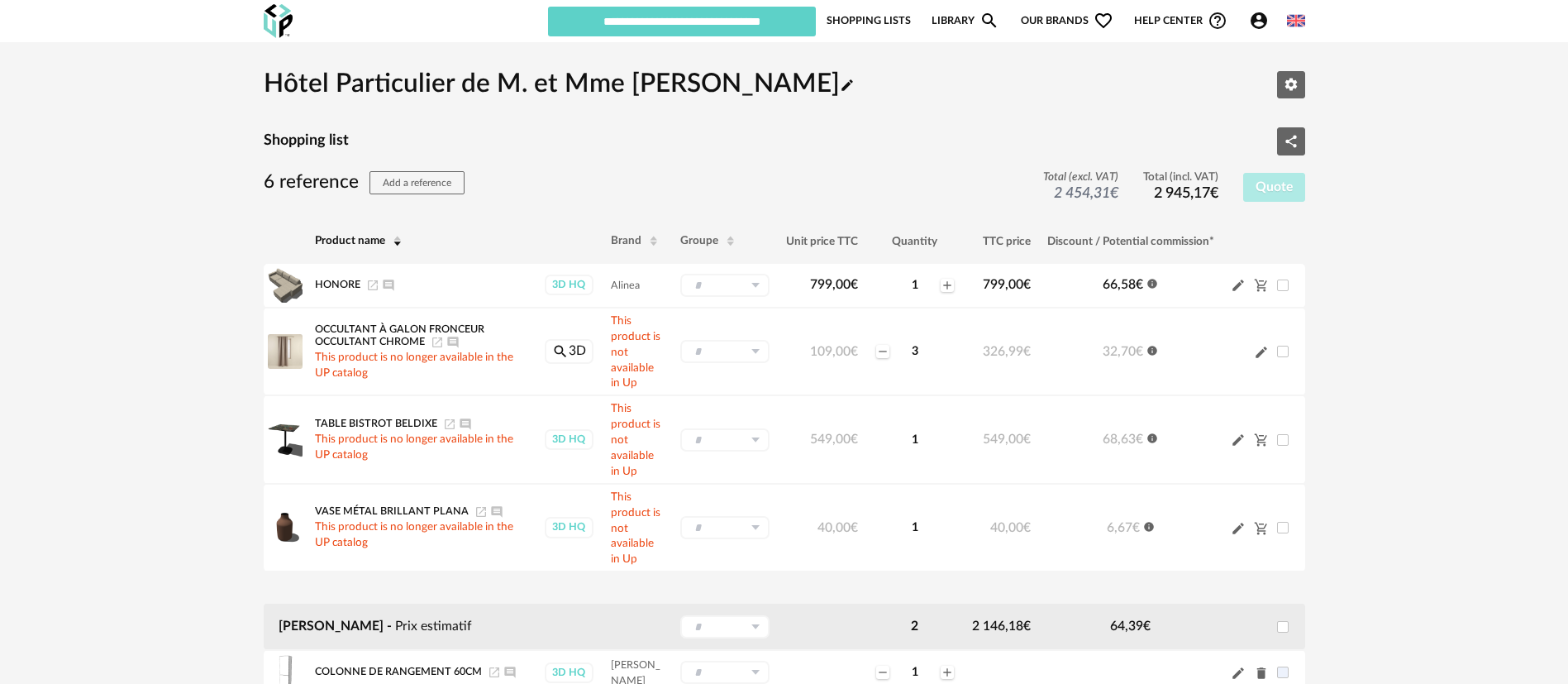
click at [870, 14] on link "Shopping Lists" at bounding box center [869, 20] width 85 height 31
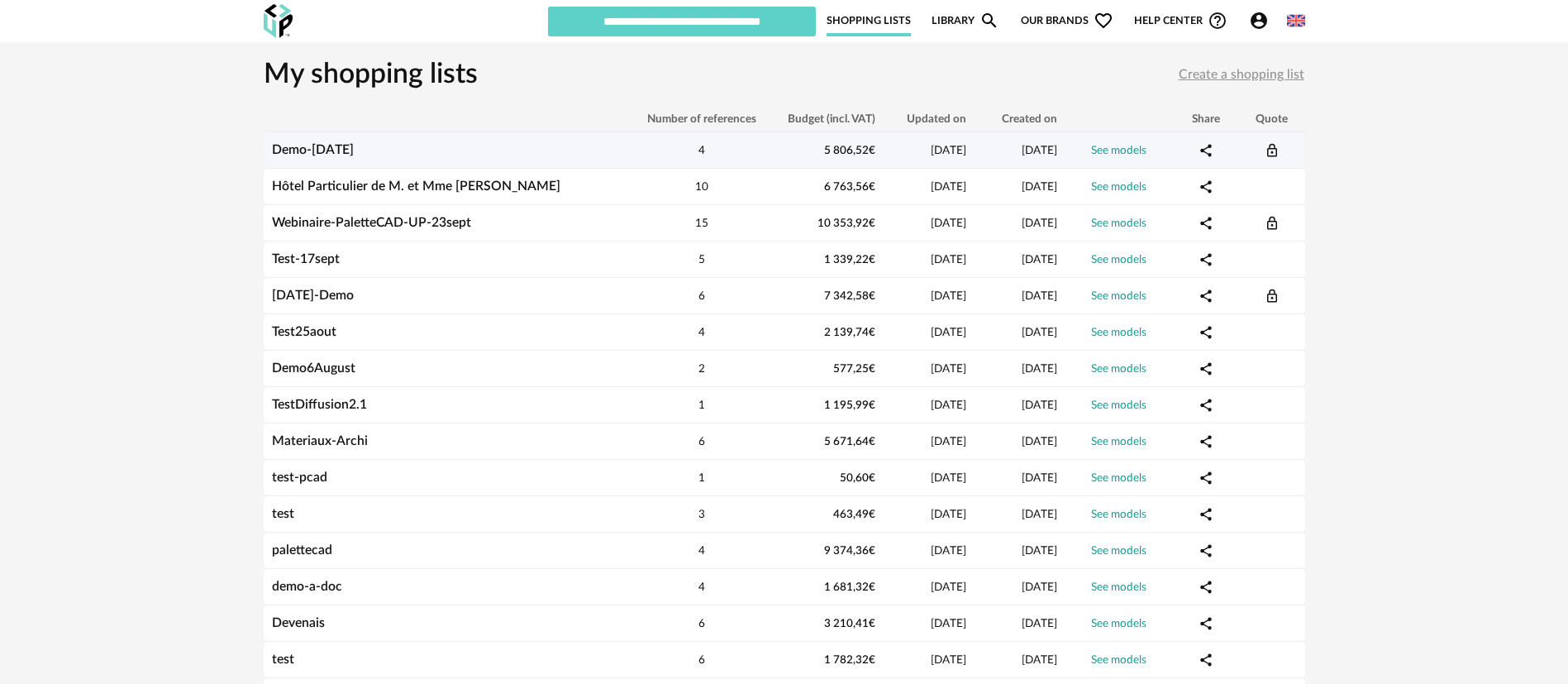
click at [354, 151] on link "Demo-[DATE]" at bounding box center [313, 150] width 82 height 13
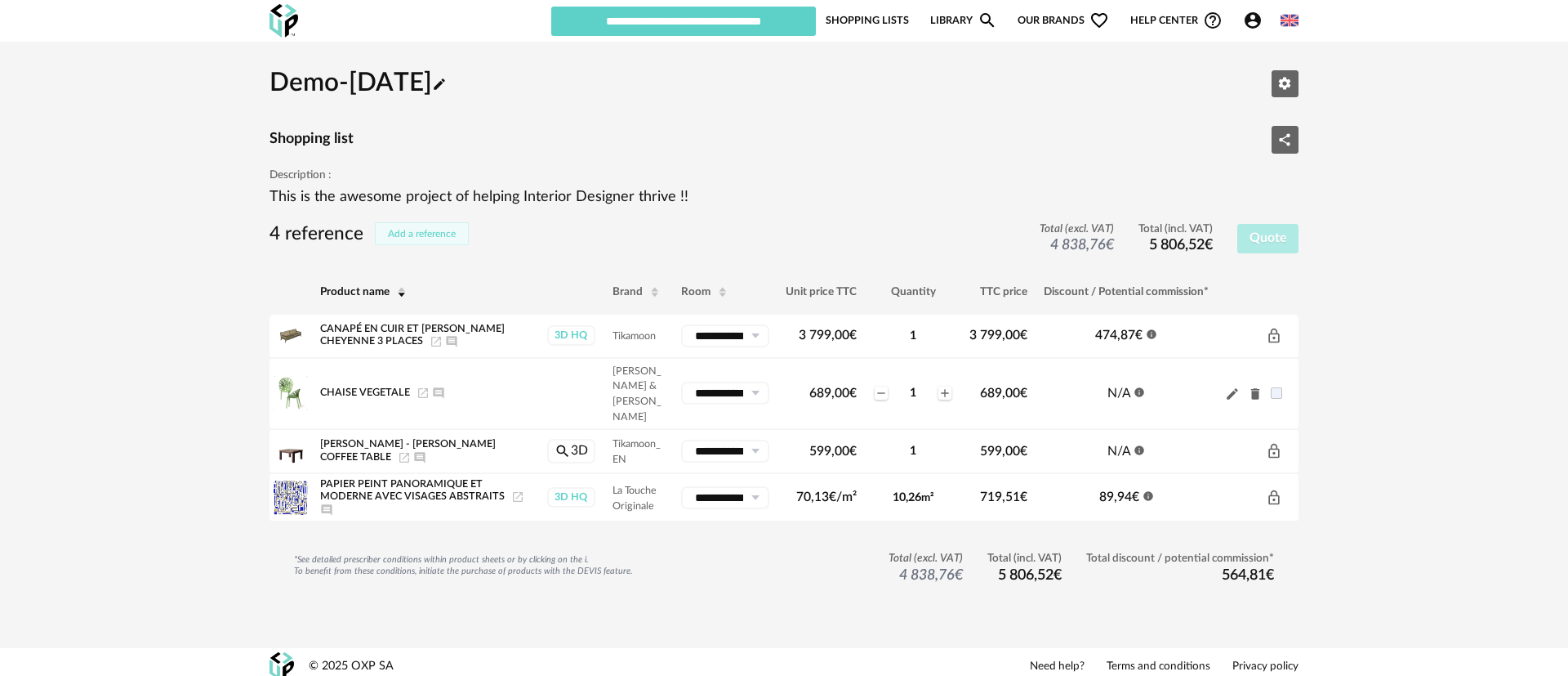
click at [411, 229] on span "Add a reference" at bounding box center [422, 234] width 68 height 10
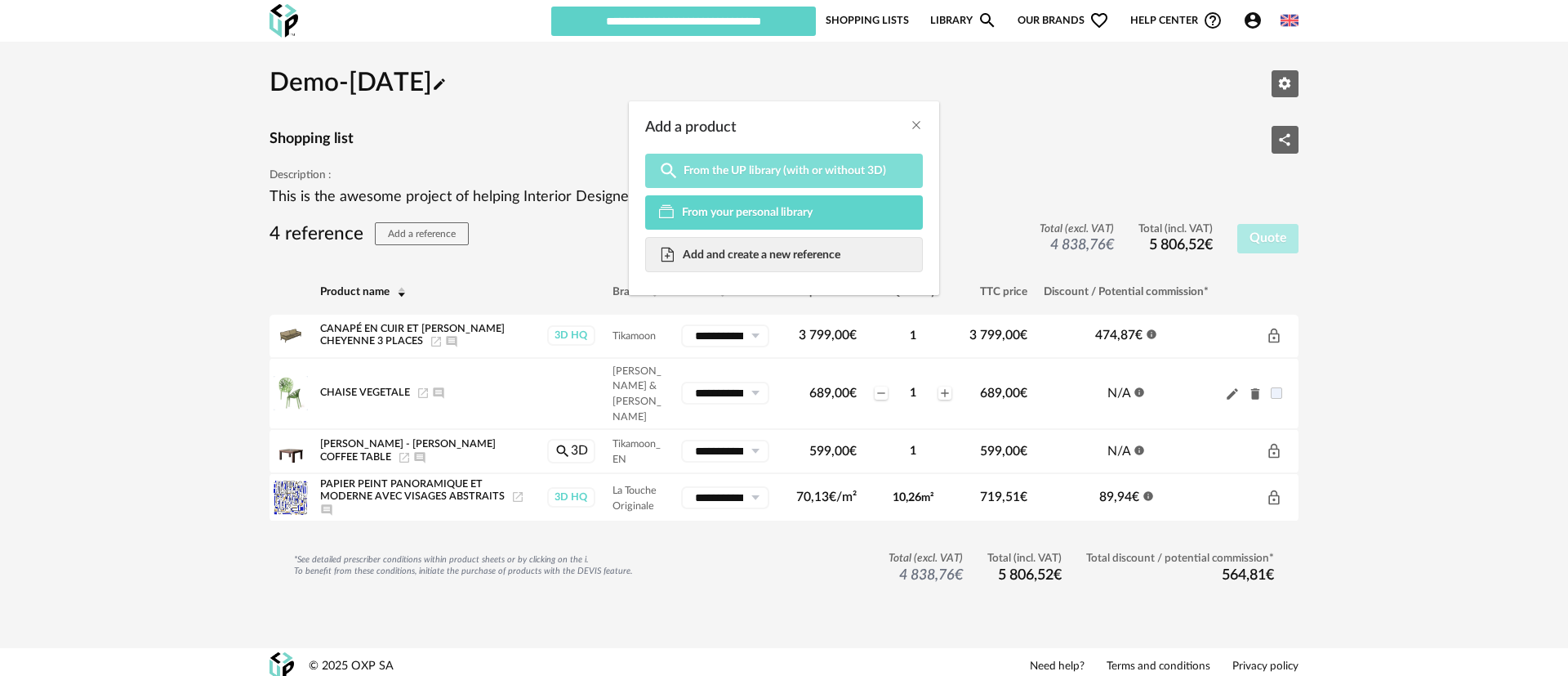
click at [732, 165] on span "From the UP library (with or without 3D)" at bounding box center [785, 171] width 203 height 15
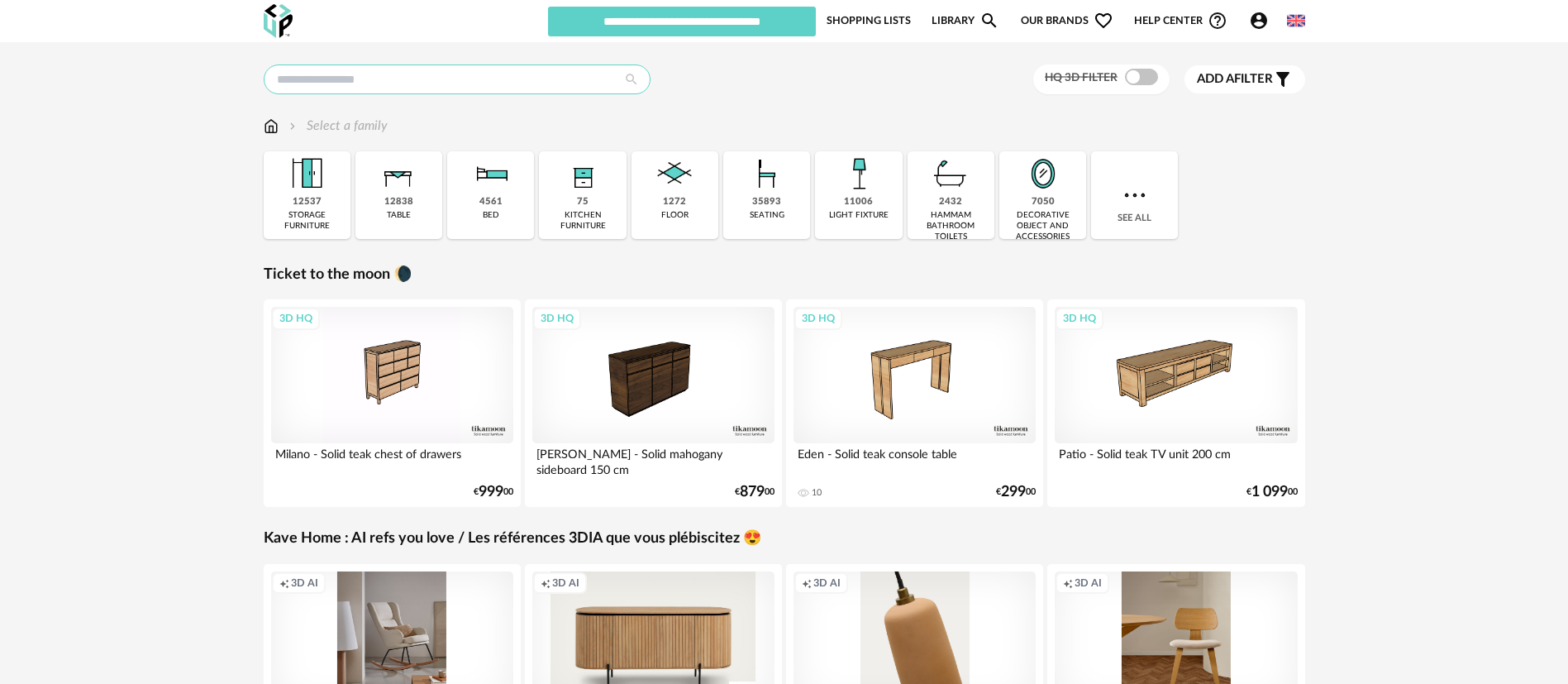
click at [530, 88] on input "text" at bounding box center [458, 80] width 387 height 30
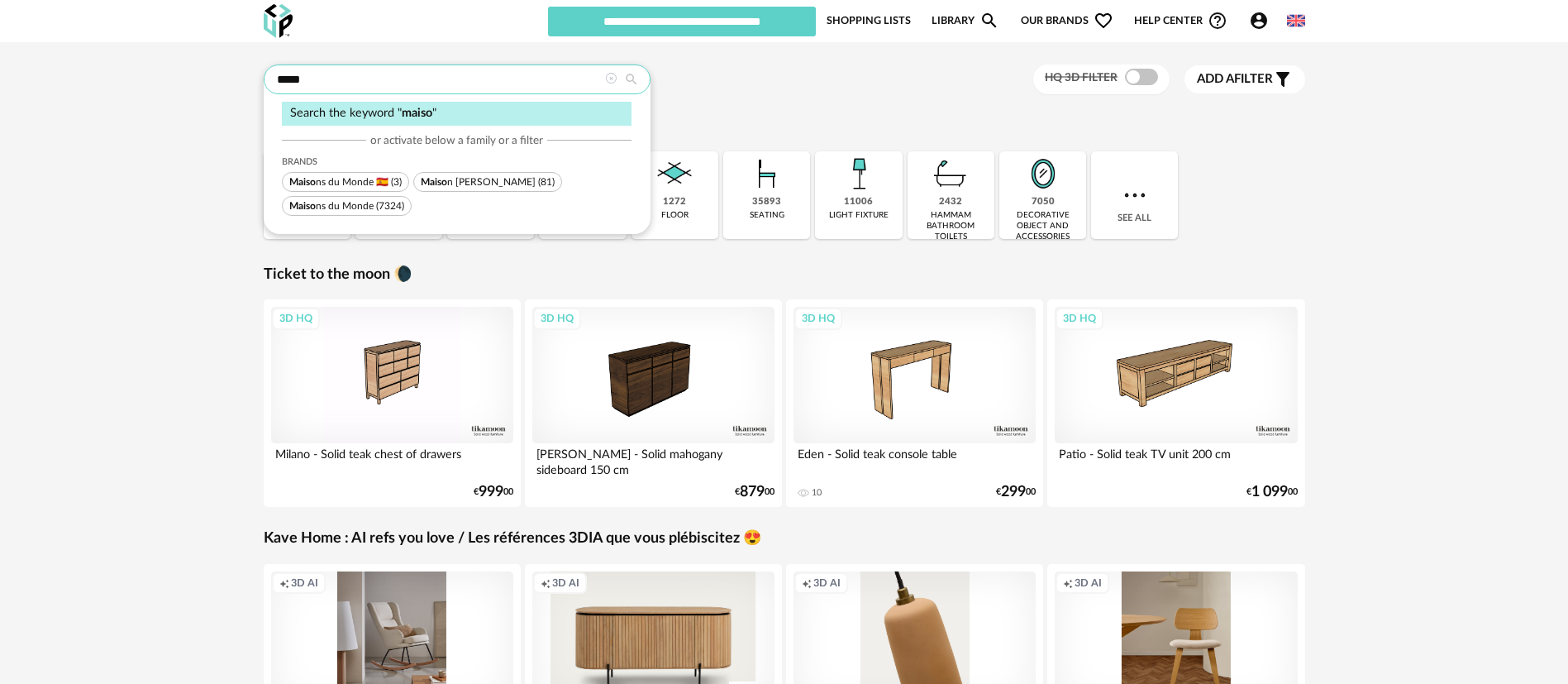
type input "*****"
click at [341, 208] on span "Maiso ns du Monde" at bounding box center [331, 206] width 85 height 10
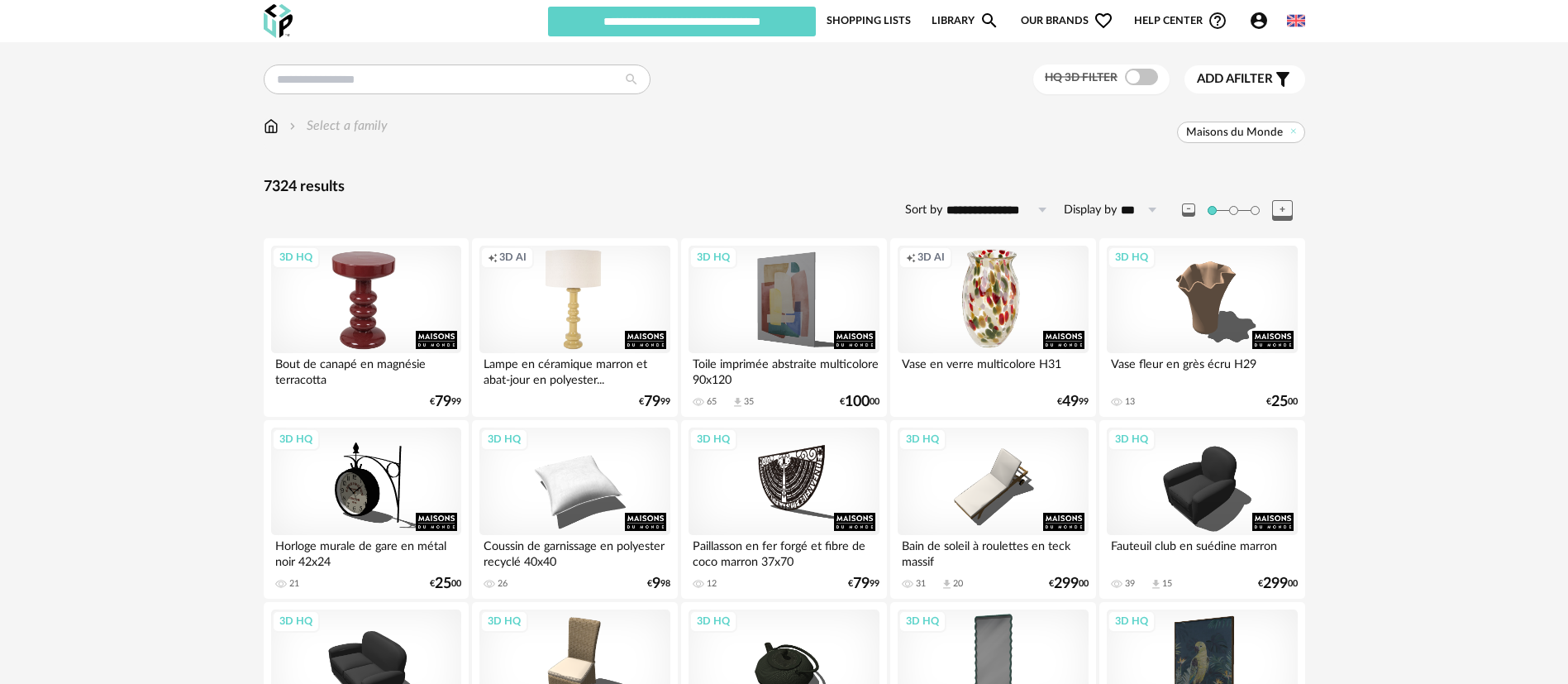
click at [399, 308] on div "3D HQ" at bounding box center [366, 299] width 190 height 107
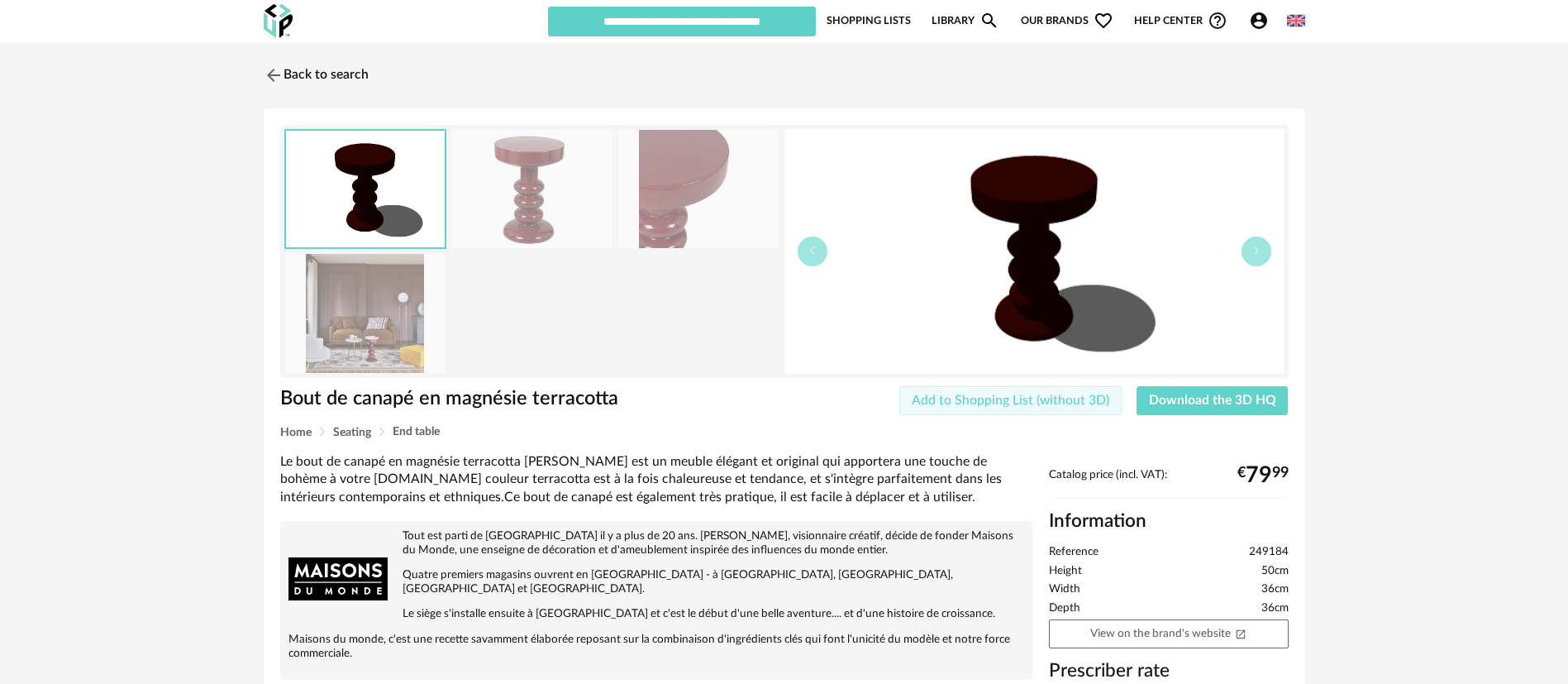
click at [972, 402] on span "Add to Shopping List (without 3D)" at bounding box center [1011, 401] width 198 height 13
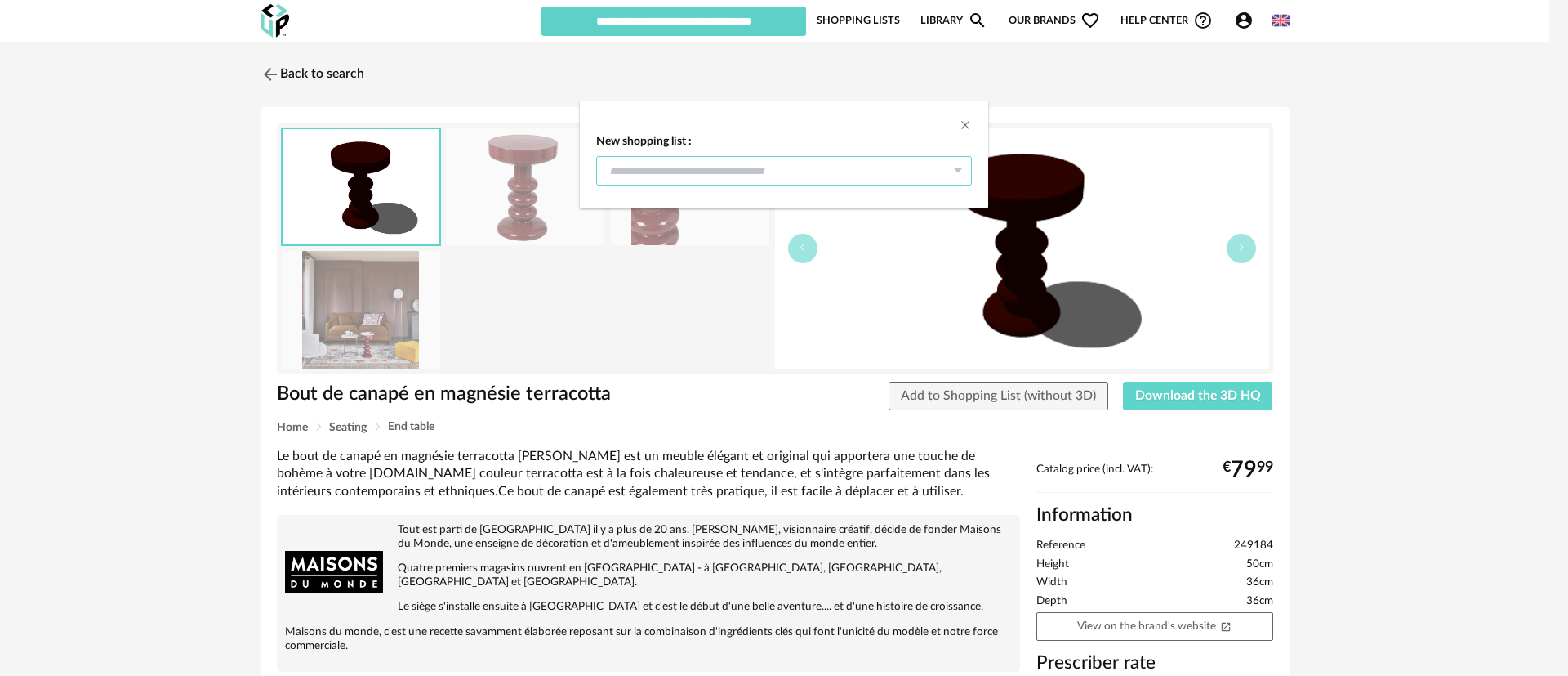
click at [639, 168] on input "dialog" at bounding box center [784, 171] width 376 height 30
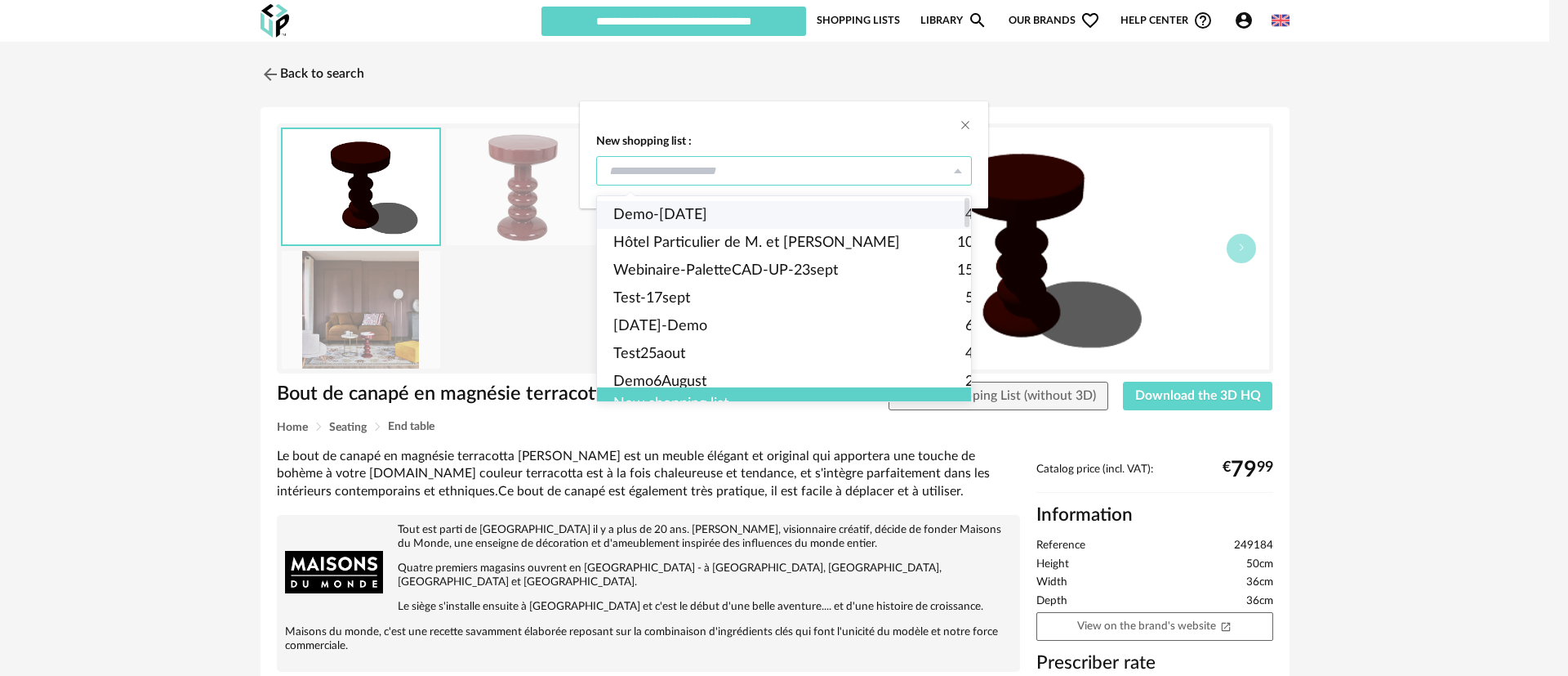
click at [642, 212] on span "Demo-[DATE]" at bounding box center [660, 215] width 94 height 28
type input "**********"
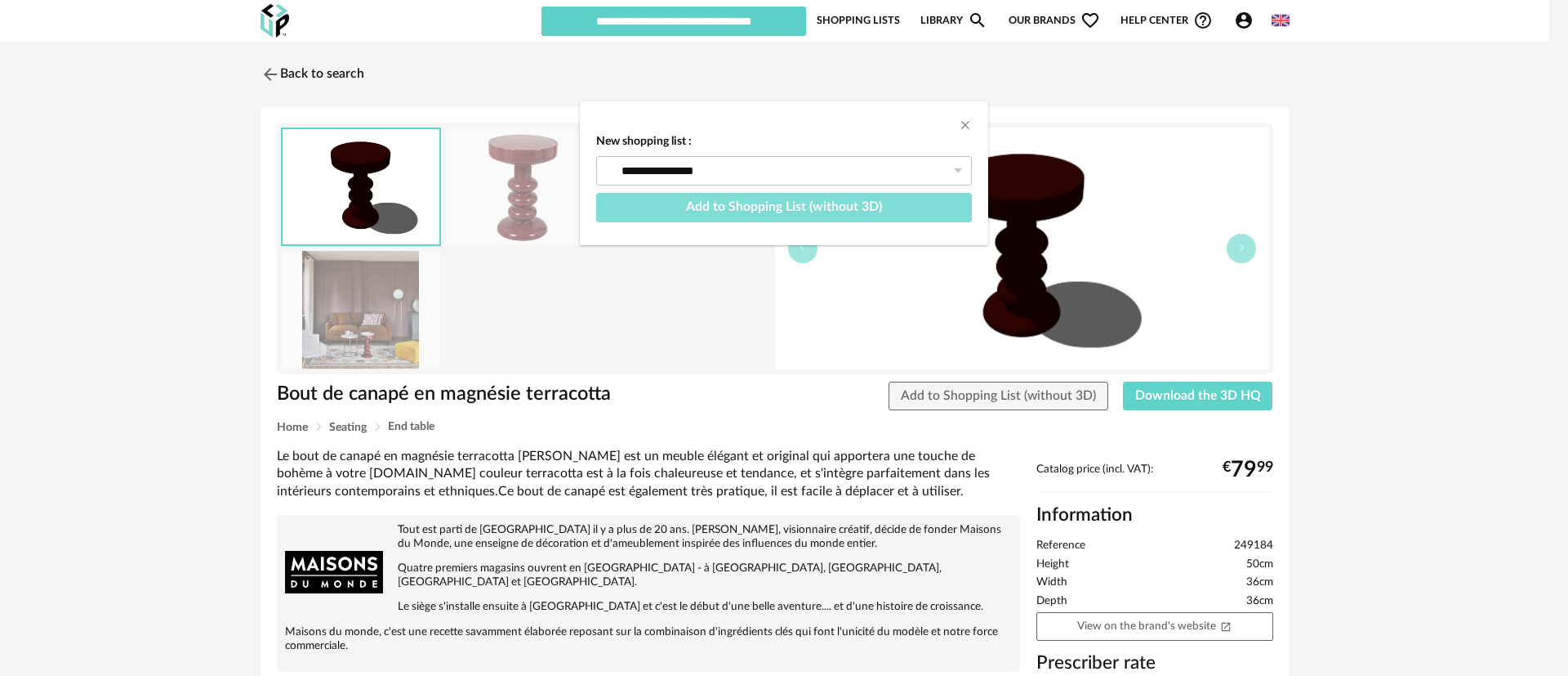
click at [652, 212] on button "Add to Shopping List (without 3D)" at bounding box center [784, 208] width 376 height 30
type input "**********"
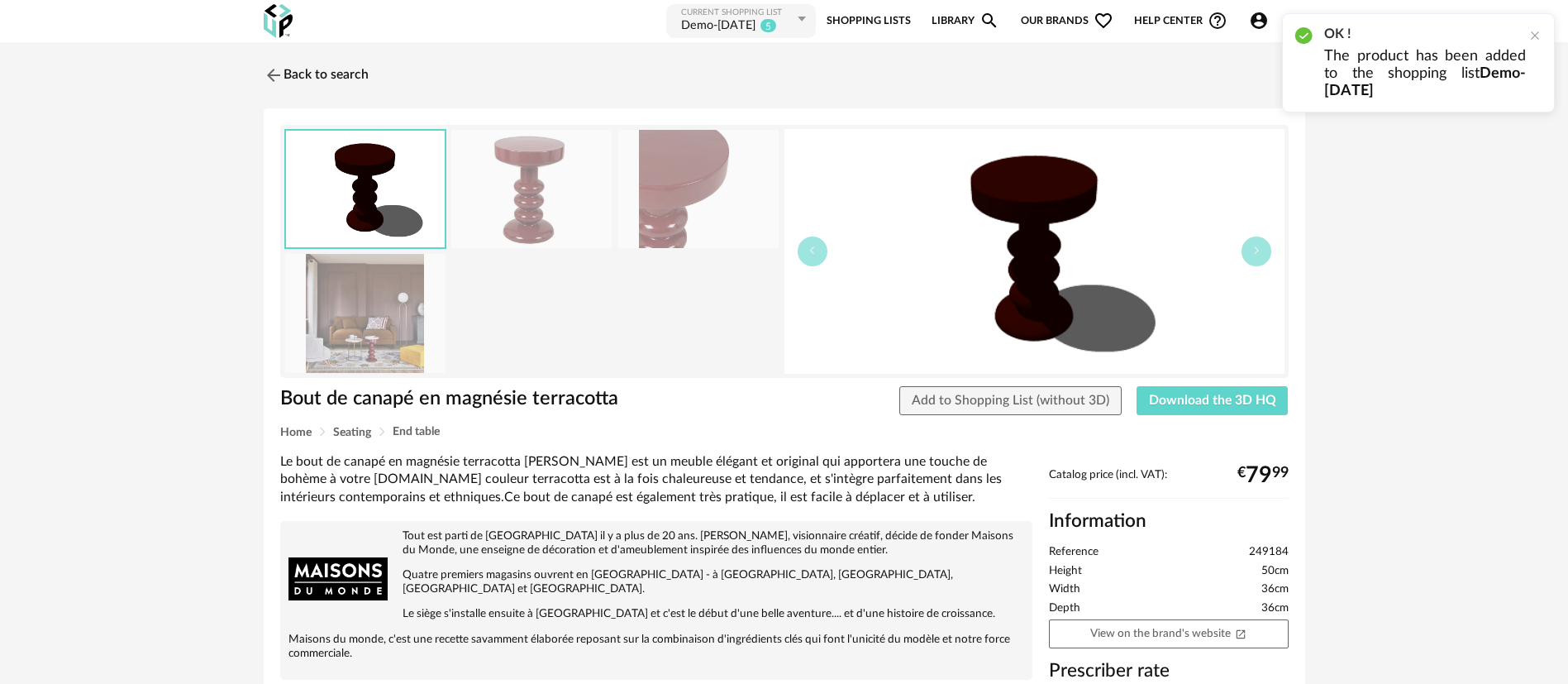
click at [705, 21] on div "Demo-[DATE]" at bounding box center [718, 27] width 75 height 17
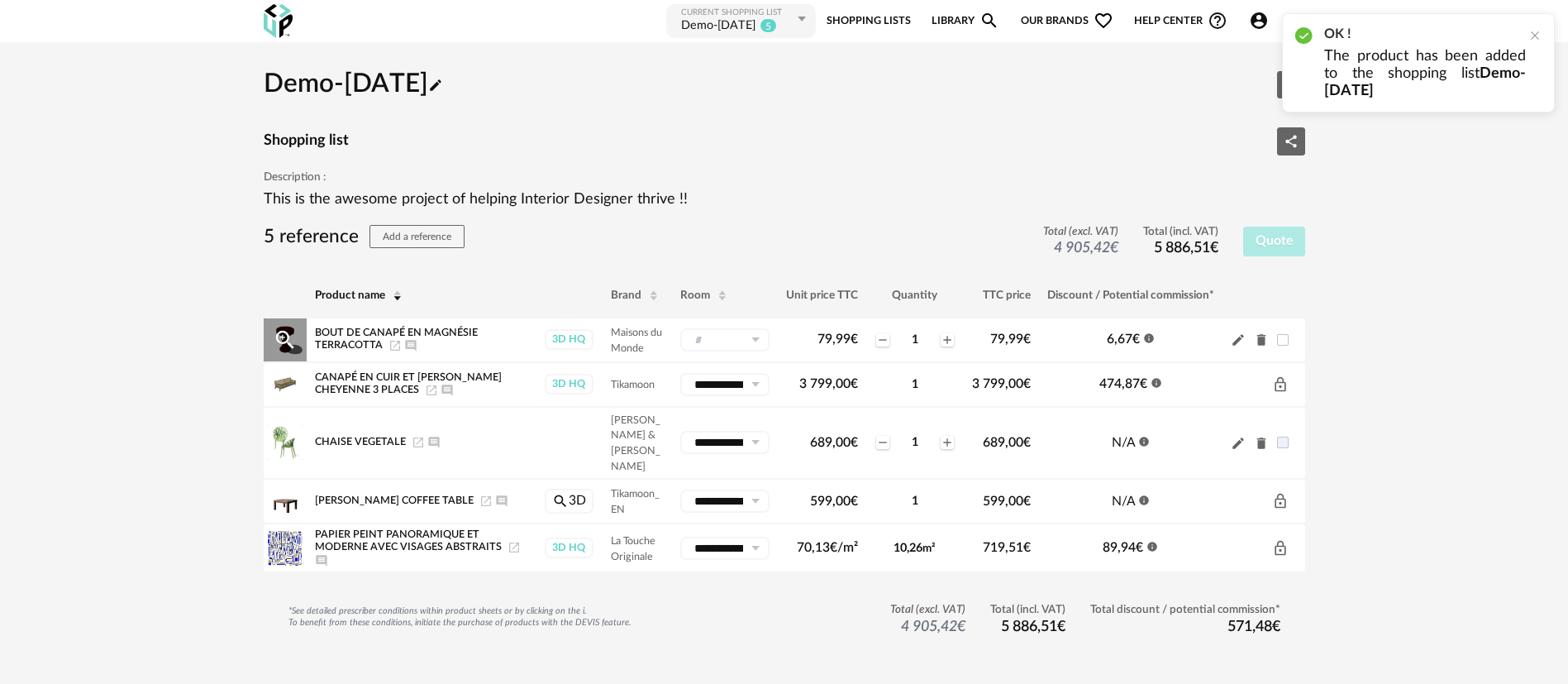
click at [392, 340] on icon "Launch icon" at bounding box center [396, 345] width 10 height 10
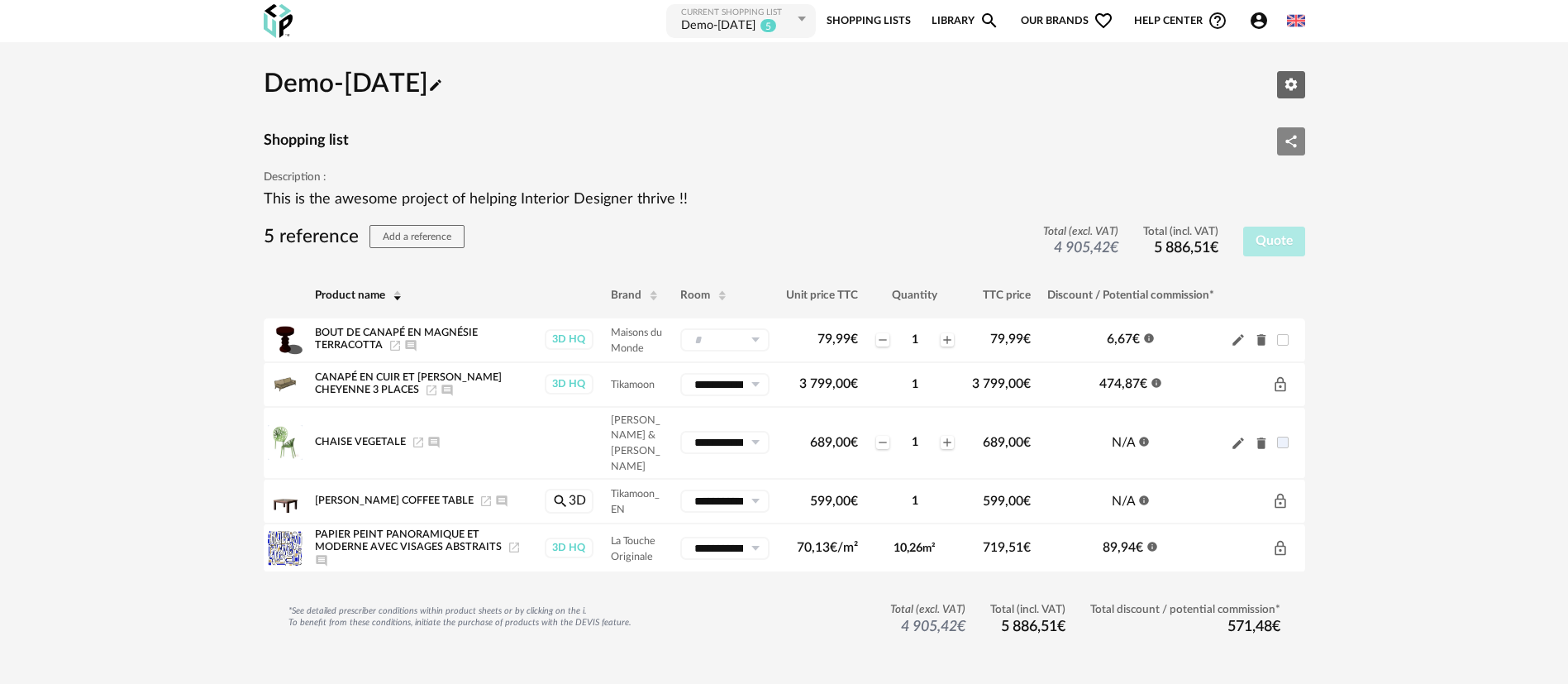
click at [1301, 145] on button "Share Variant icon" at bounding box center [1291, 142] width 28 height 28
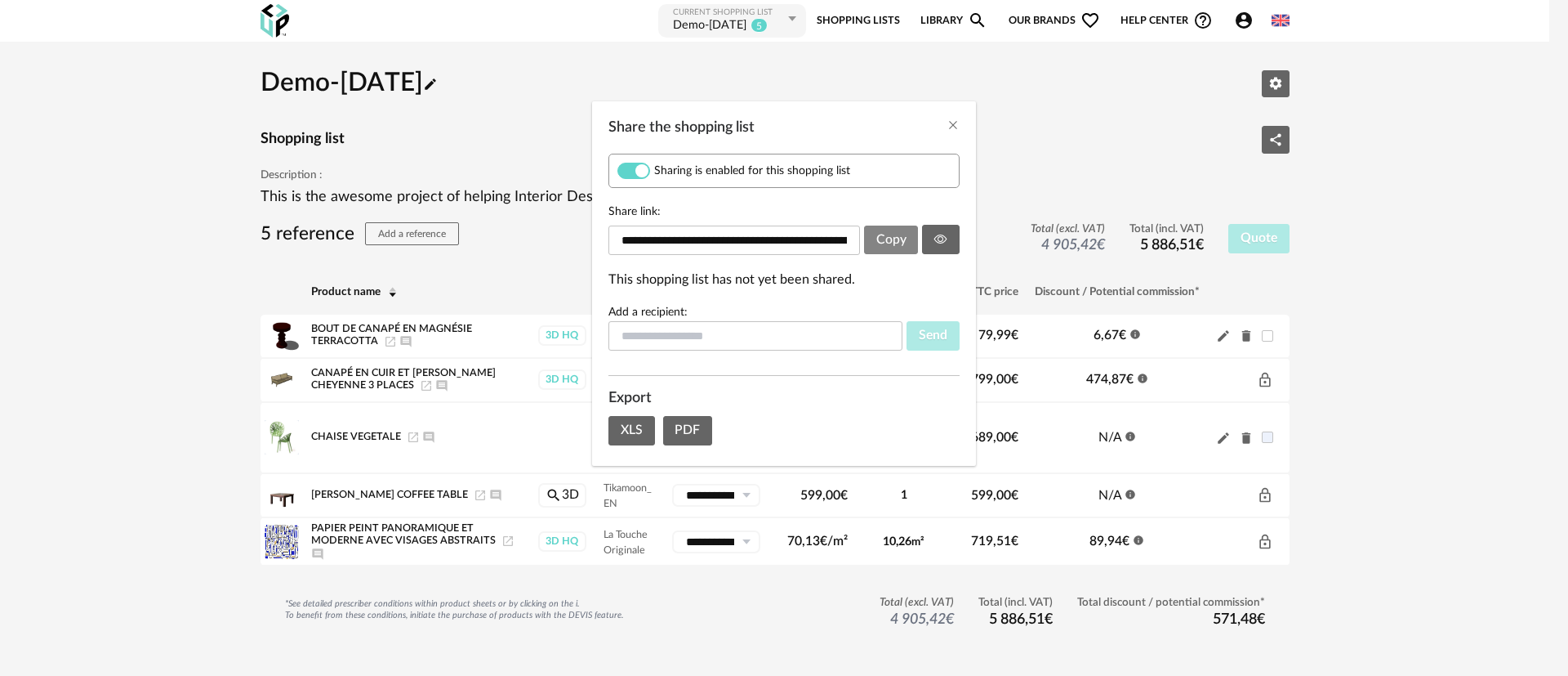
click at [890, 241] on span "Copy" at bounding box center [892, 239] width 31 height 13
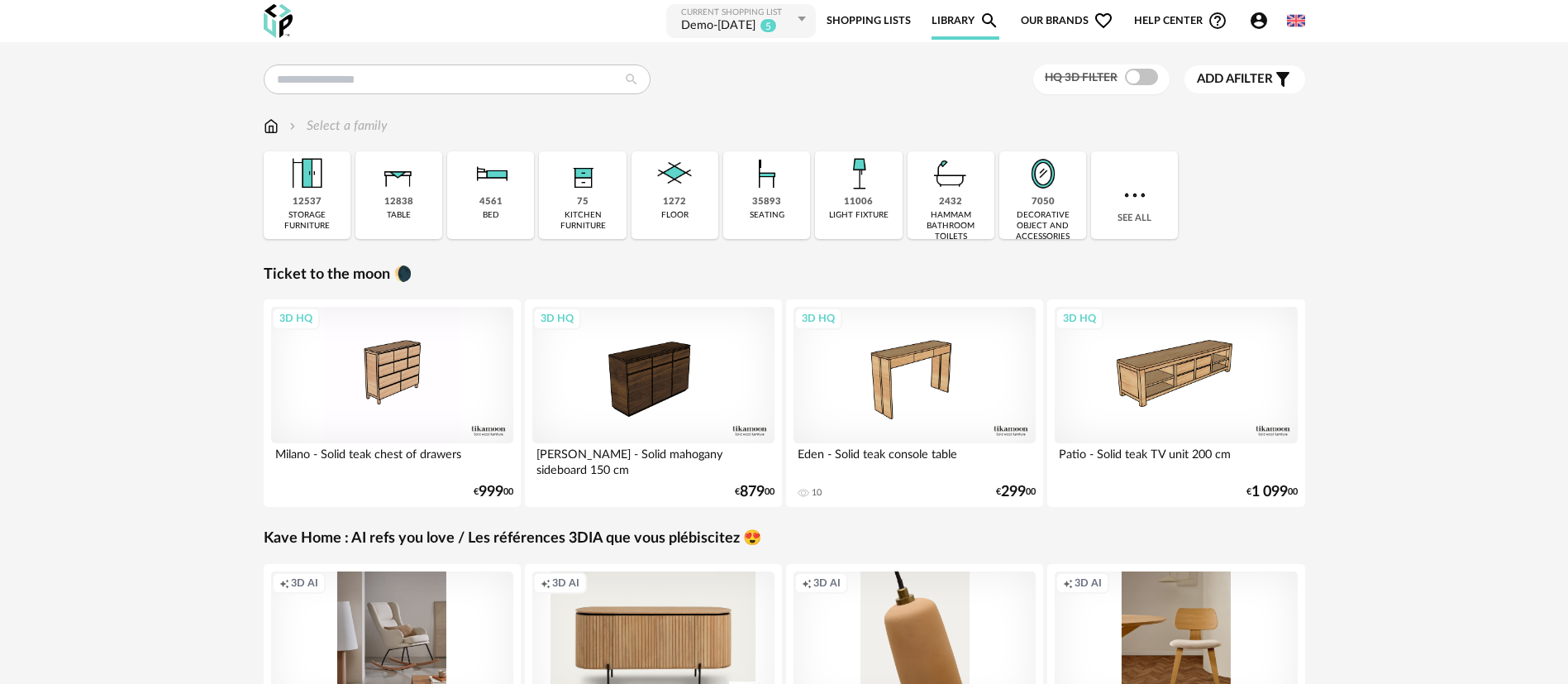
click at [876, 13] on link "Shopping Lists" at bounding box center [869, 21] width 85 height 37
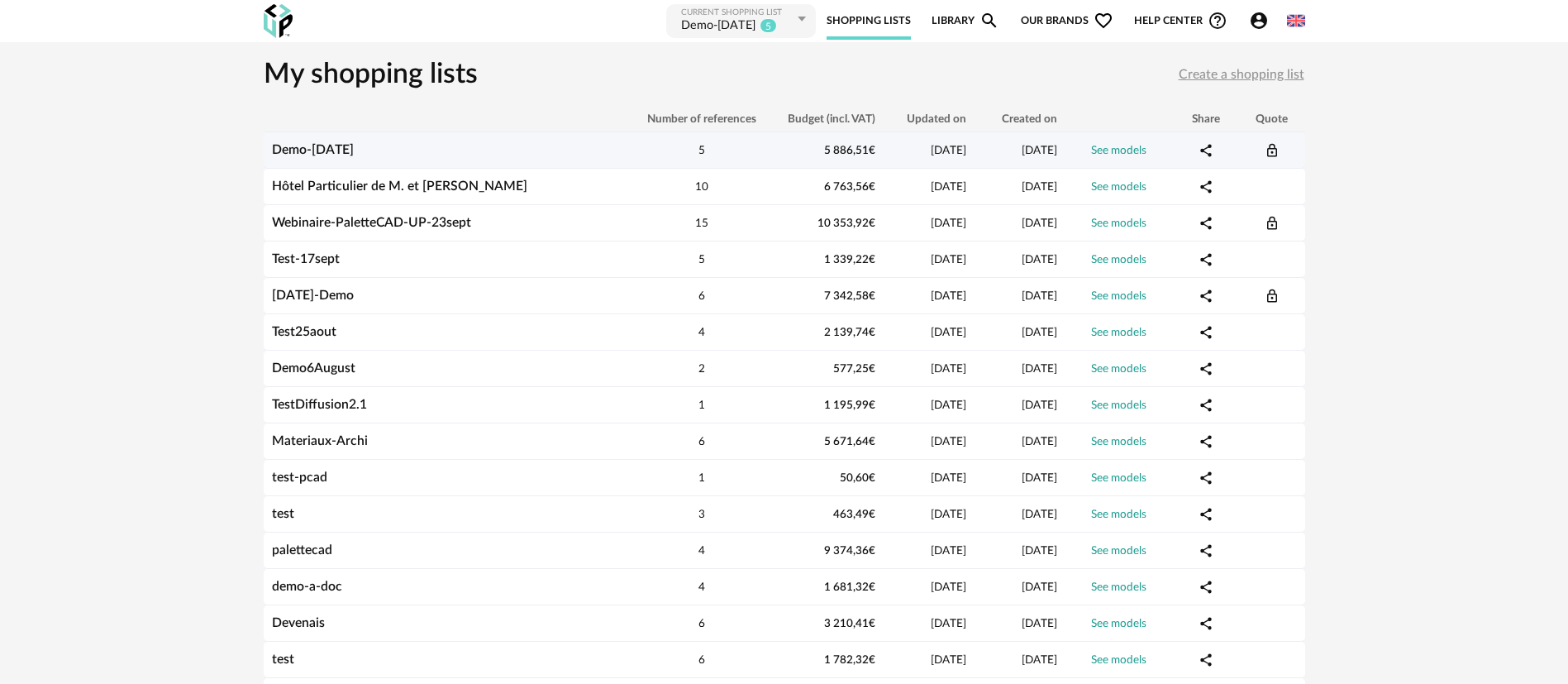
click at [362, 156] on div "Demo-[DATE]" at bounding box center [446, 150] width 364 height 16
click at [354, 153] on link "Demo-[DATE]" at bounding box center [313, 150] width 82 height 13
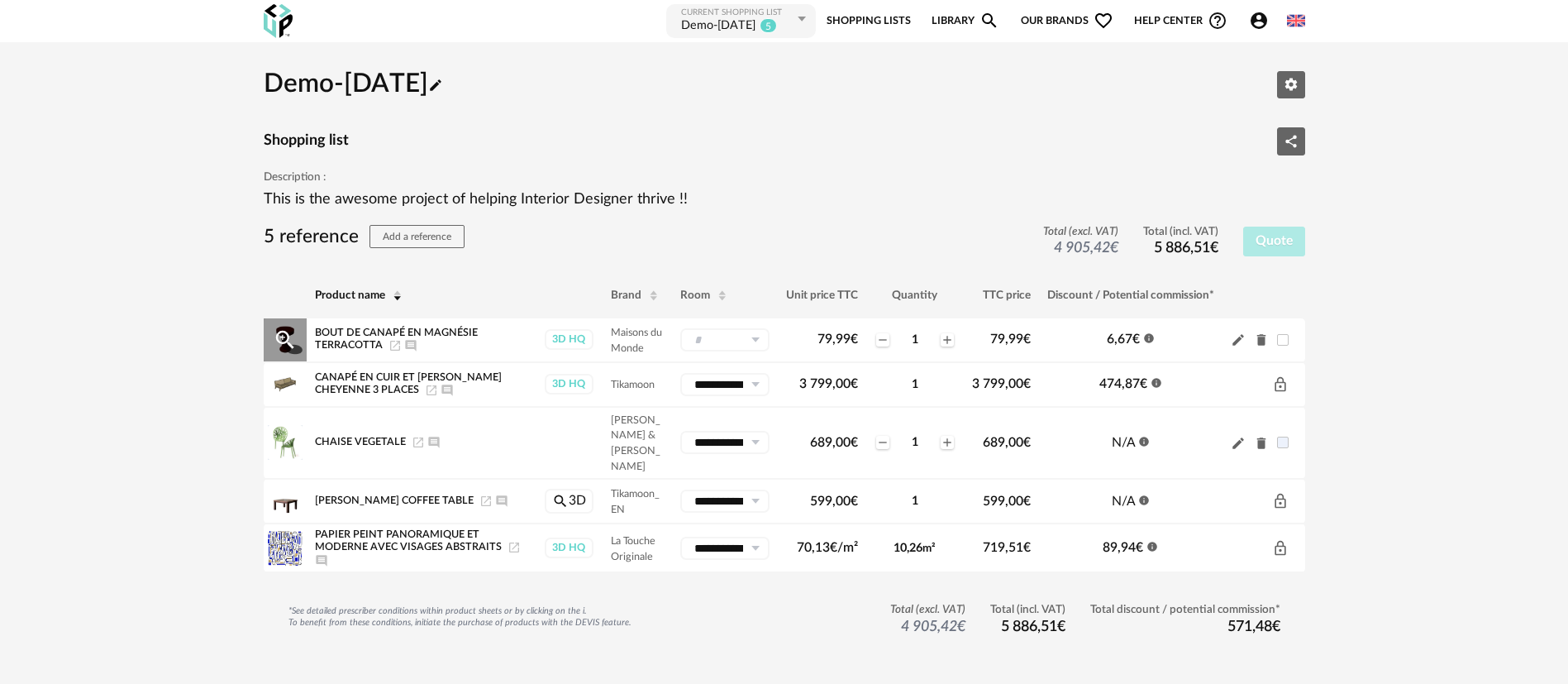
click at [394, 343] on icon "Launch icon" at bounding box center [396, 345] width 13 height 13
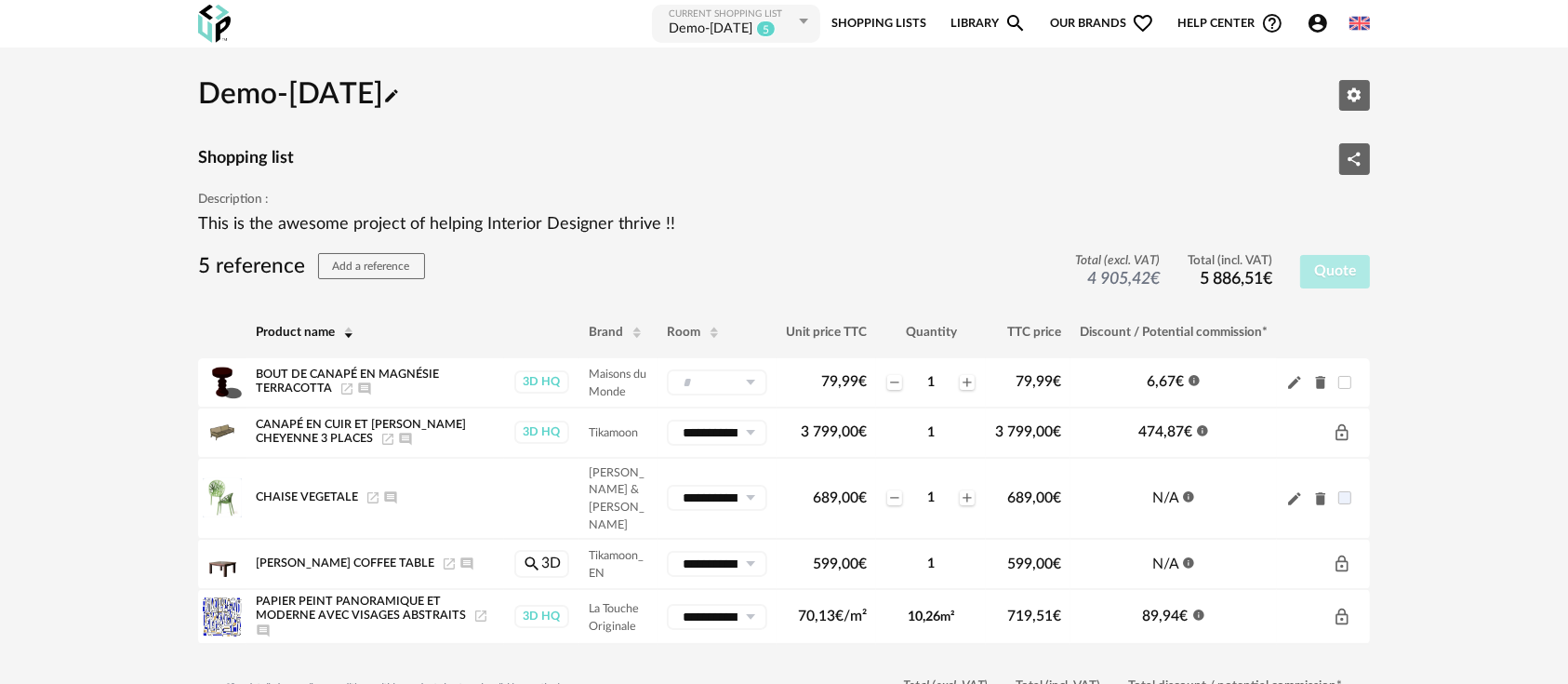
drag, startPoint x: 994, startPoint y: 2, endPoint x: 114, endPoint y: 325, distance: 937.4
click at [114, 325] on div "Demo-[DATE] Pencil icon Edit parameters Shopping list Share Variant icon Descri…" at bounding box center [784, 418] width 1568 height 742
click at [711, 383] on input "text" at bounding box center [717, 383] width 101 height 26
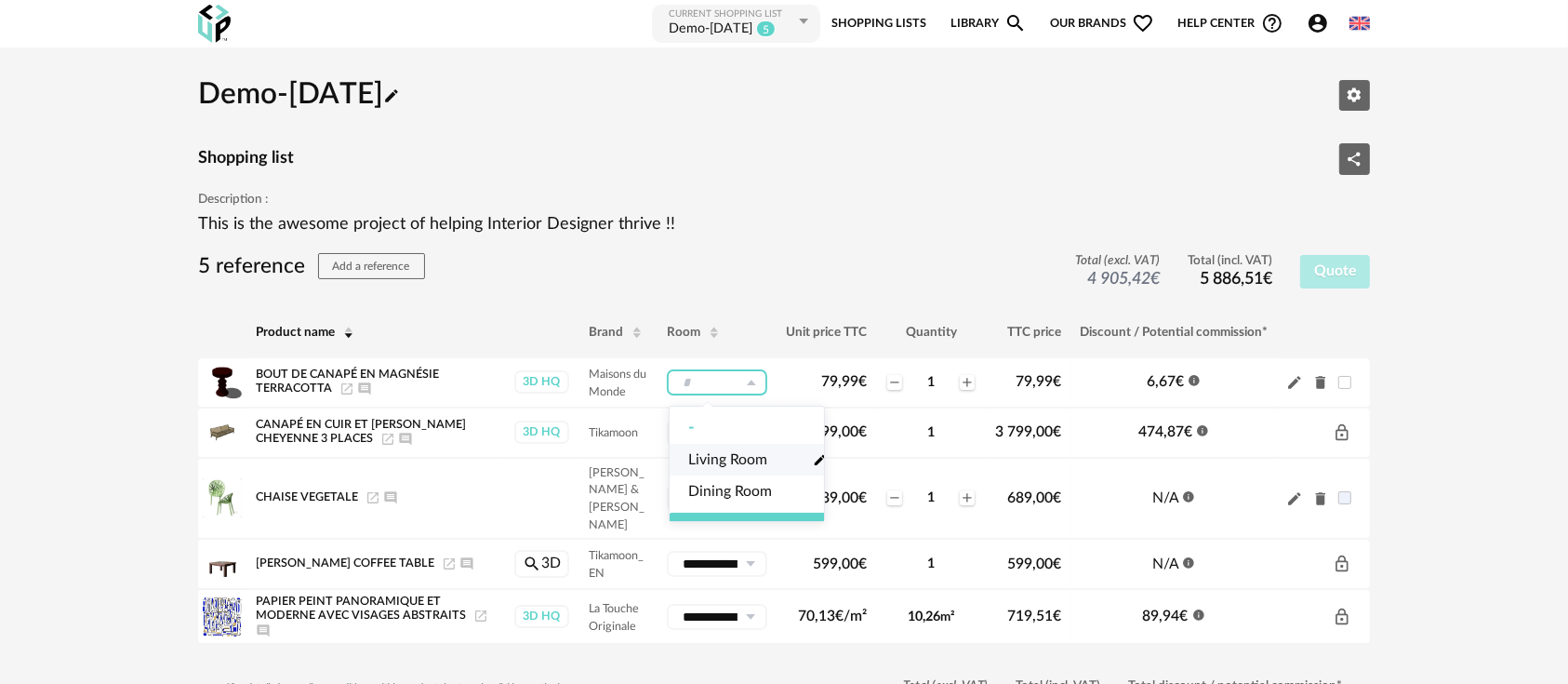
click at [727, 455] on span "Living Room" at bounding box center [728, 459] width 79 height 22
type input "**********"
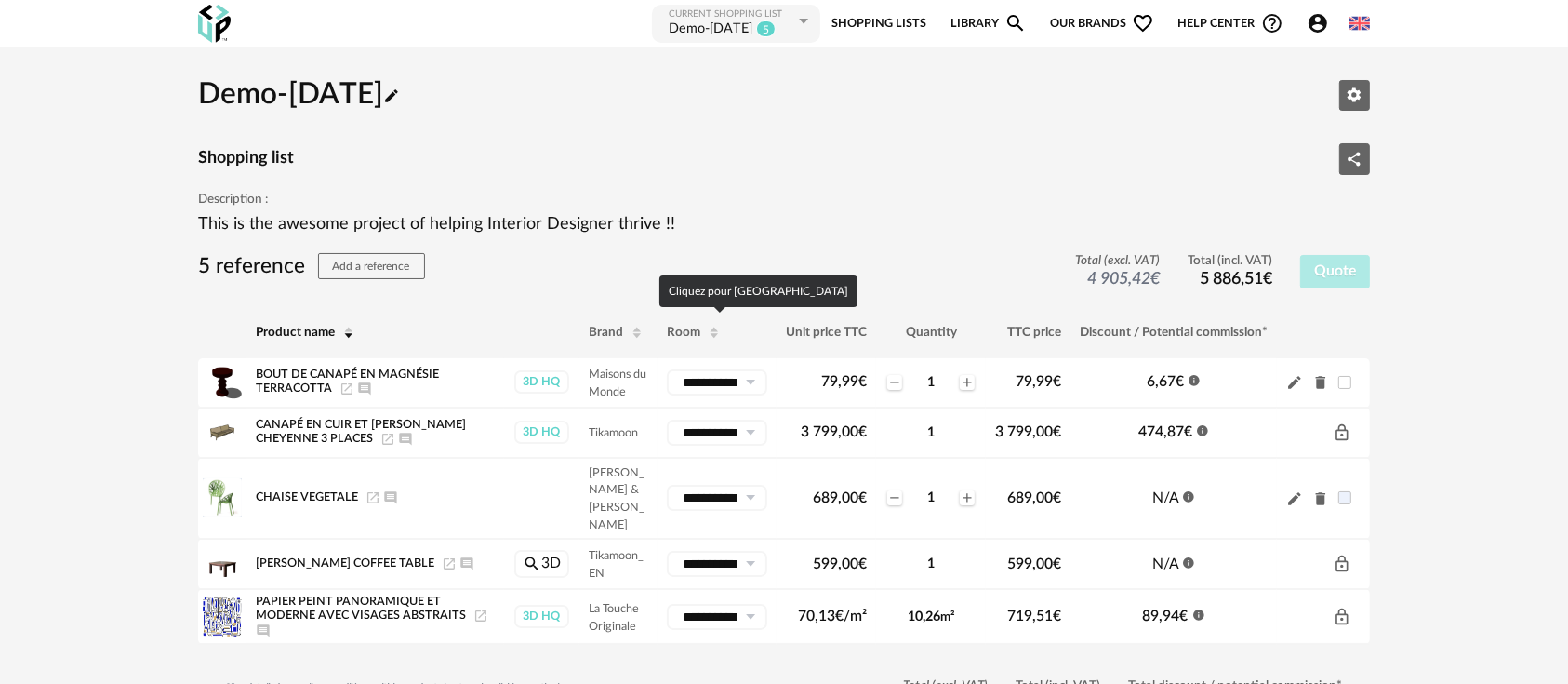
click at [714, 325] on icon at bounding box center [715, 330] width 13 height 13
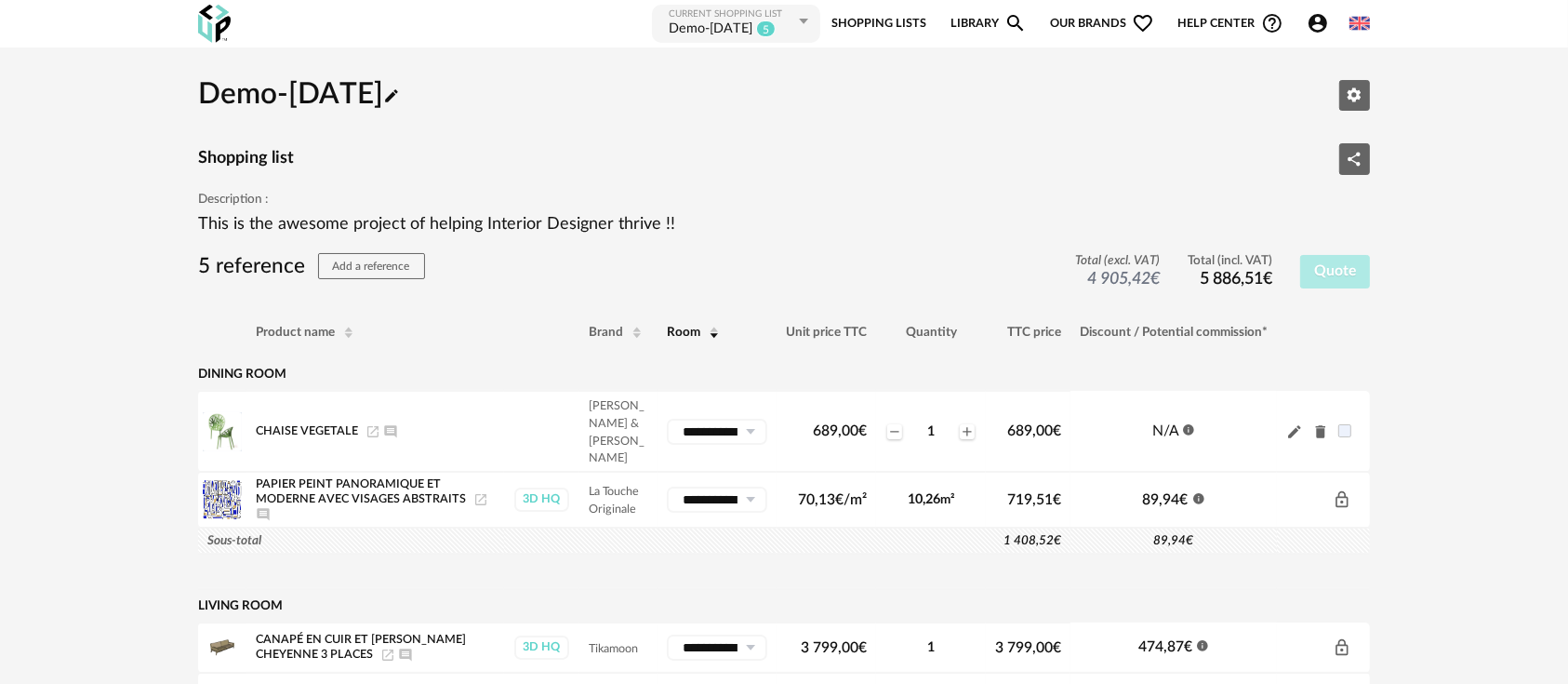
click at [1080, 25] on span "Our brands Heart Outline icon" at bounding box center [1102, 24] width 104 height 42
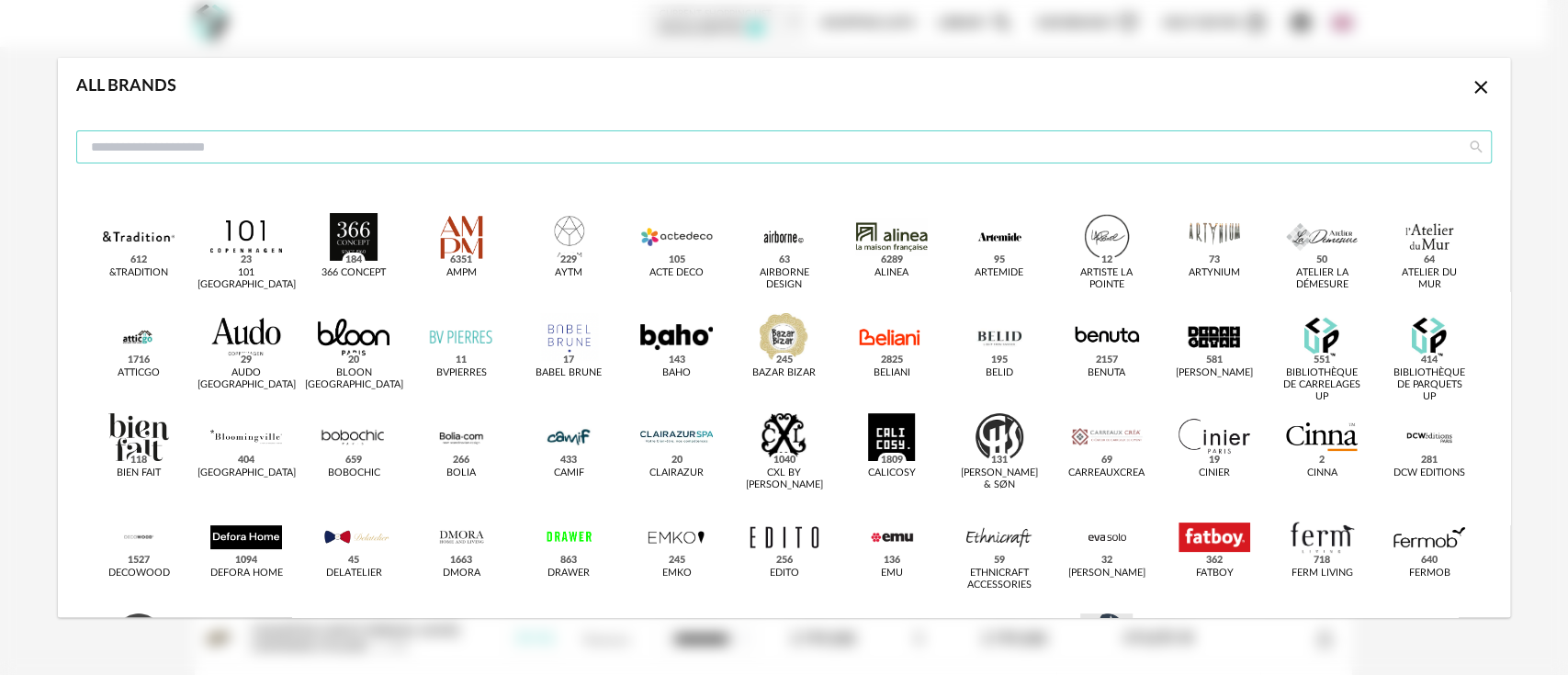
click at [1014, 141] on input "dialog" at bounding box center [784, 147] width 1415 height 34
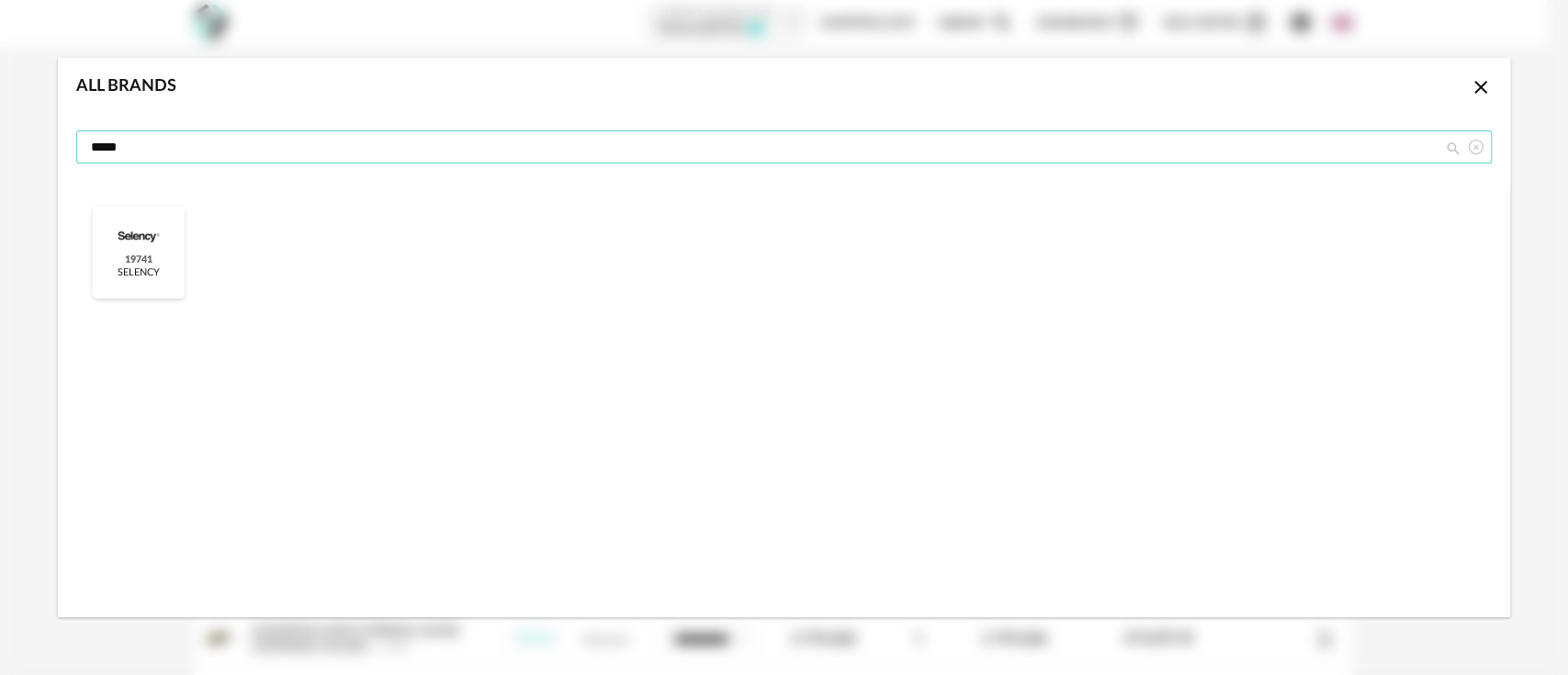
type input "*****"
click at [151, 268] on div "Selency 19741" at bounding box center [138, 273] width 42 height 12
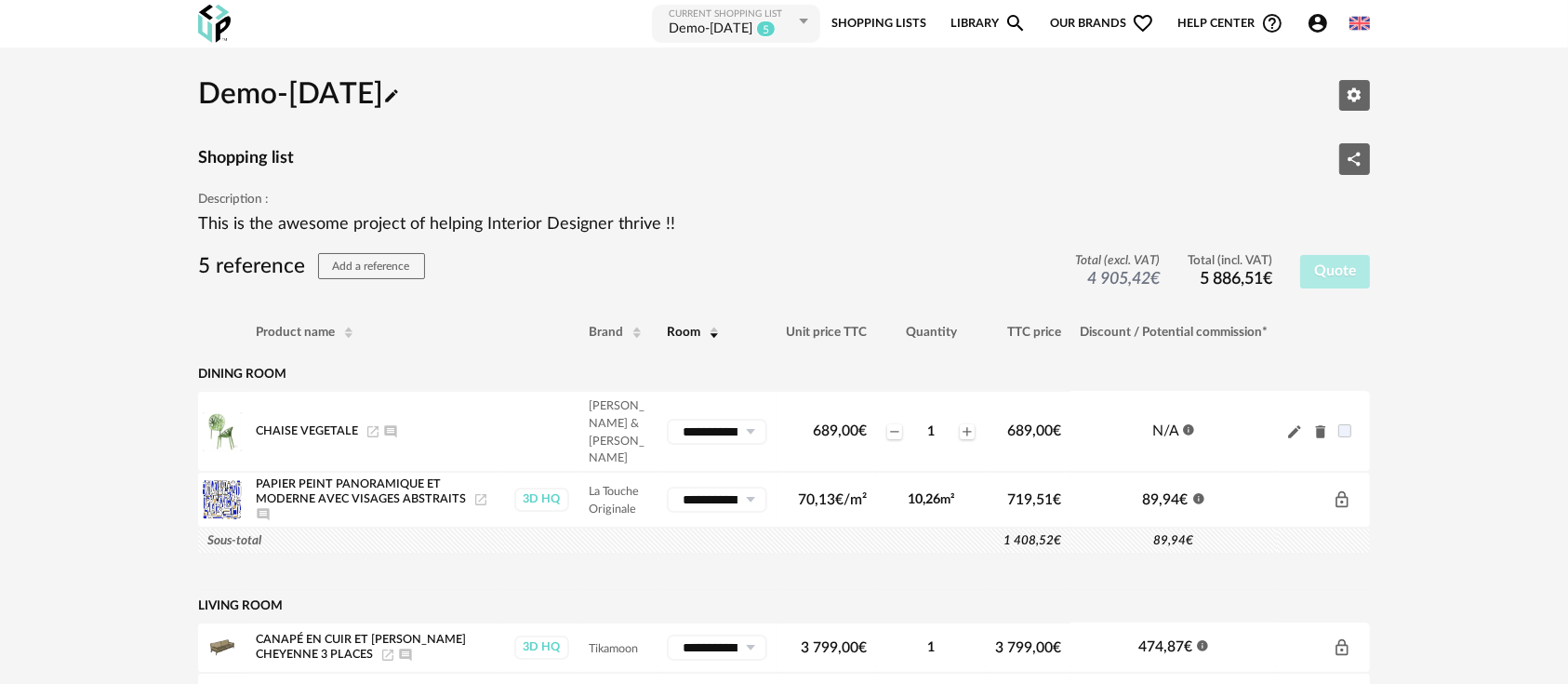
click at [982, 24] on link "Library Magnify icon" at bounding box center [988, 24] width 76 height 42
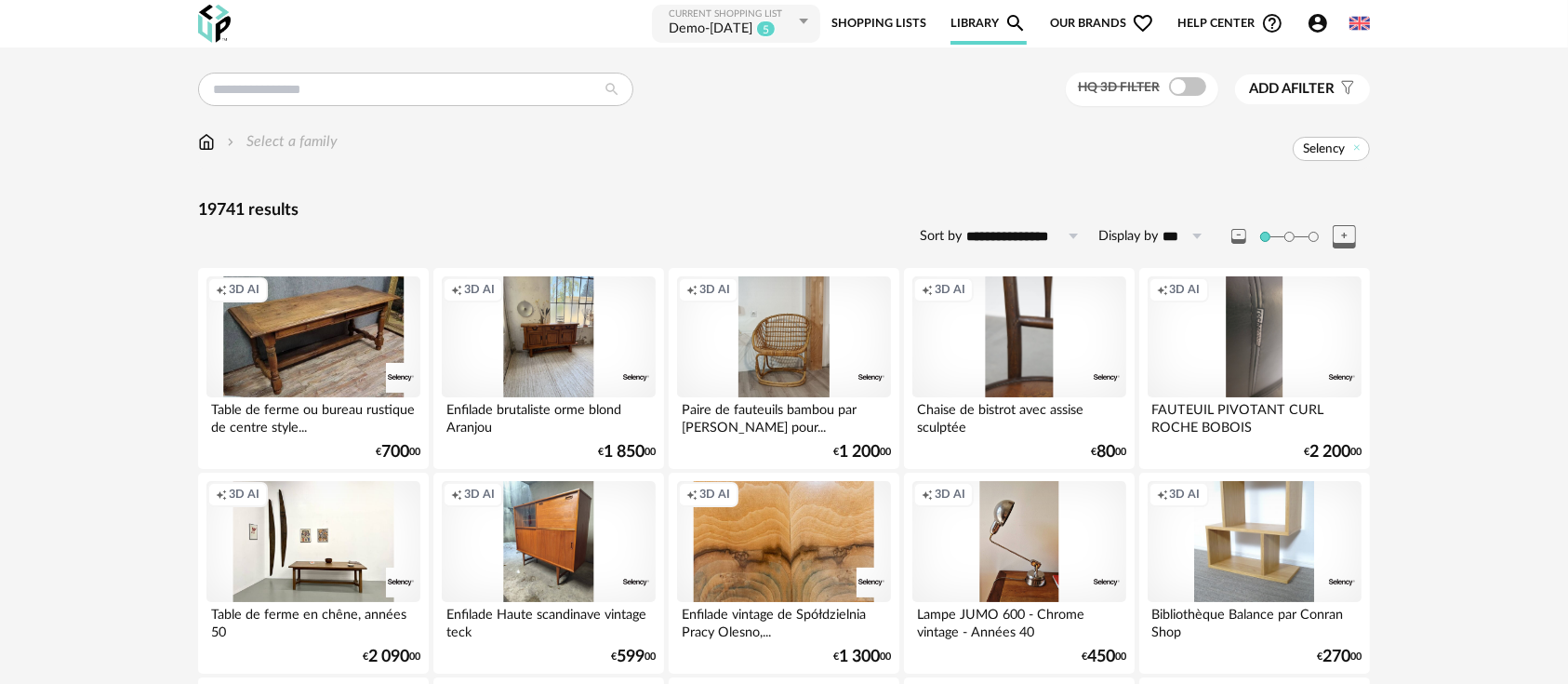
click at [1290, 518] on div "Creation icon 3D AI" at bounding box center [1254, 542] width 214 height 121
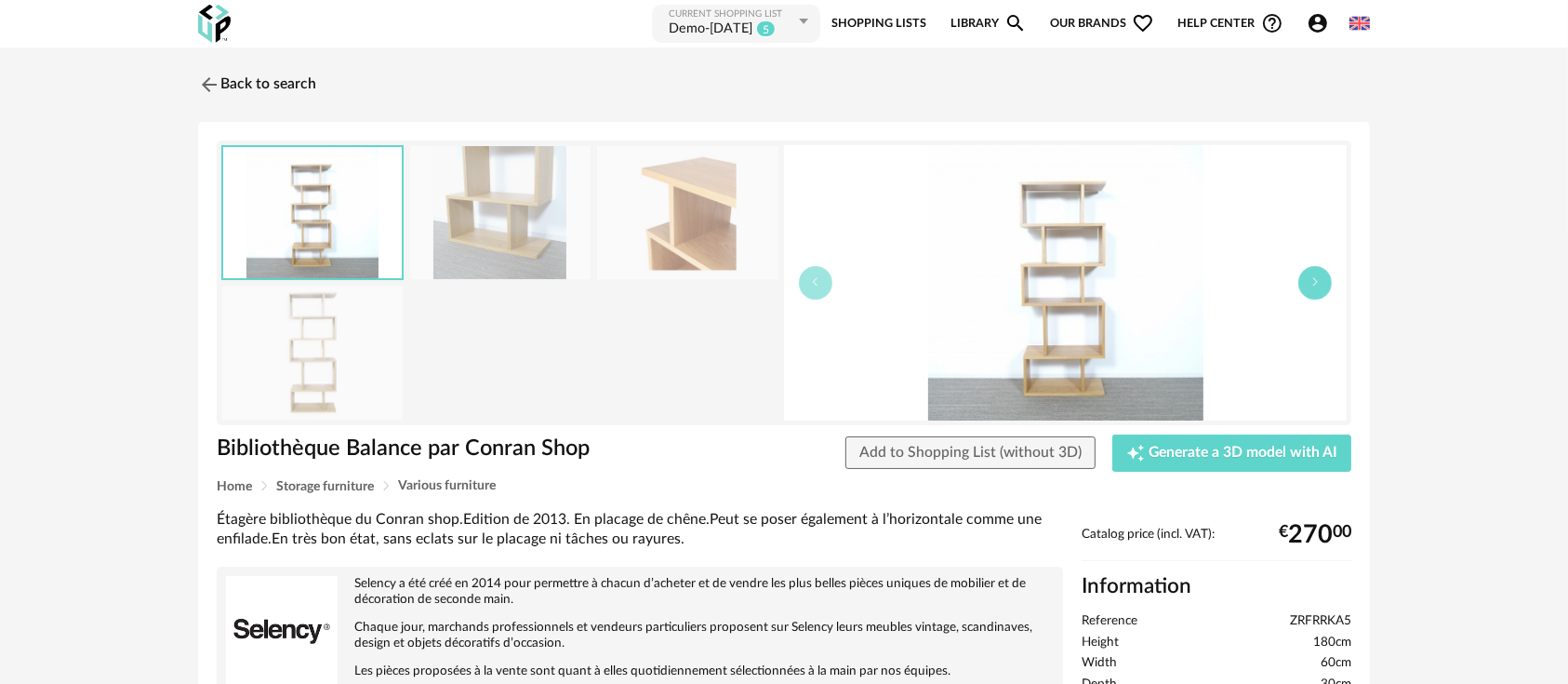
click at [1320, 283] on icon "button" at bounding box center [1315, 282] width 11 height 11
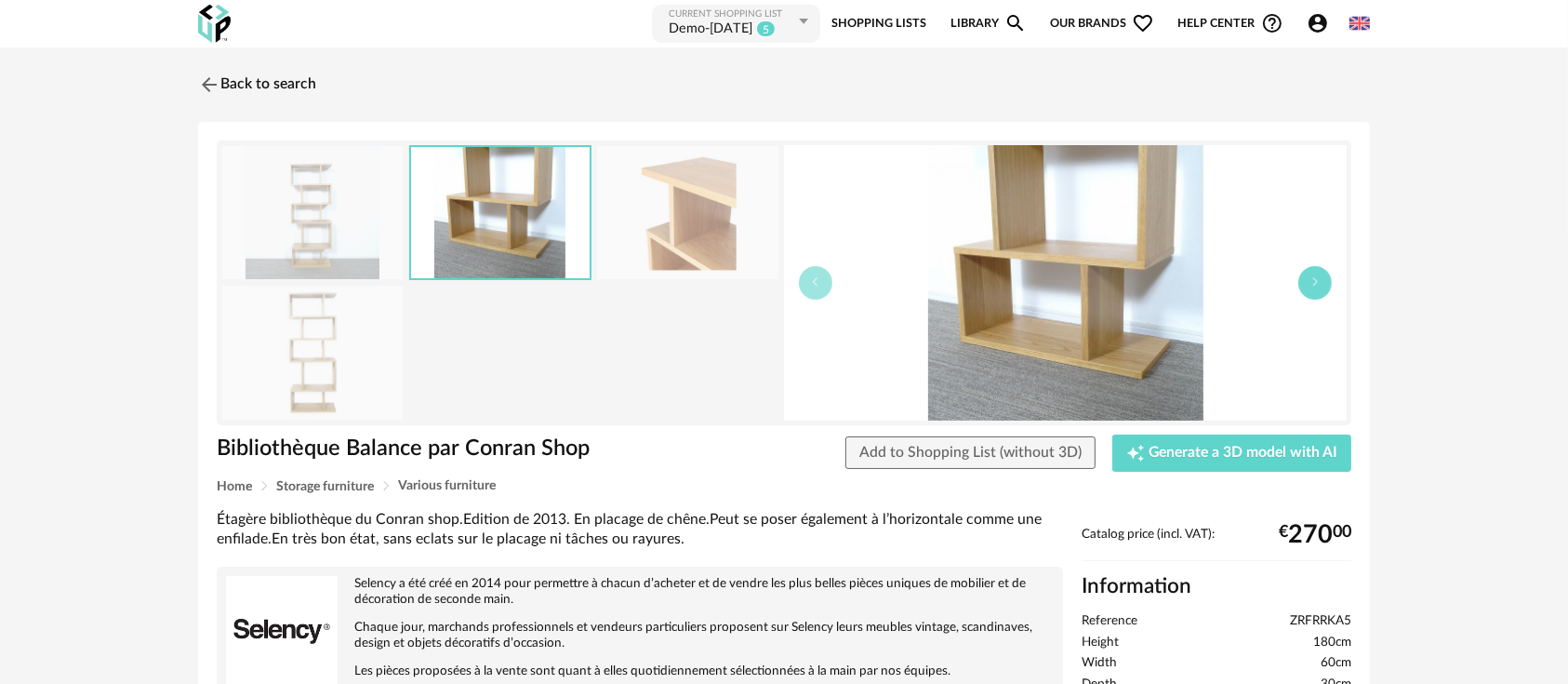
click at [1320, 284] on icon "button" at bounding box center [1315, 282] width 11 height 11
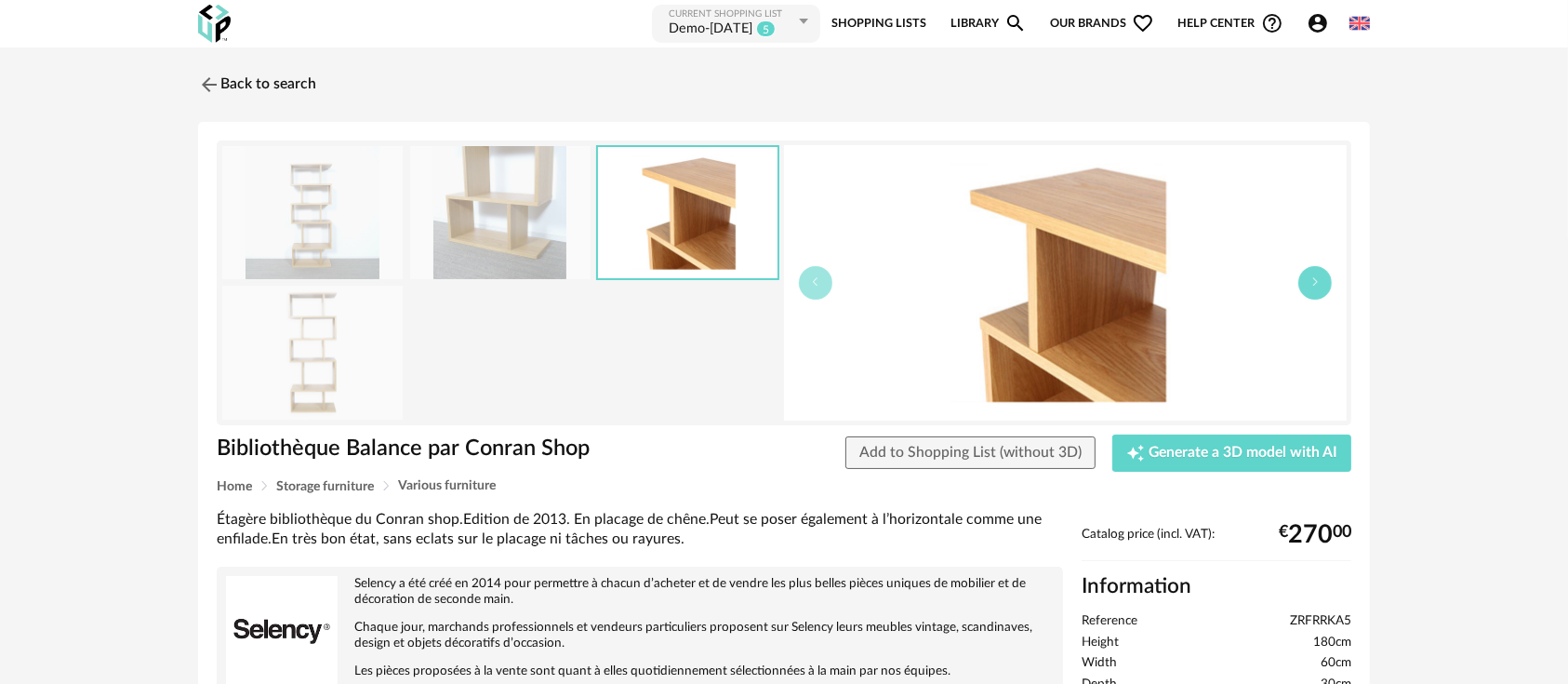
click at [1325, 278] on button "button" at bounding box center [1315, 283] width 34 height 34
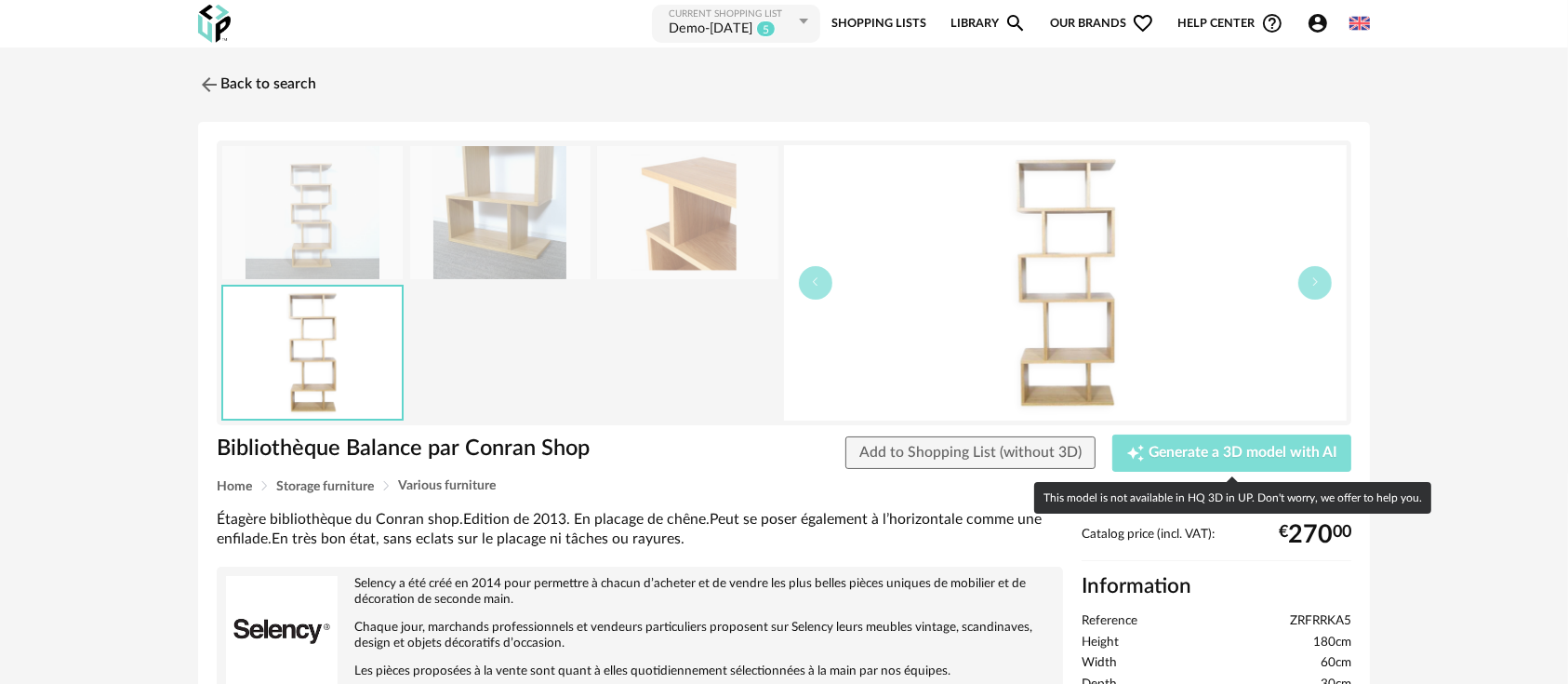
click at [1248, 447] on span "Generate a 3D model with AI" at bounding box center [1243, 454] width 189 height 15
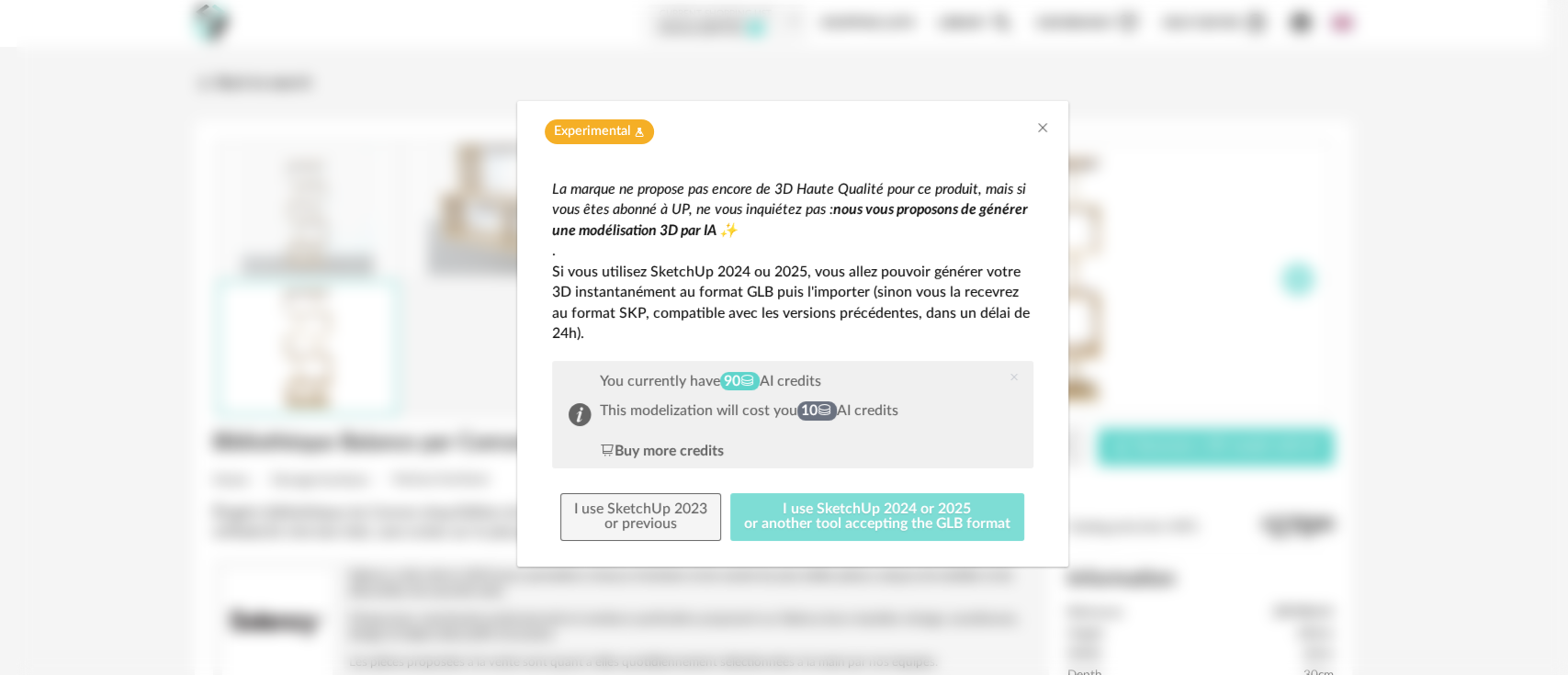
click at [839, 516] on button "I use SketchUp 2024 or 2025 or another tool accepting the GLB format" at bounding box center [877, 517] width 294 height 47
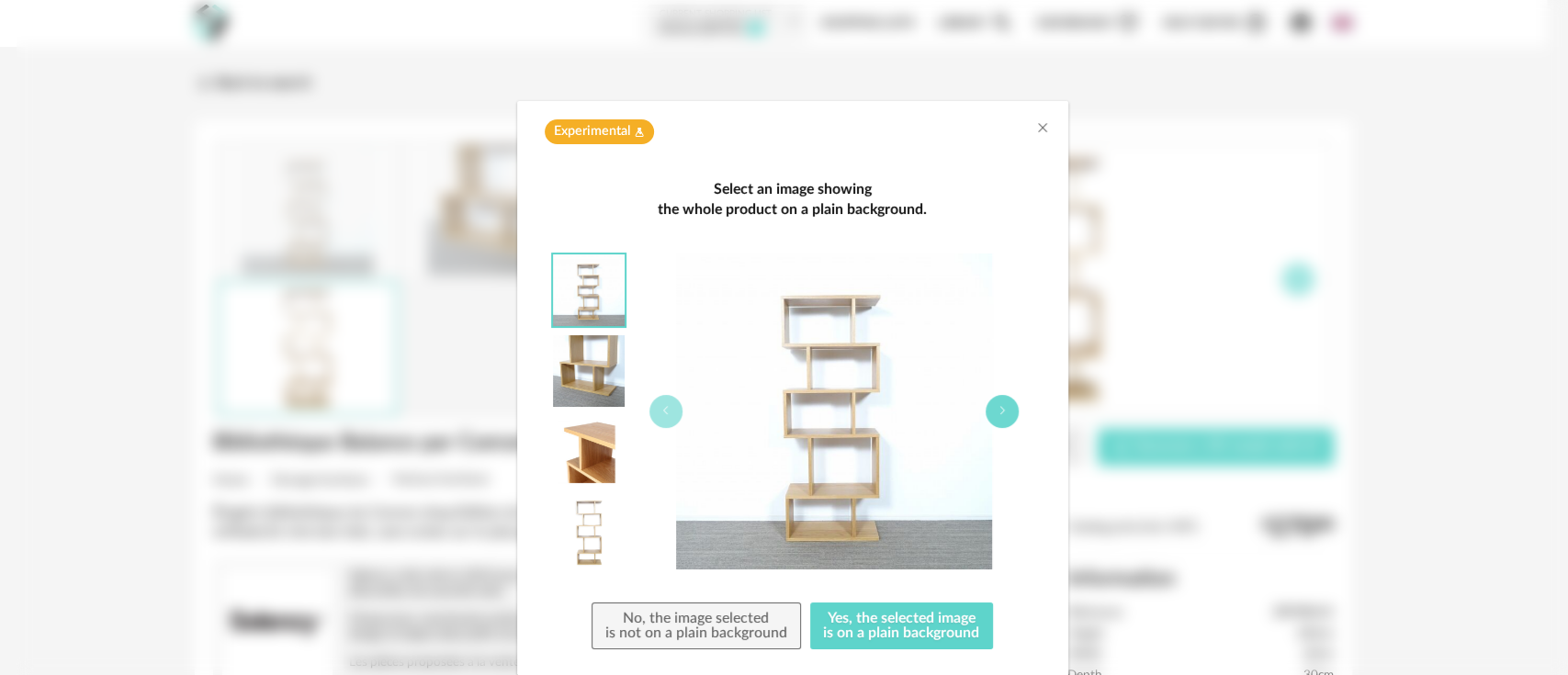
click at [996, 408] on icon "dialog" at bounding box center [1002, 411] width 11 height 11
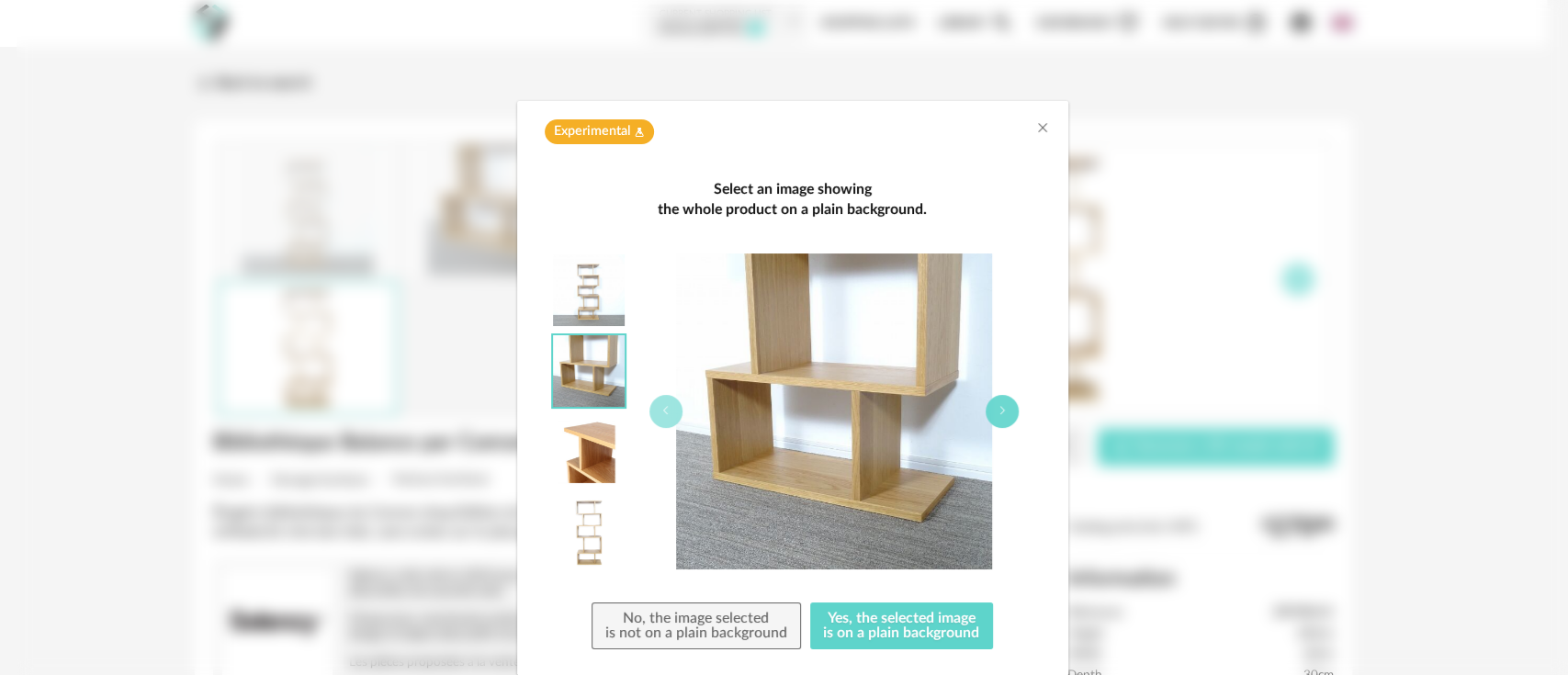
click at [996, 408] on icon "dialog" at bounding box center [1002, 411] width 11 height 11
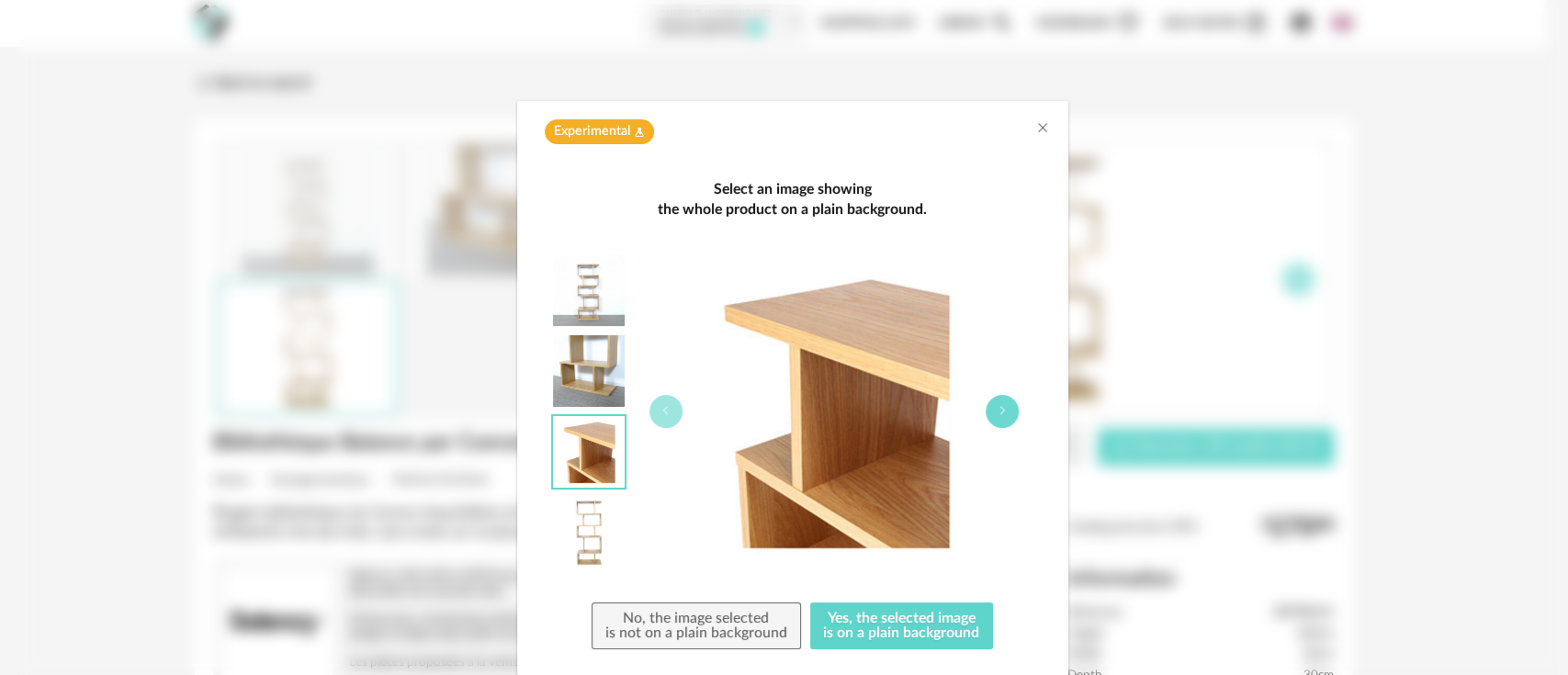
click at [996, 408] on icon "dialog" at bounding box center [1002, 411] width 11 height 11
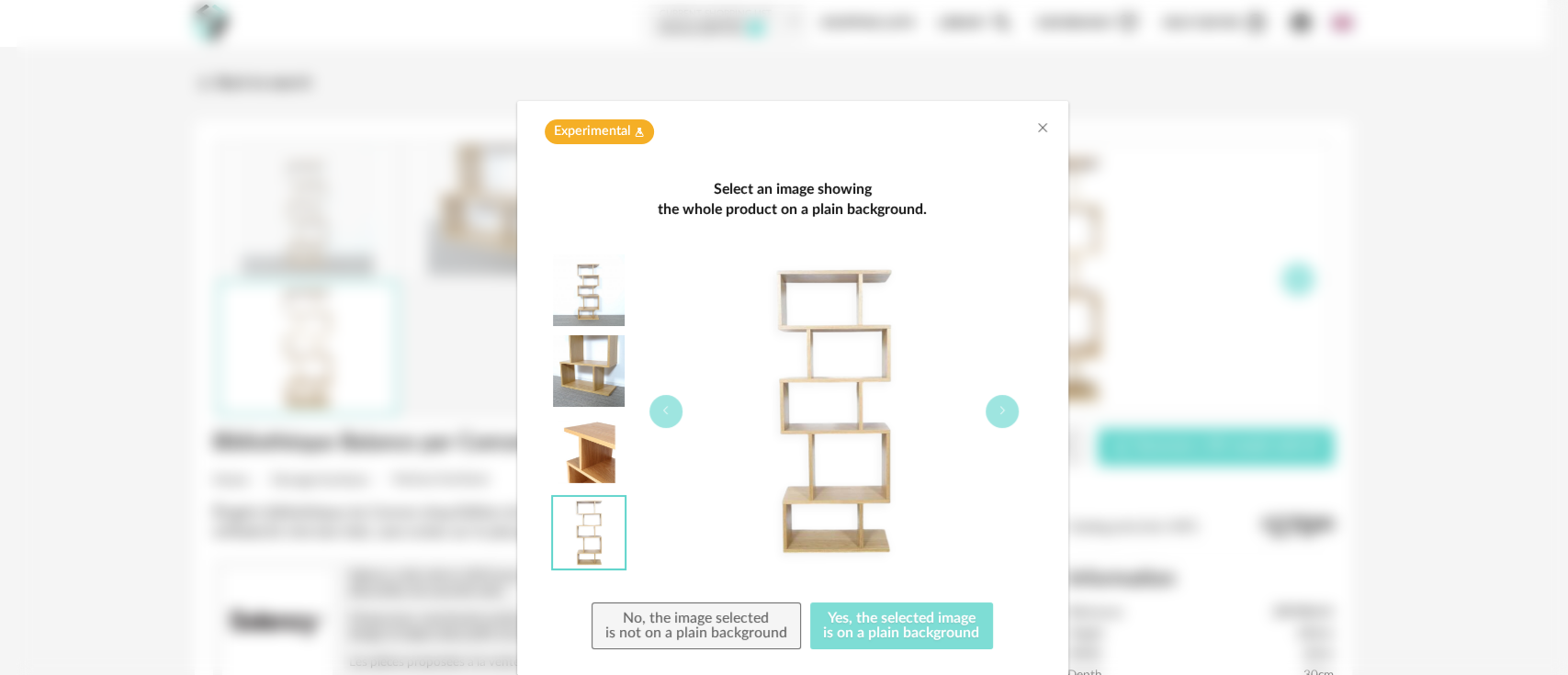
click at [854, 615] on button "Yes, the selected image is on a plain background" at bounding box center [901, 626] width 183 height 47
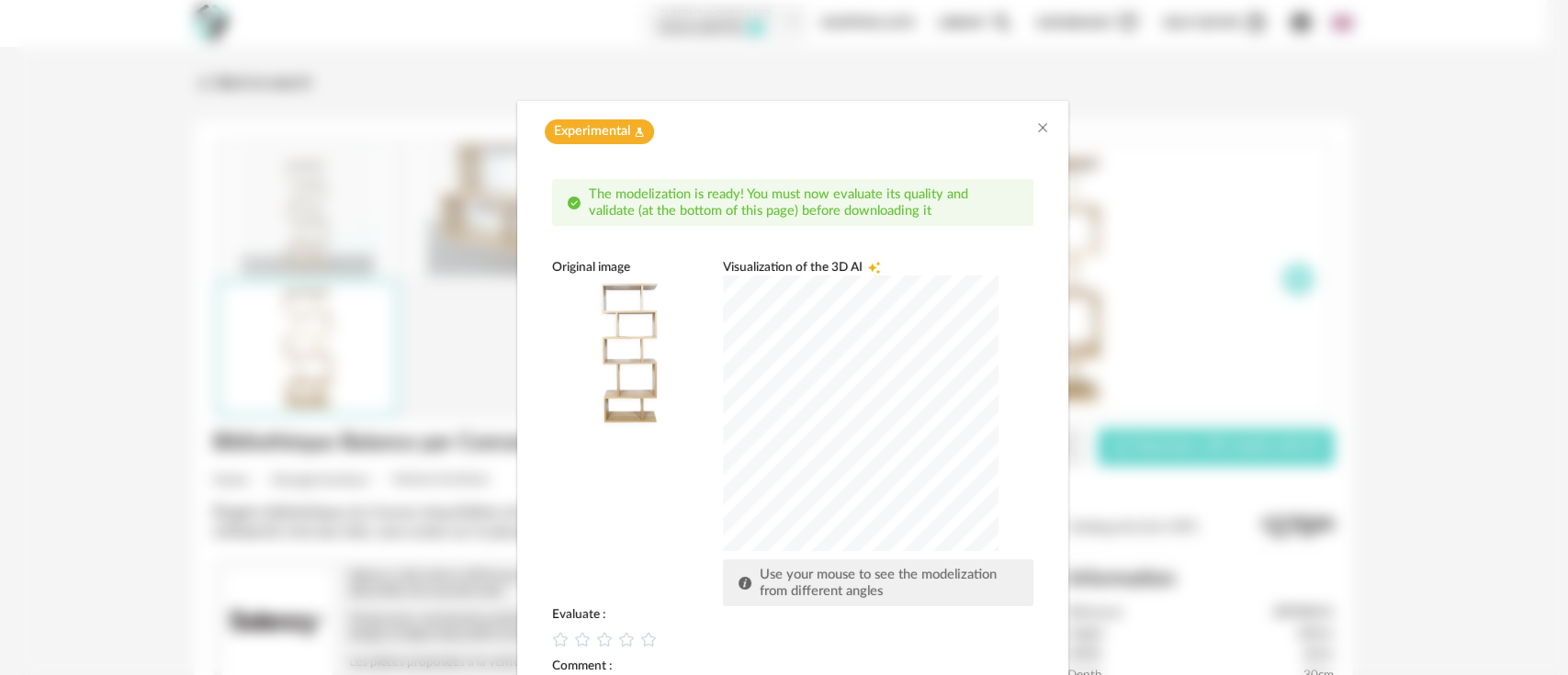
click at [932, 422] on div "dialog" at bounding box center [860, 413] width 276 height 276
click at [889, 411] on div "dialog" at bounding box center [860, 413] width 276 height 276
click at [890, 411] on div "dialog" at bounding box center [860, 413] width 276 height 276
click at [799, 430] on div "dialog" at bounding box center [860, 413] width 276 height 276
click at [966, 440] on div "dialog" at bounding box center [860, 413] width 276 height 276
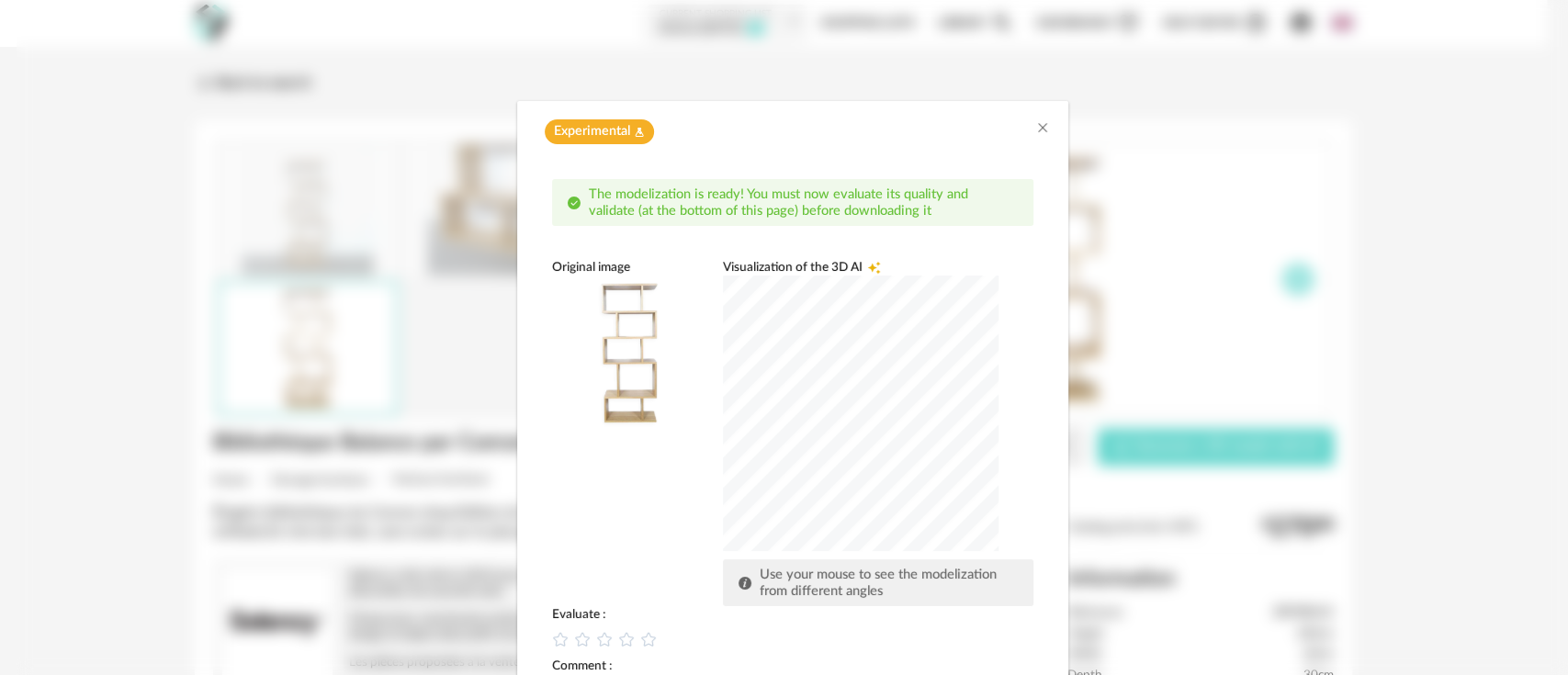
click at [845, 463] on div "dialog" at bounding box center [860, 413] width 276 height 276
click at [814, 448] on div "dialog" at bounding box center [860, 413] width 276 height 276
click at [830, 423] on div "dialog" at bounding box center [860, 413] width 276 height 276
click at [645, 499] on div "Original image Visualization of the 3D AI Creation icon Use your mouse to see t…" at bounding box center [792, 432] width 481 height 347
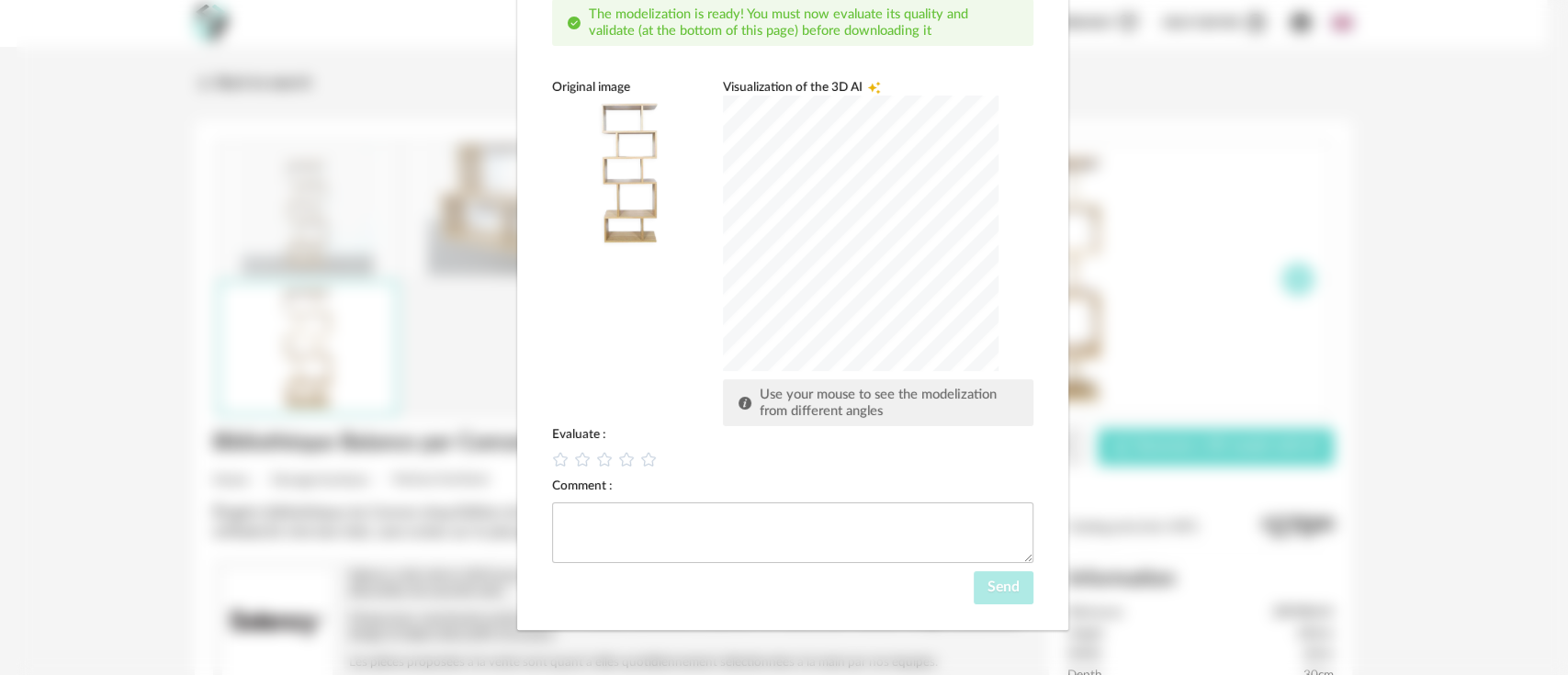
click at [826, 253] on div "dialog" at bounding box center [860, 234] width 276 height 276
click at [616, 459] on icon "dialog" at bounding box center [626, 459] width 20 height 20
click at [887, 525] on textarea "dialog" at bounding box center [792, 533] width 481 height 61
click at [850, 236] on div "dialog" at bounding box center [860, 234] width 276 height 276
click at [790, 210] on div "dialog" at bounding box center [860, 234] width 276 height 276
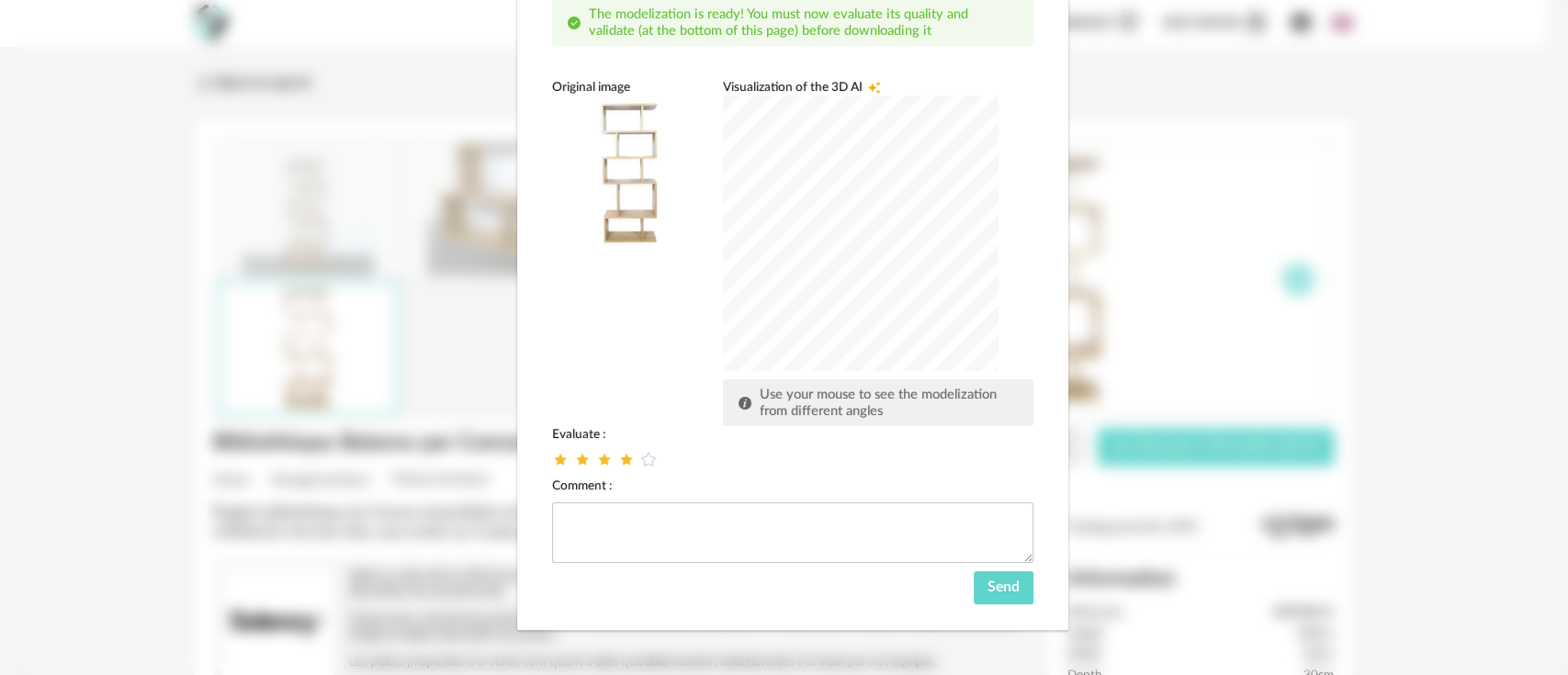
click at [960, 162] on div "dialog" at bounding box center [860, 234] width 276 height 276
click at [709, 540] on textarea "dialog" at bounding box center [792, 533] width 481 height 61
type textarea "**********"
click at [837, 268] on div "dialog" at bounding box center [860, 234] width 276 height 276
click at [988, 584] on span "Send" at bounding box center [1004, 587] width 33 height 15
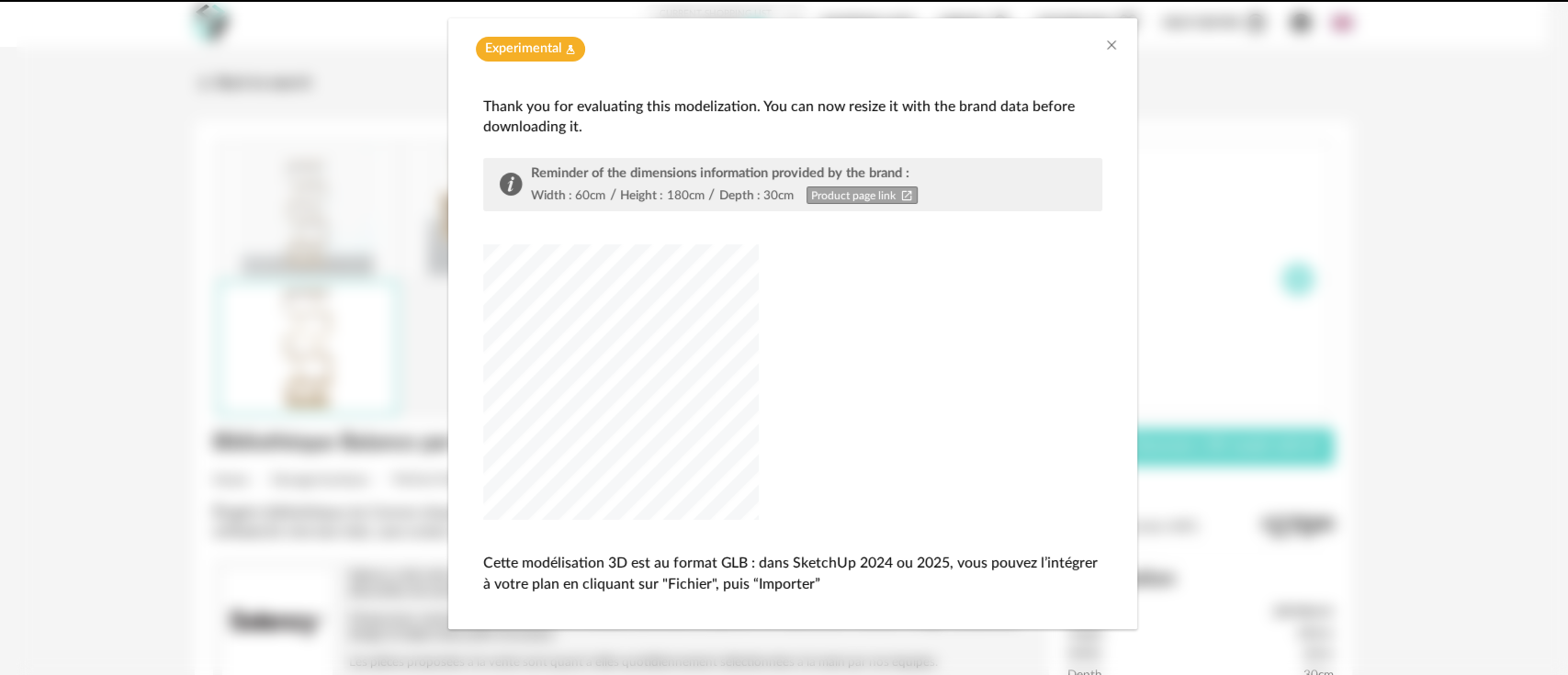
scroll to position [82, 0]
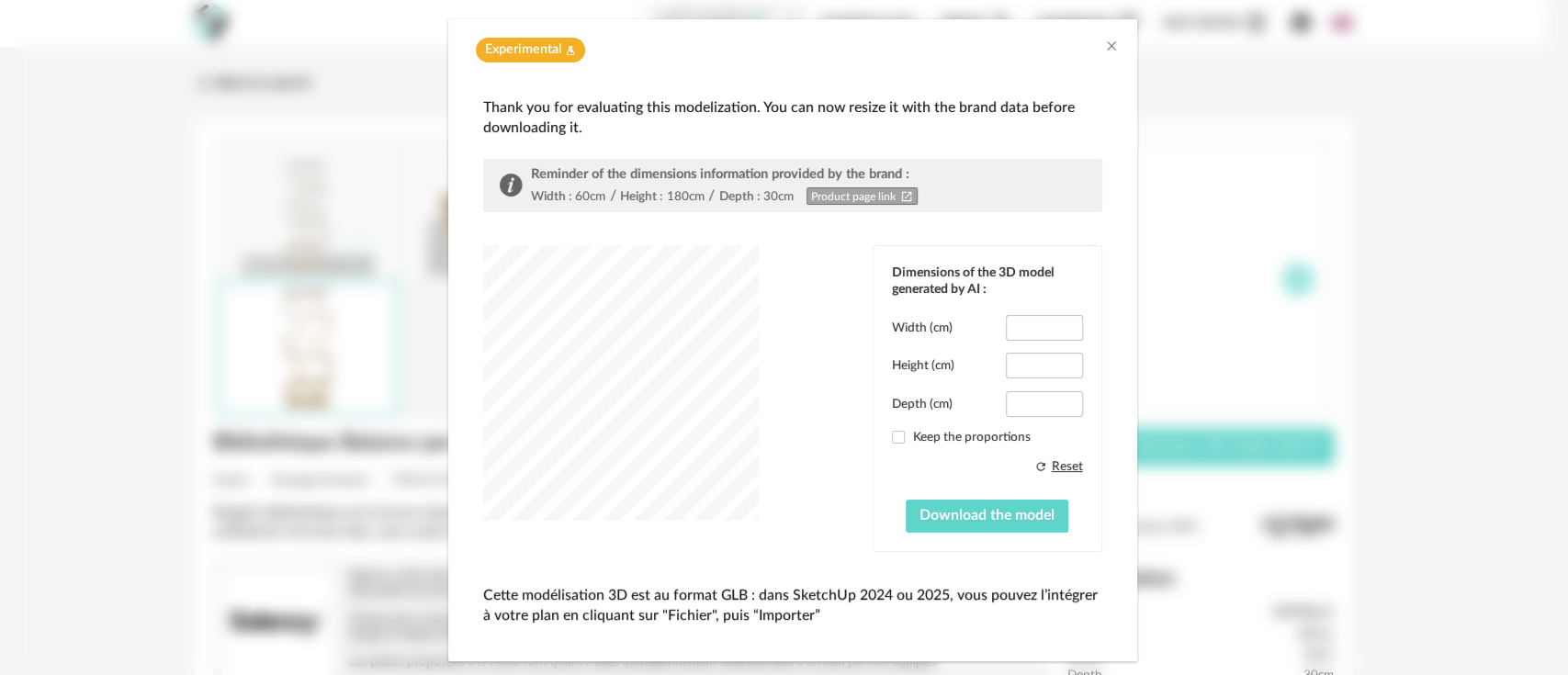
type input "****"
type input "*****"
type input "****"
drag, startPoint x: 664, startPoint y: 195, endPoint x: 696, endPoint y: 196, distance: 32.0
click at [696, 196] on div "180cm" at bounding box center [685, 196] width 37 height 17
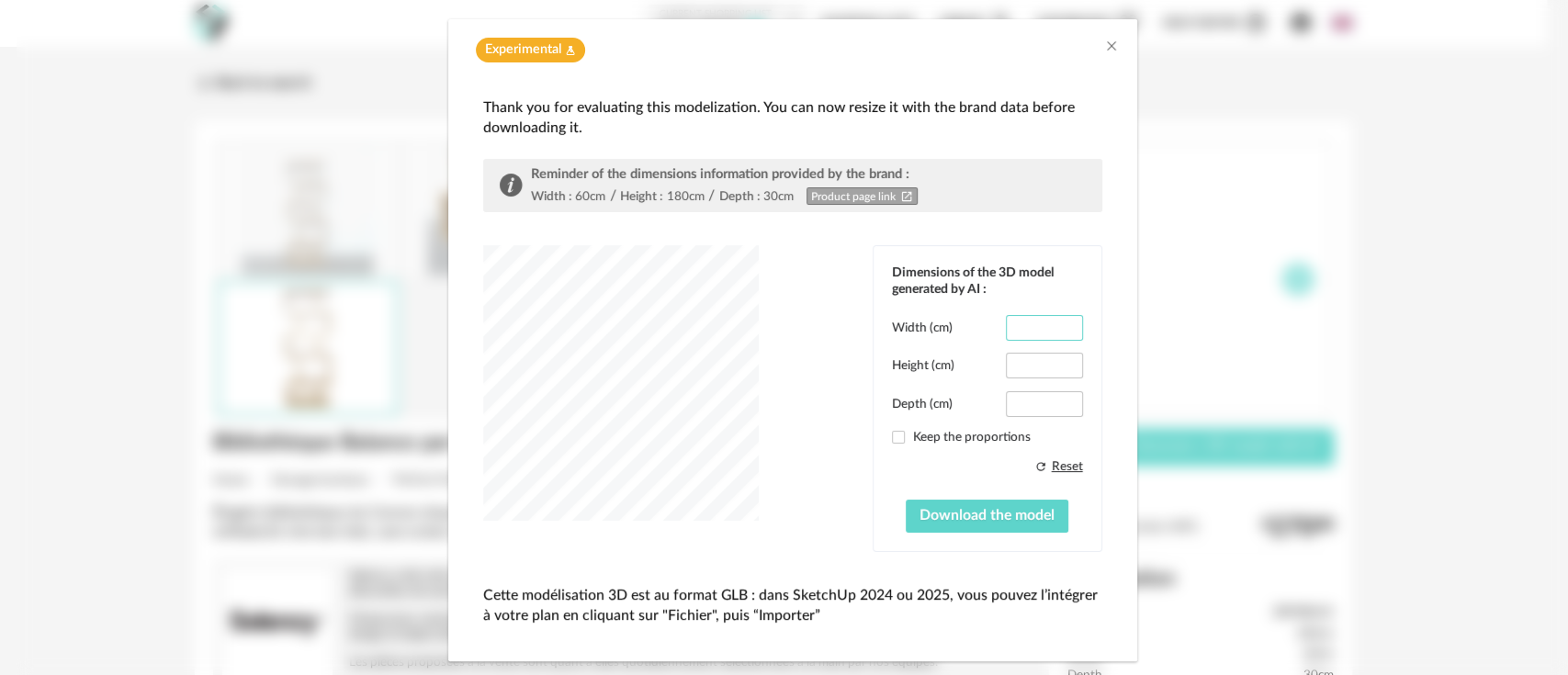
drag, startPoint x: 1033, startPoint y: 326, endPoint x: 1005, endPoint y: 322, distance: 28.3
click at [1006, 322] on input "****" at bounding box center [1044, 328] width 76 height 26
type input "**"
drag, startPoint x: 1037, startPoint y: 403, endPoint x: 1003, endPoint y: 384, distance: 38.9
click at [1006, 398] on input "****" at bounding box center [1044, 404] width 76 height 26
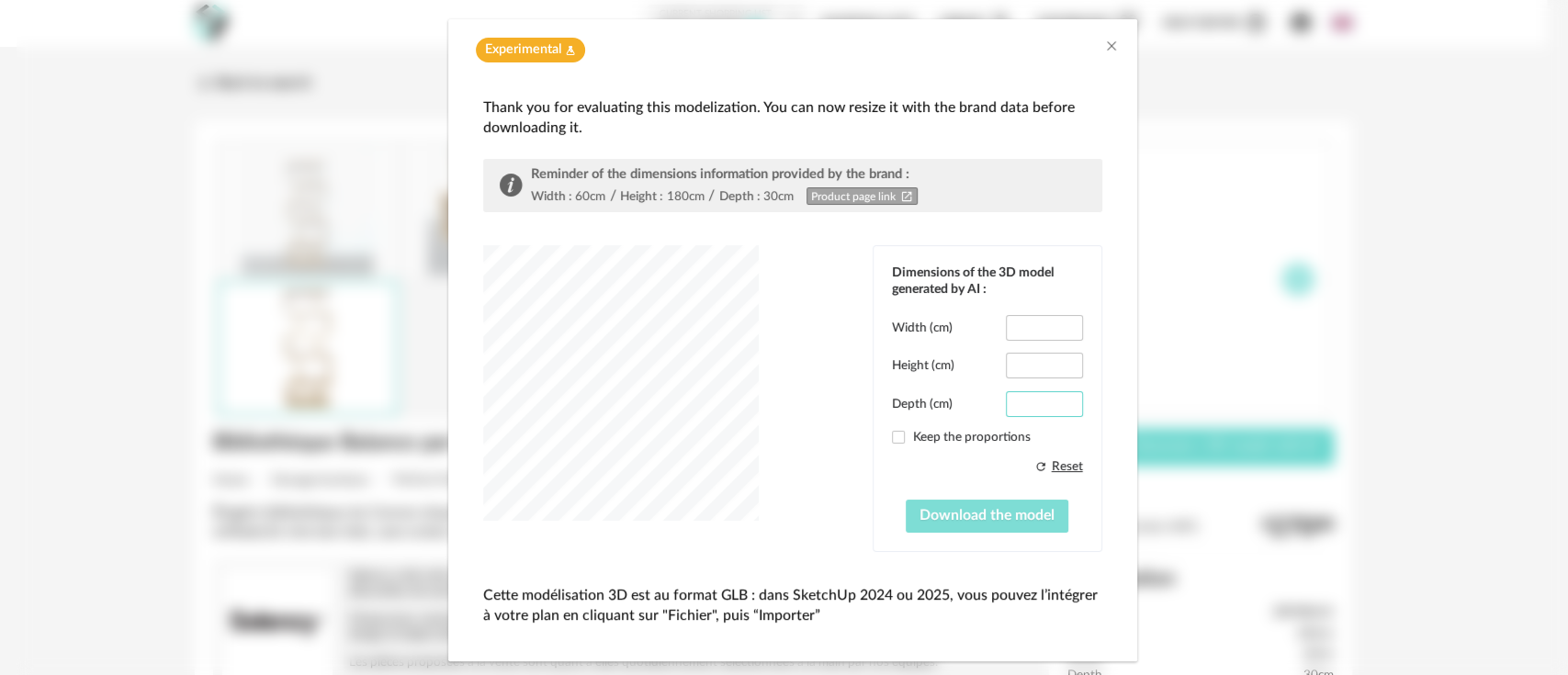
type input "**"
click at [968, 514] on span "Download the model" at bounding box center [987, 516] width 135 height 15
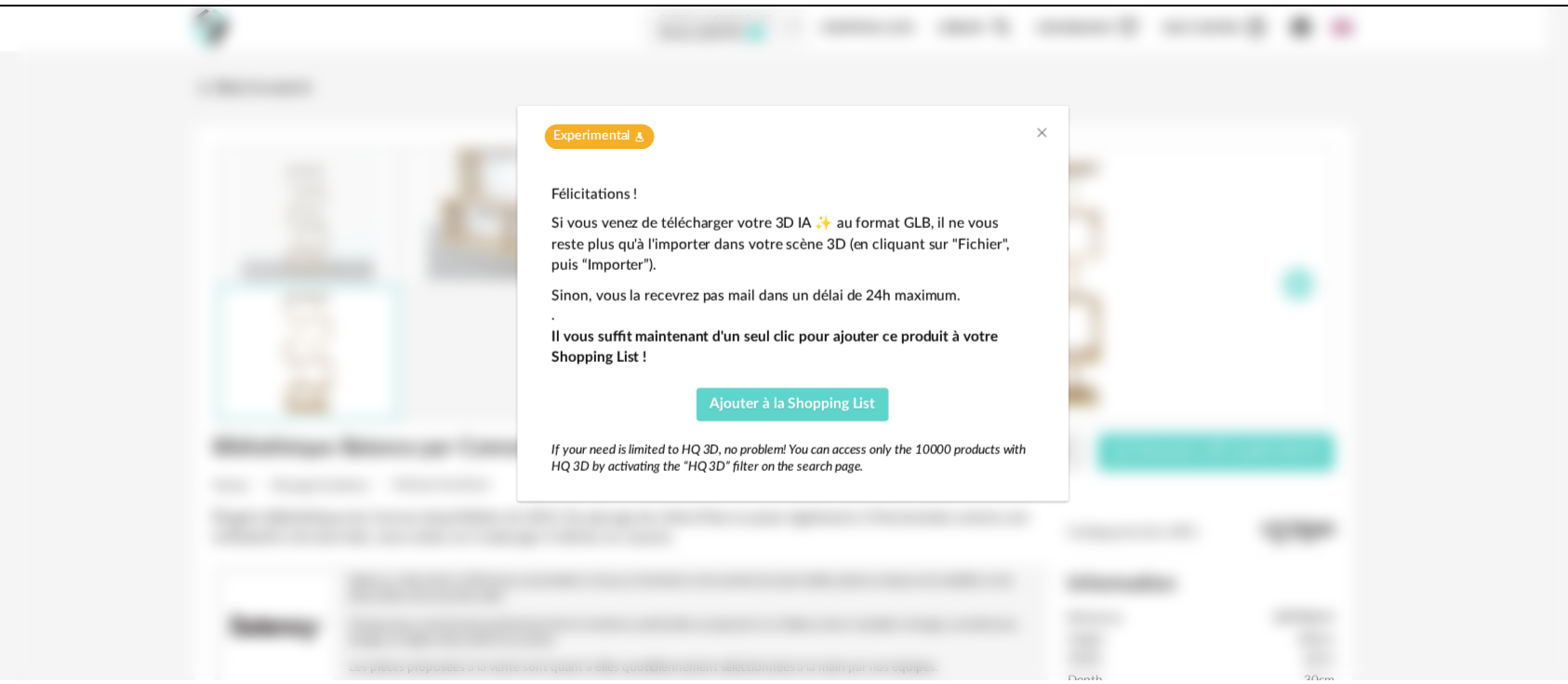
scroll to position [0, 0]
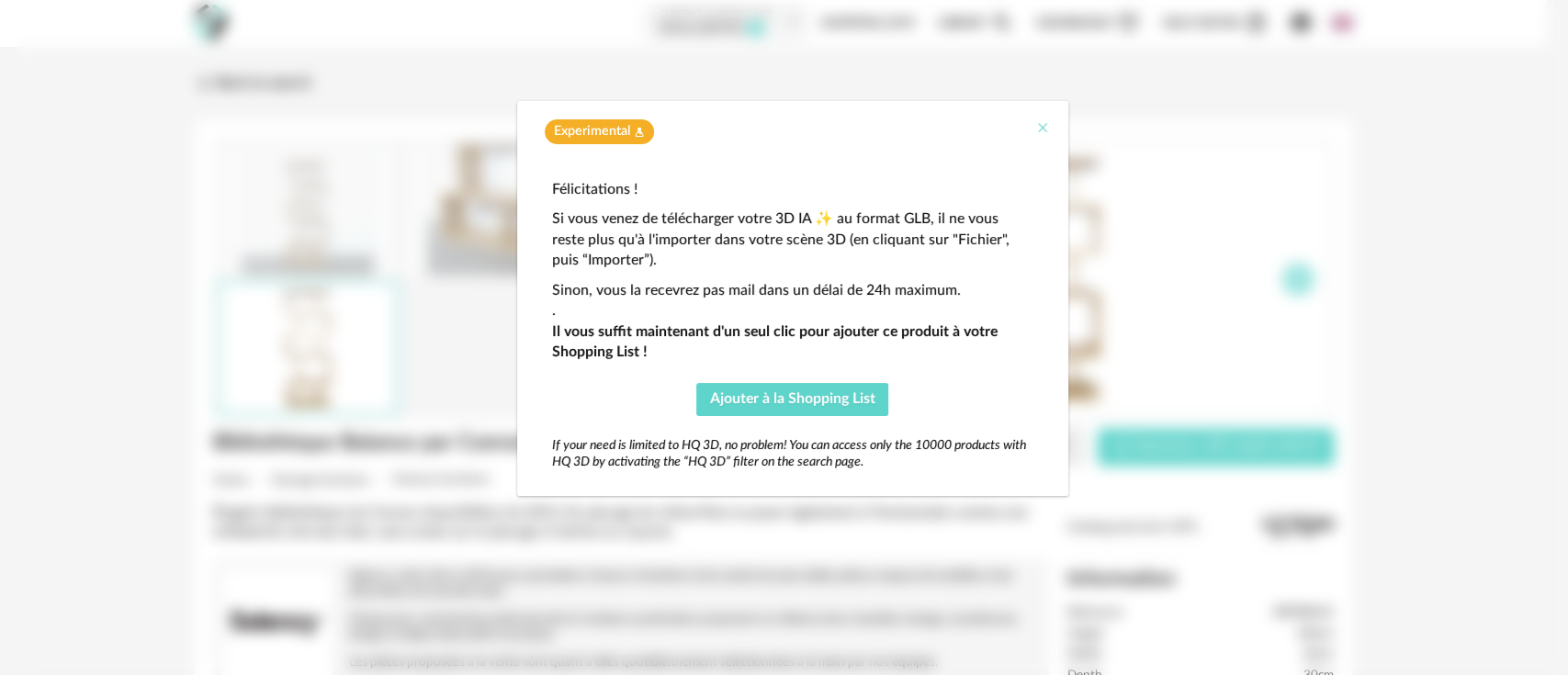
click at [1041, 122] on icon "Close" at bounding box center [1043, 128] width 15 height 15
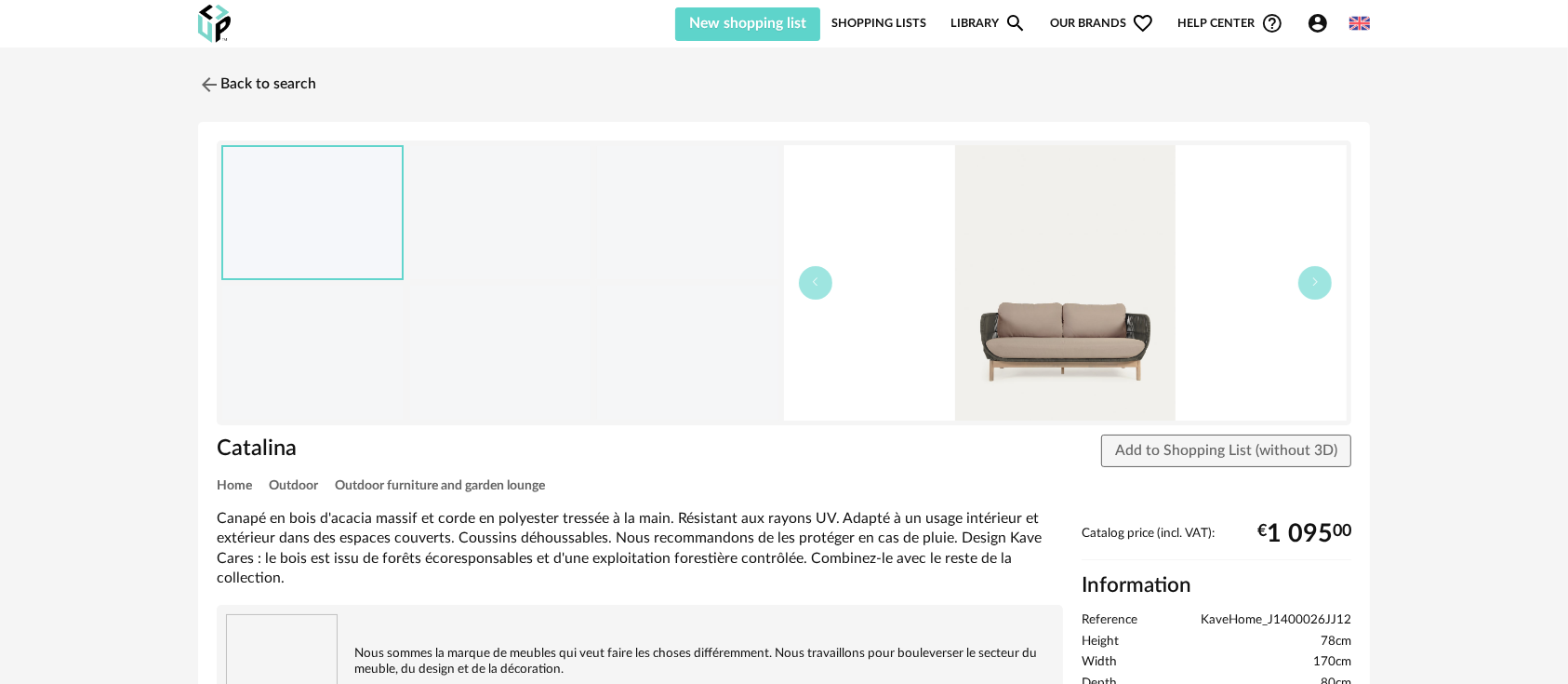
click at [905, 518] on div "Canapé en bois d'acacia massif et corde en polyester tressée à la main. Résista…" at bounding box center [640, 549] width 847 height 79
